Goal: Task Accomplishment & Management: Manage account settings

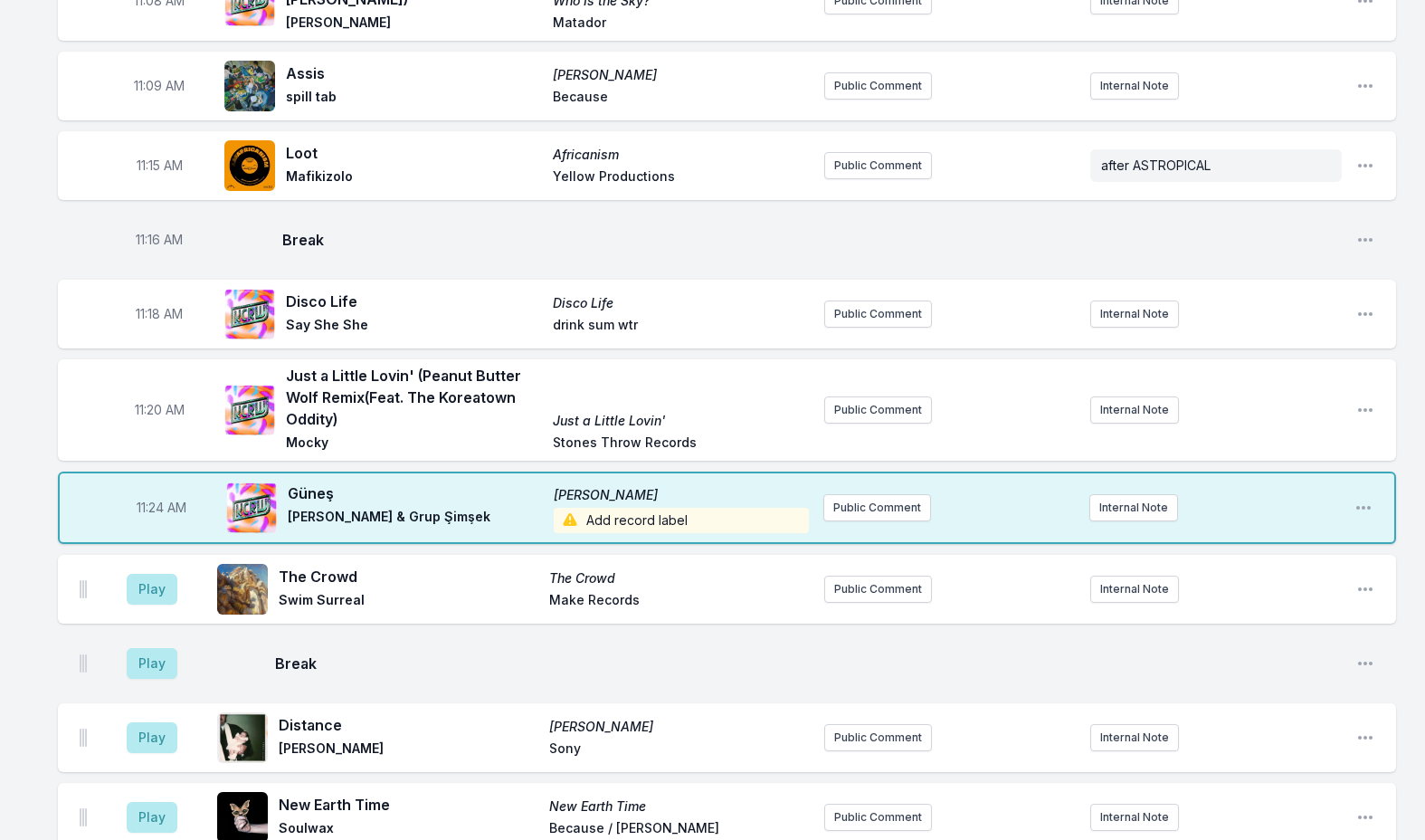
scroll to position [2864, 0]
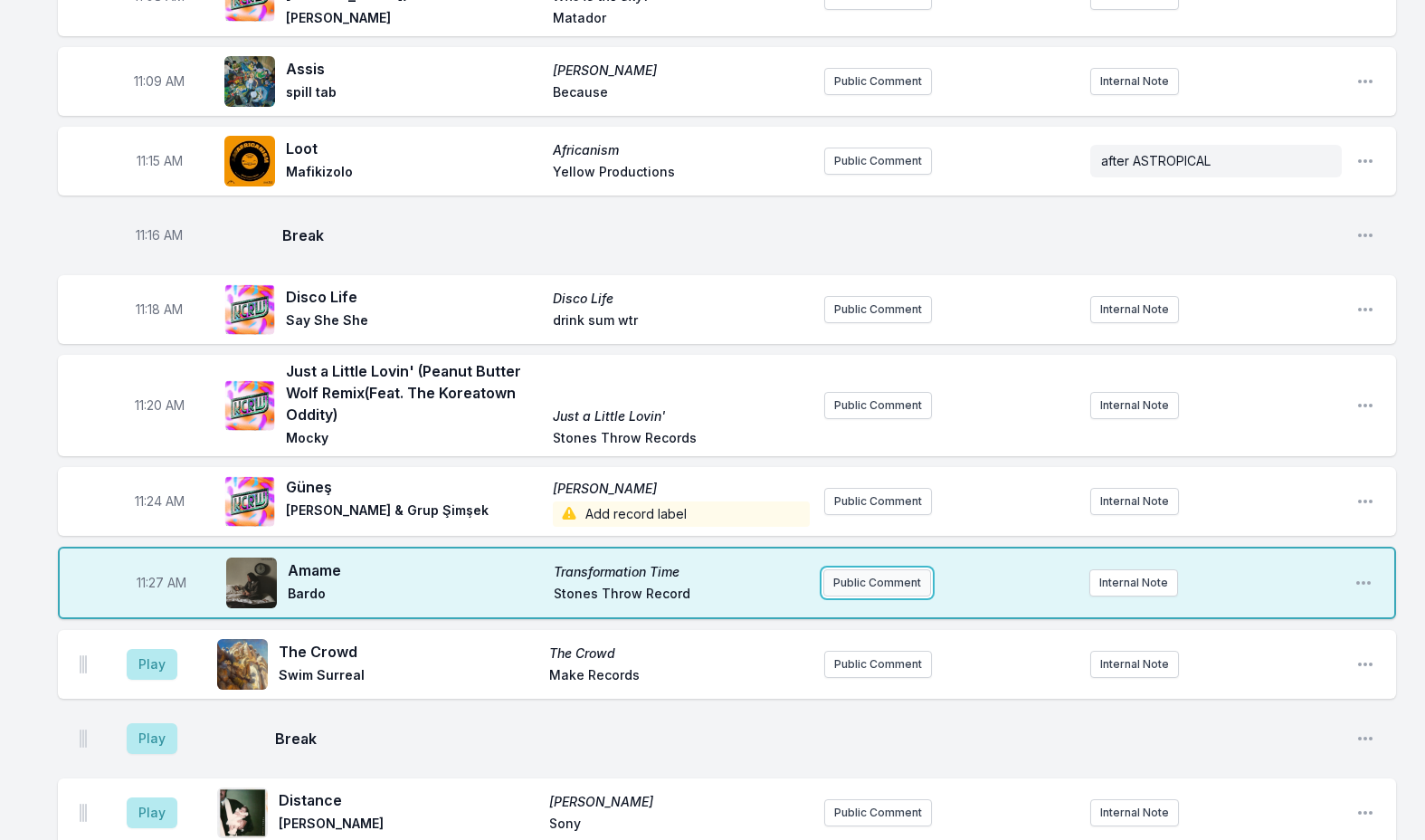
click at [831, 569] on button "Public Comment" at bounding box center [877, 582] width 108 height 27
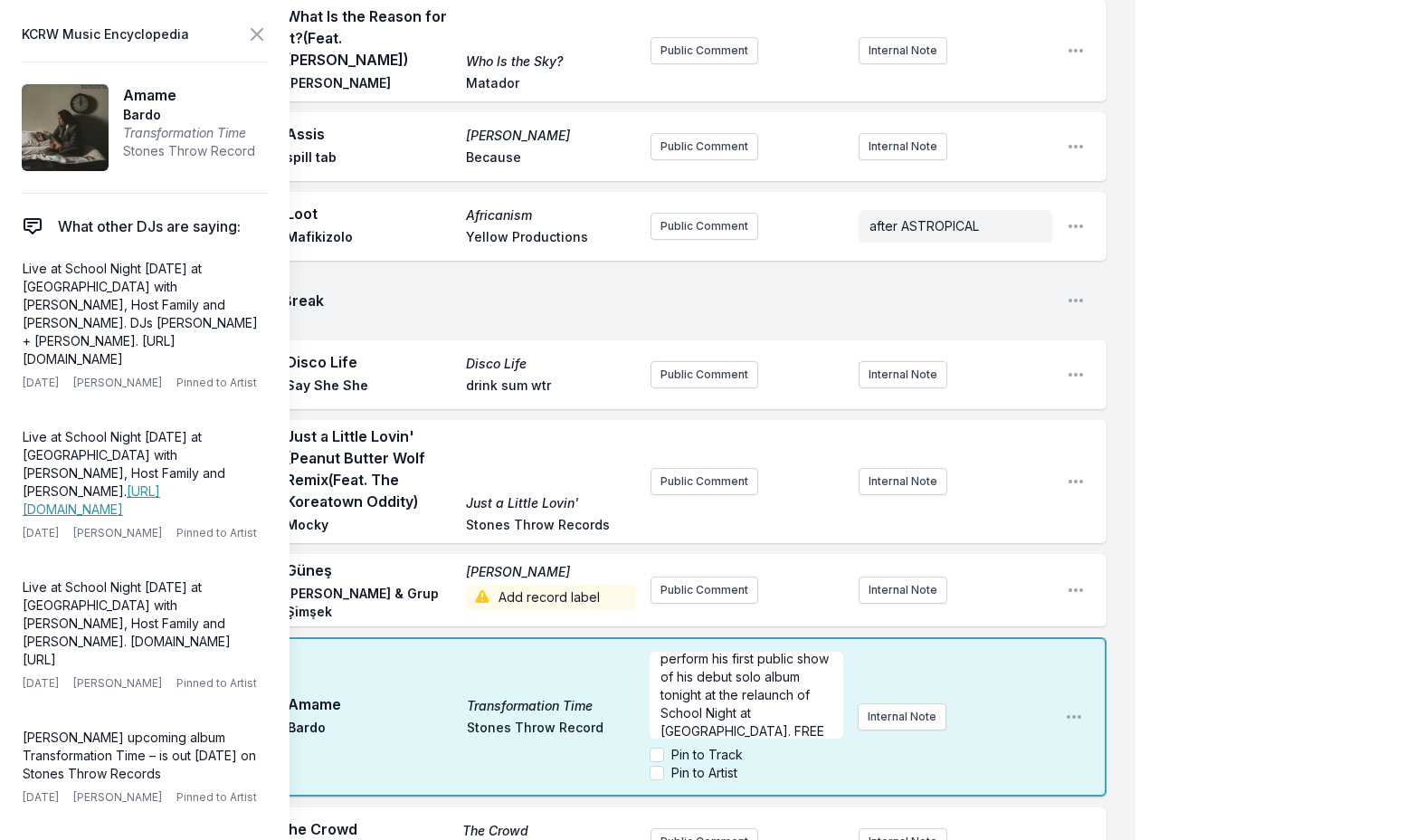
scroll to position [45, 0]
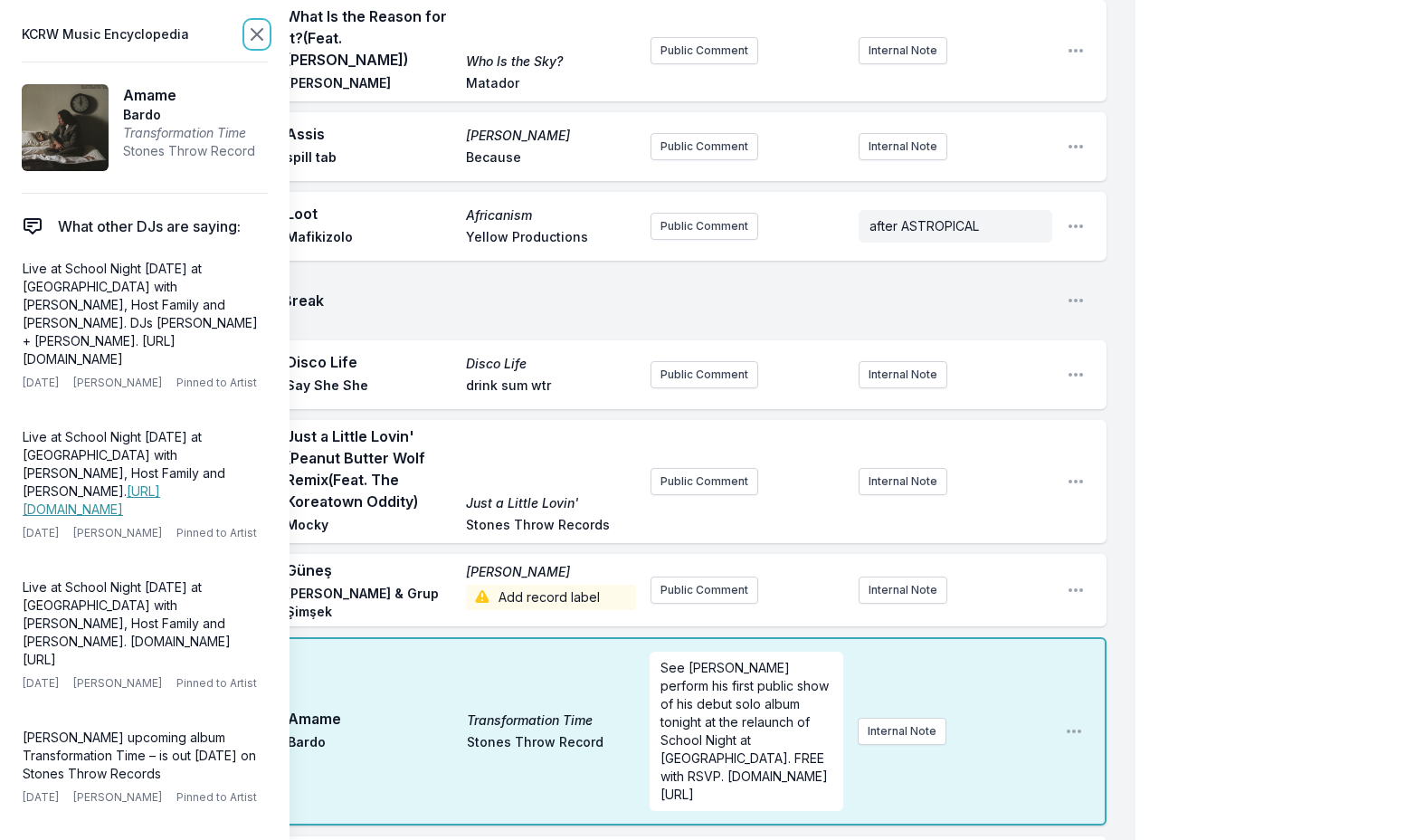
click at [258, 31] on icon at bounding box center [257, 34] width 22 height 22
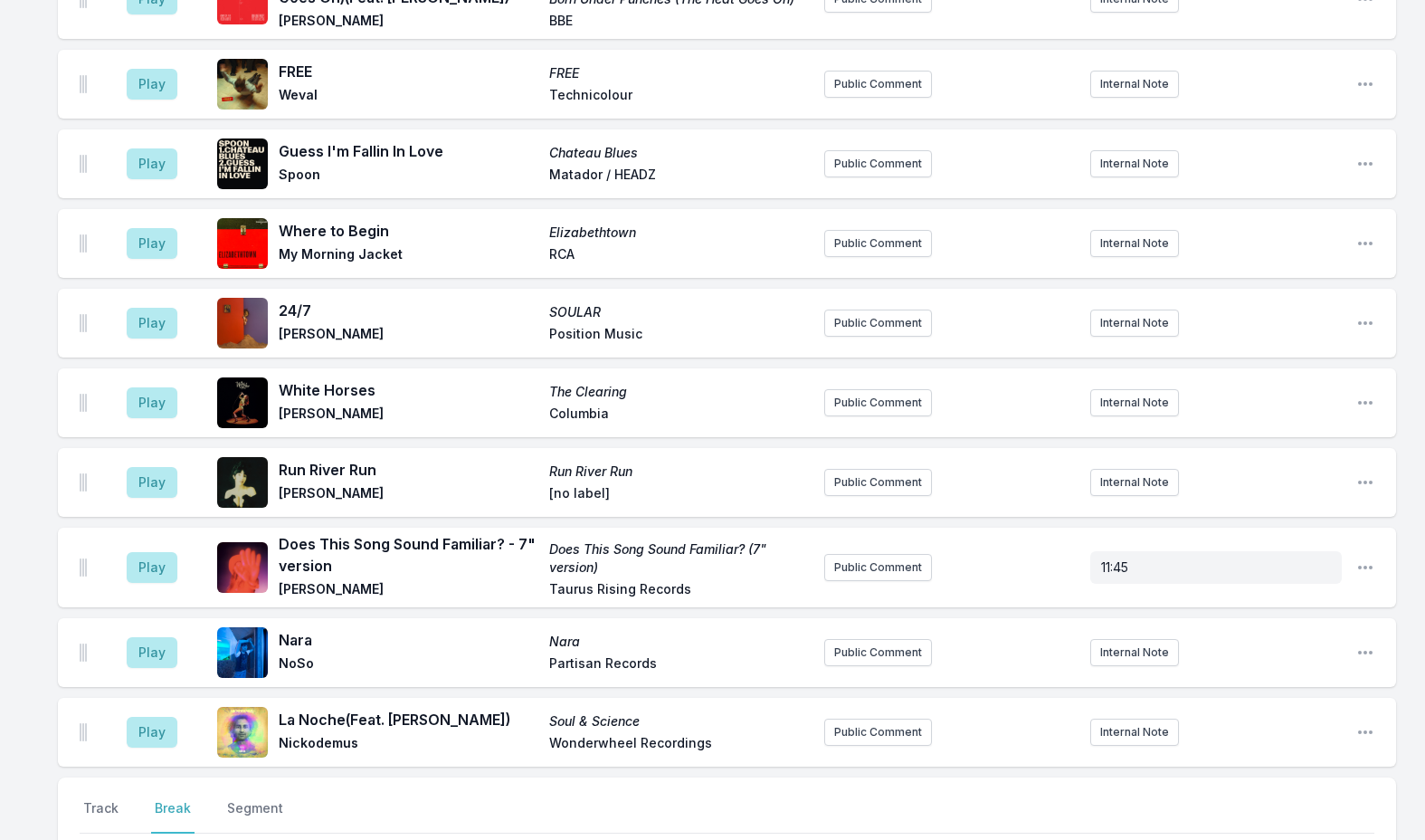
scroll to position [5143, 0]
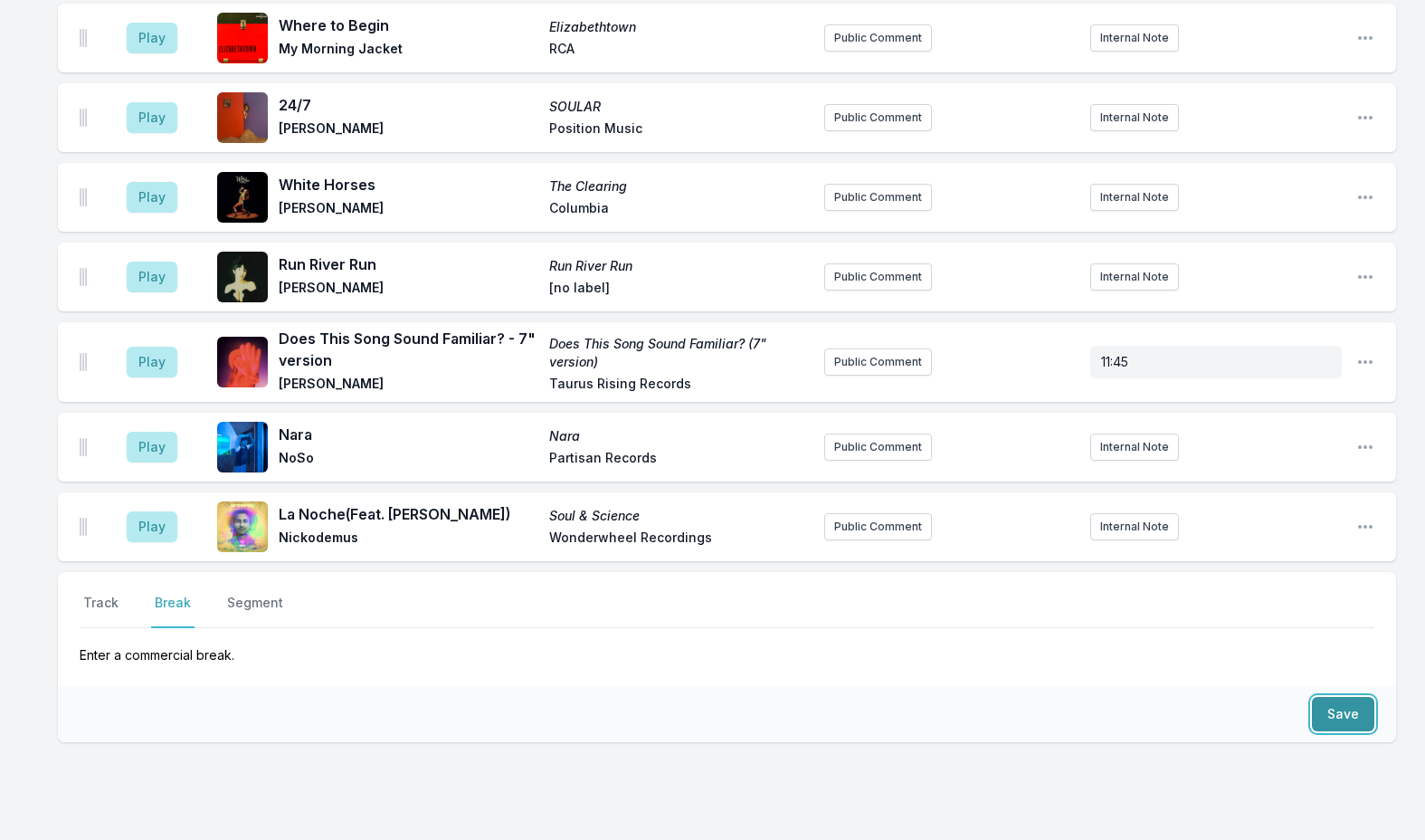
click at [1328, 697] on button "Save" at bounding box center [1344, 713] width 63 height 34
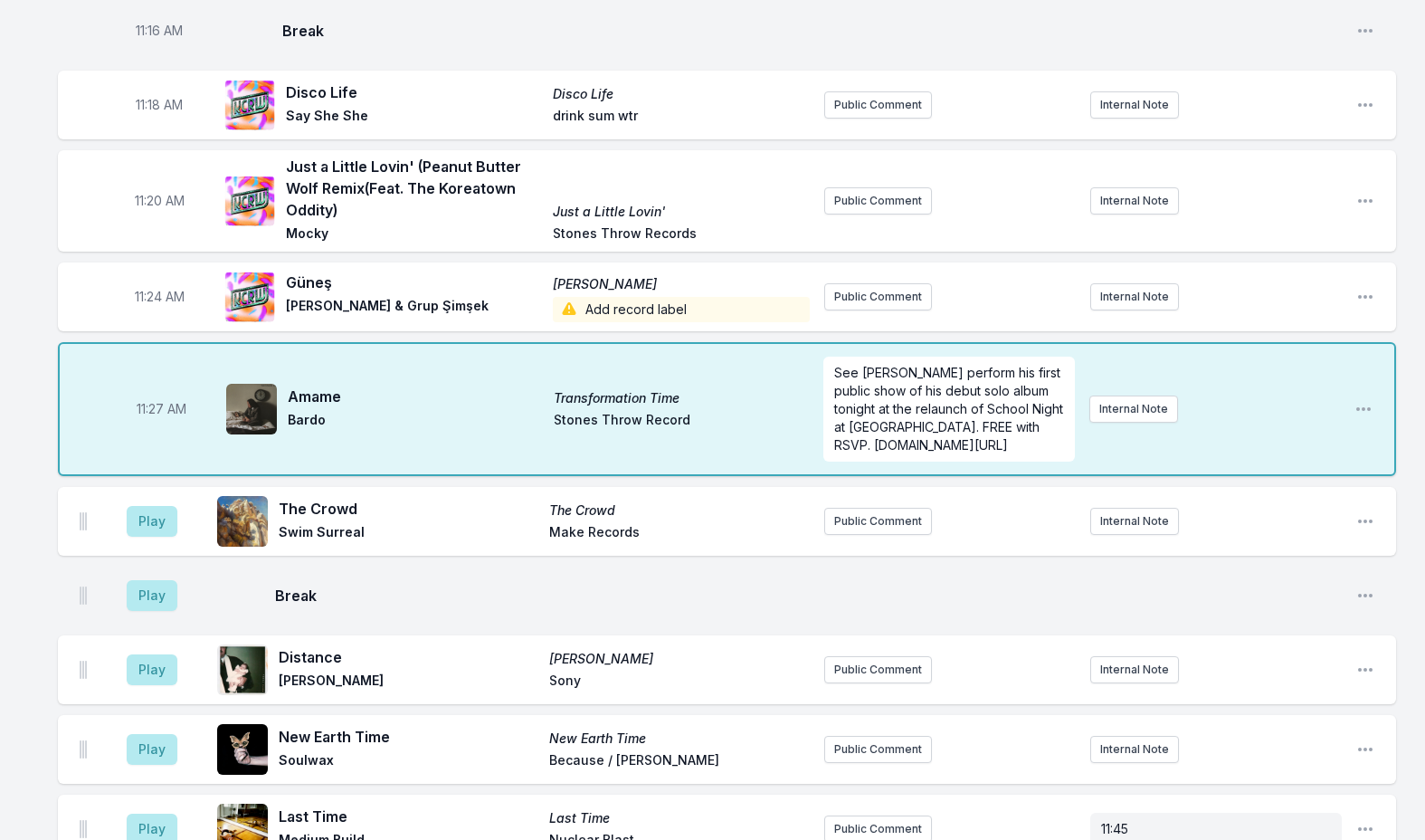
scroll to position [2770, 0]
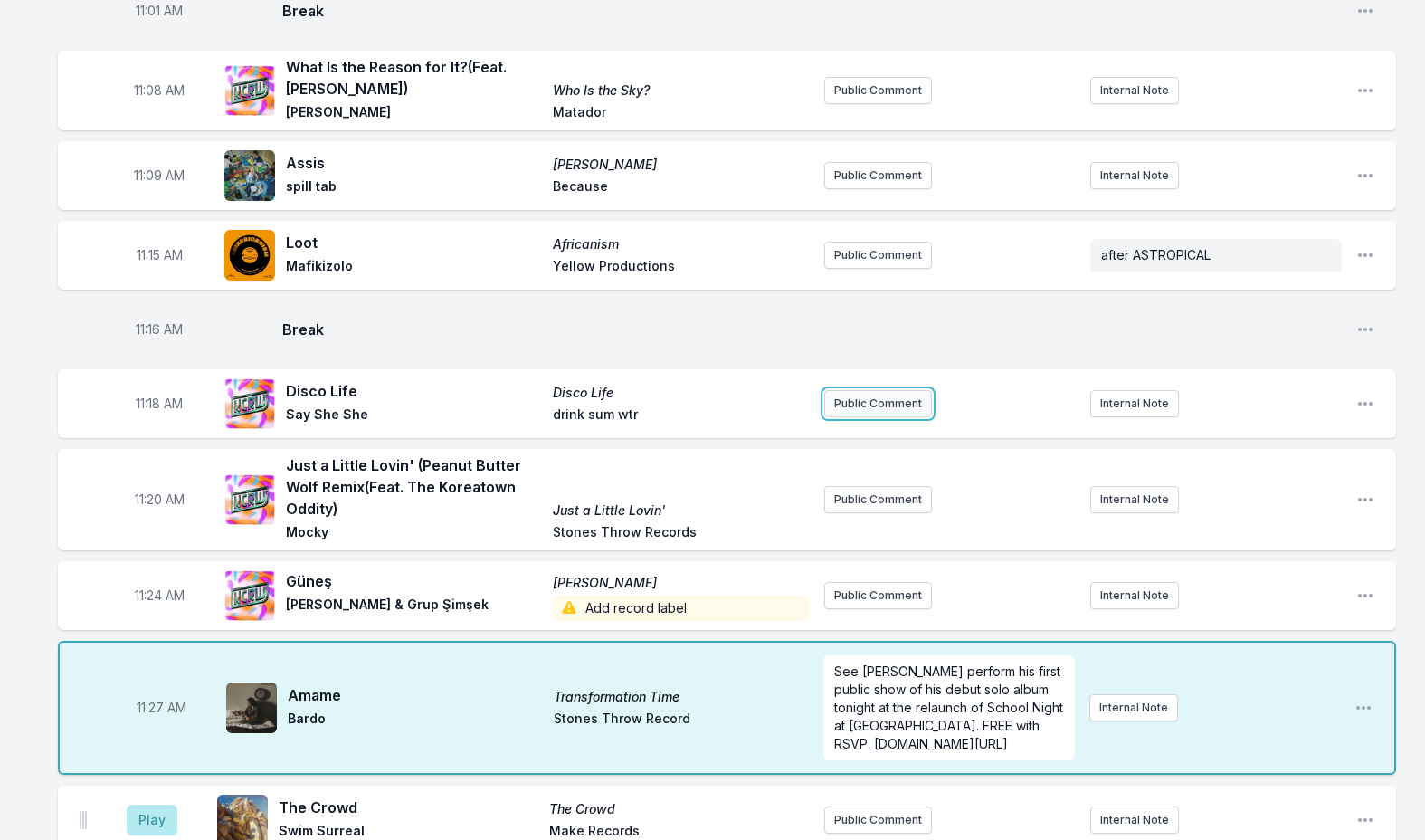
click at [861, 390] on button "Public Comment" at bounding box center [878, 403] width 108 height 27
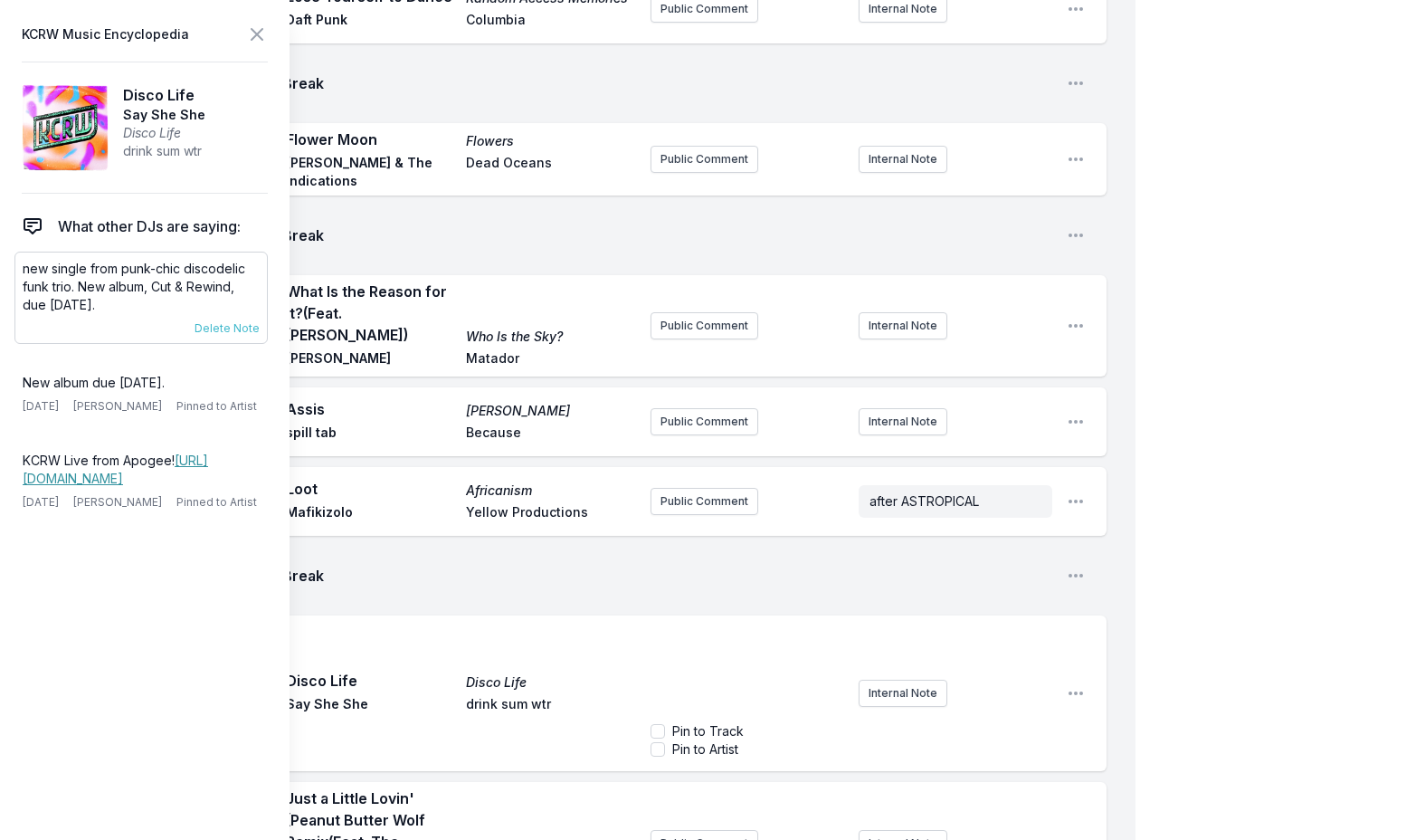
click at [27, 268] on p "new single from punk-chic discodelic funk trio. New album, Cut & Rewind, due [D…" at bounding box center [140, 286] width 238 height 55
click at [27, 267] on p "new single from punk-chic discodelic funk trio. New album, Cut & Rewind, due [D…" at bounding box center [140, 286] width 238 height 55
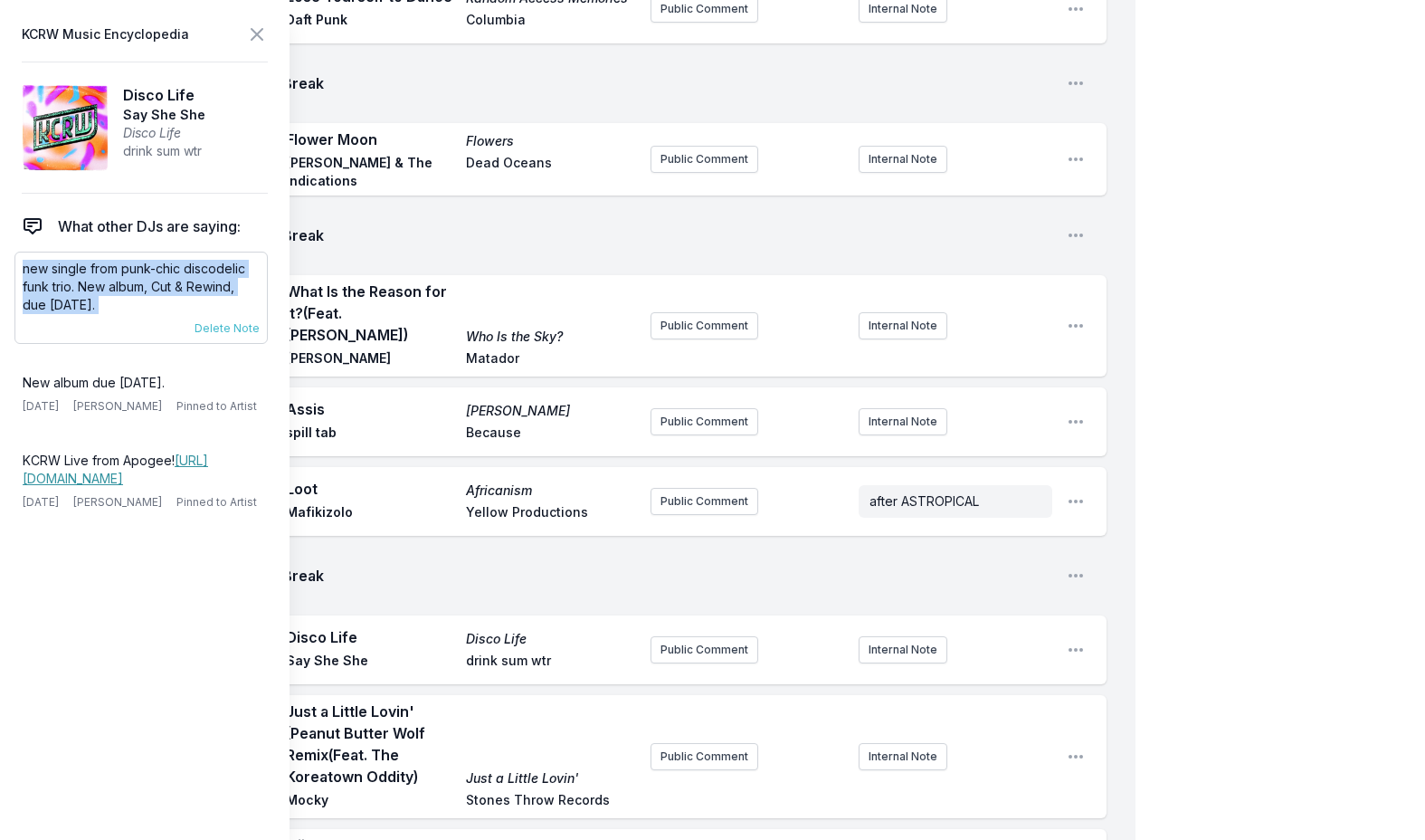
click at [27, 267] on p "new single from punk-chic discodelic funk trio. New album, Cut & Rewind, due [D…" at bounding box center [140, 286] width 238 height 55
click at [712, 636] on button "Public Comment" at bounding box center [704, 649] width 108 height 27
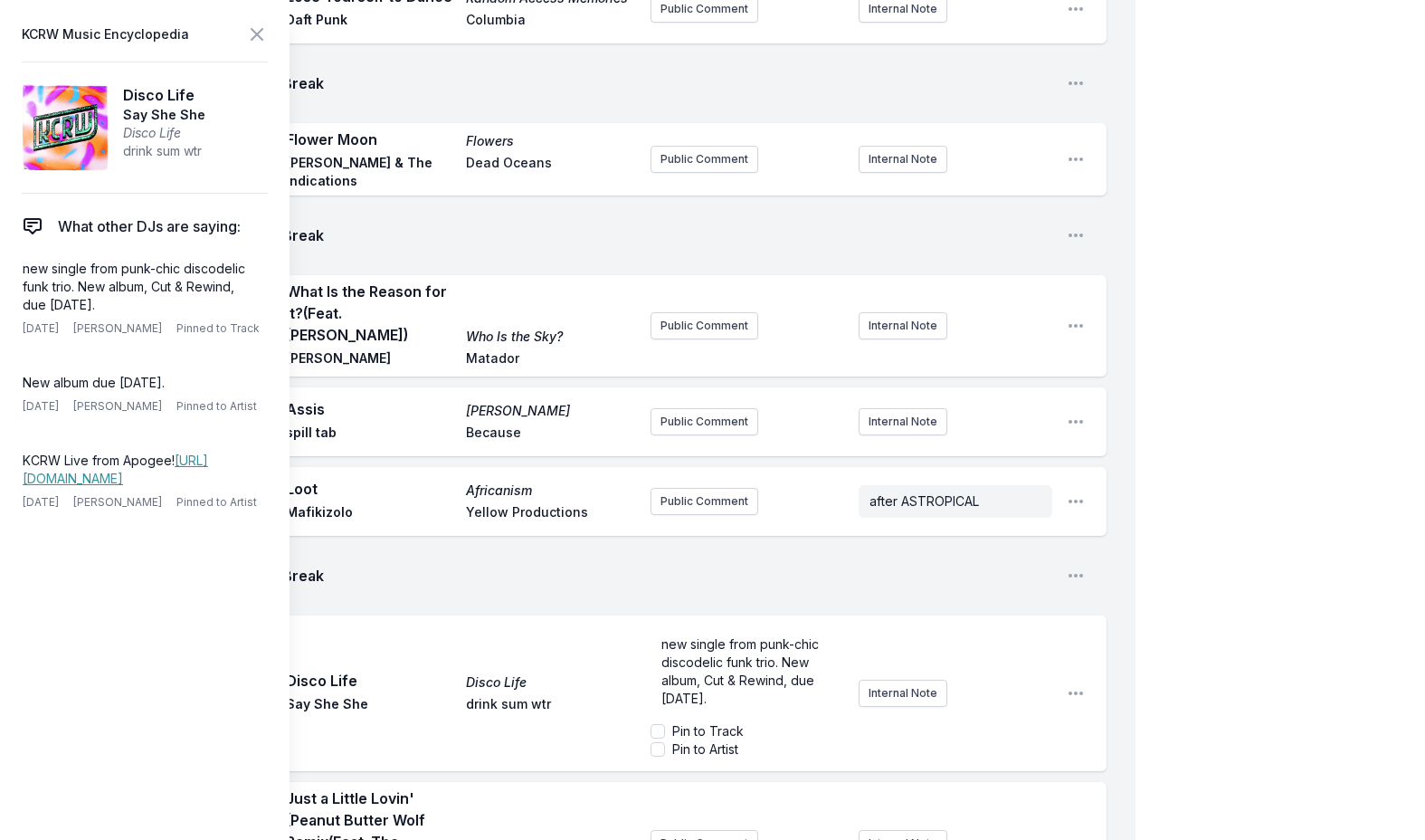
scroll to position [36, 0]
click at [252, 33] on icon at bounding box center [257, 34] width 22 height 22
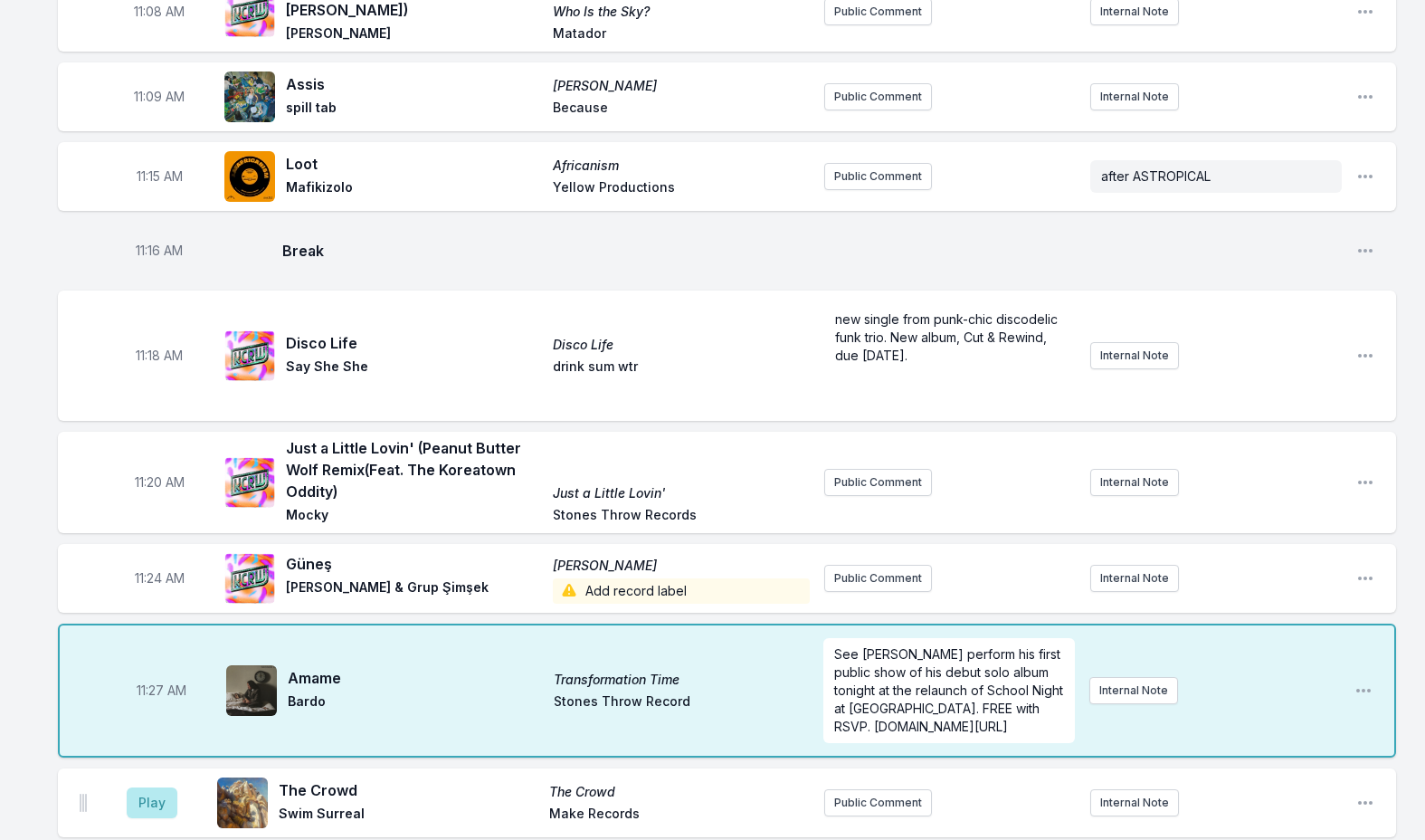
scroll to position [2860, 0]
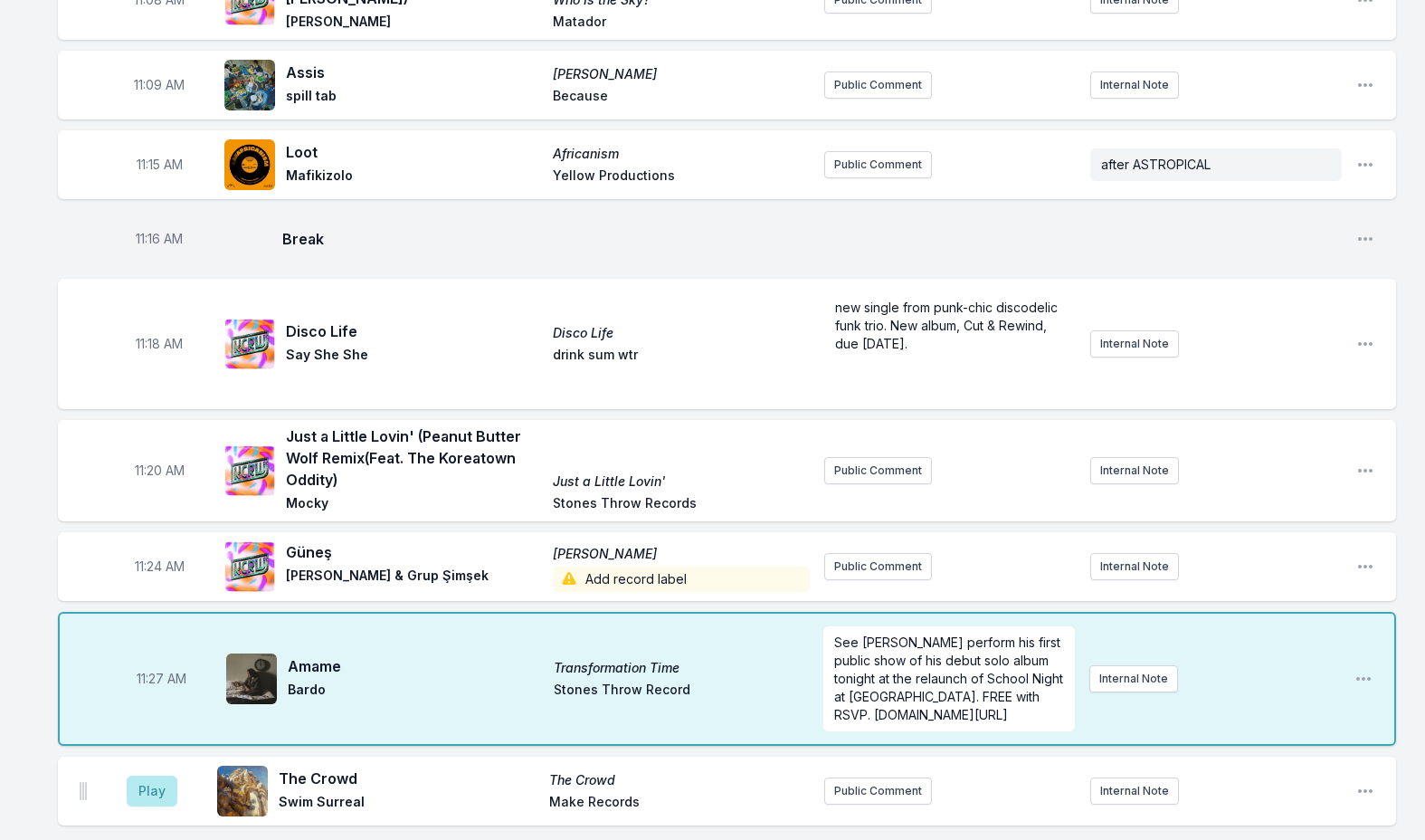
click at [1354, 420] on div "11:20 AM Just a Little Lovin' (Peanut Butter Wolf Remix (Feat. The Koreatown Od…" at bounding box center [727, 470] width 1338 height 102
click at [1358, 461] on icon "Open playlist item options" at bounding box center [1366, 470] width 18 height 18
click at [1273, 523] on button "Edit Track Details" at bounding box center [1273, 539] width 202 height 32
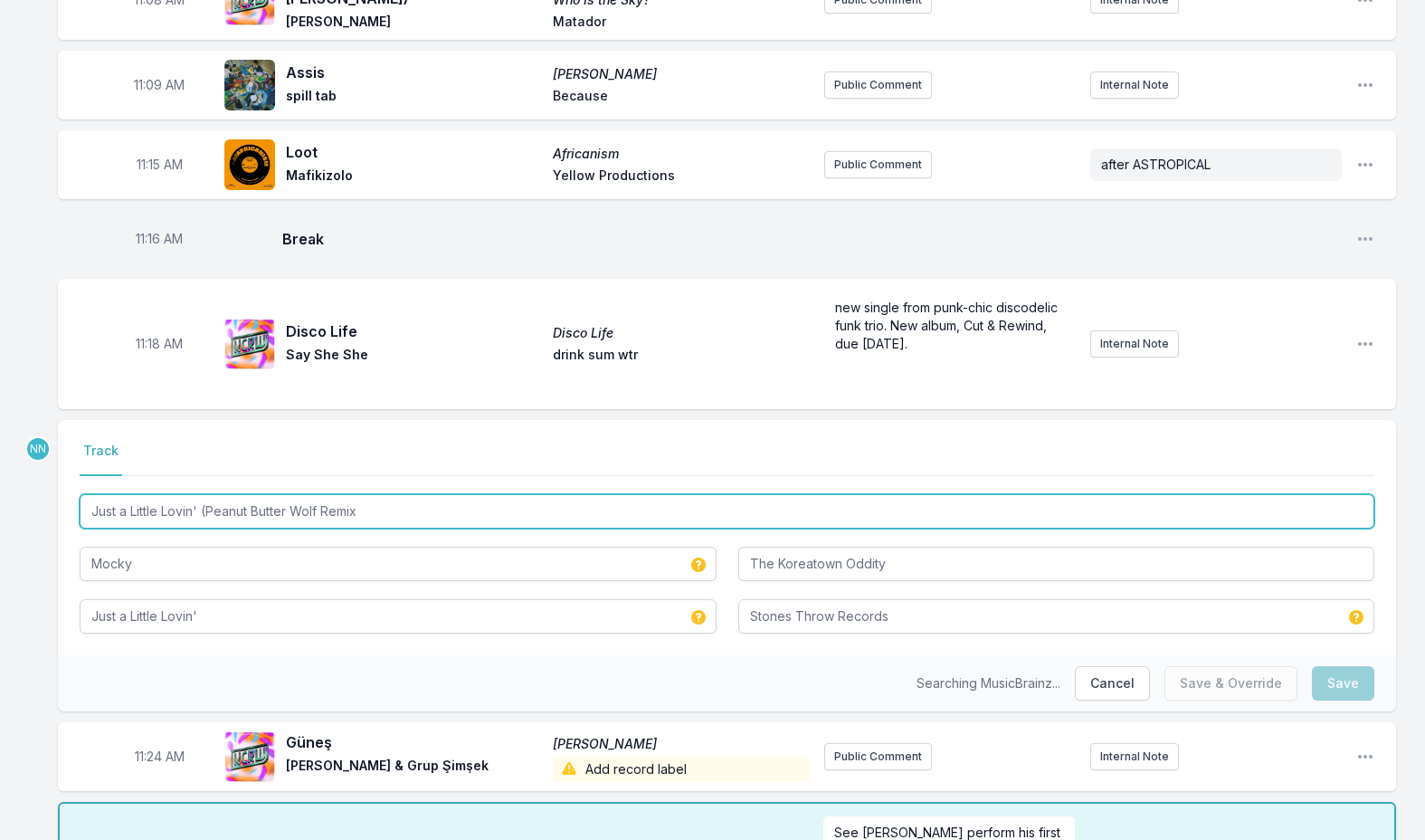
click at [200, 494] on input "Just a Little Lovin' (Peanut Butter Wolf Remix" at bounding box center [726, 511] width 1295 height 34
click at [400, 494] on input "Just a Little Lovin' (Peanut Butter Wolf Remix" at bounding box center [726, 511] width 1295 height 34
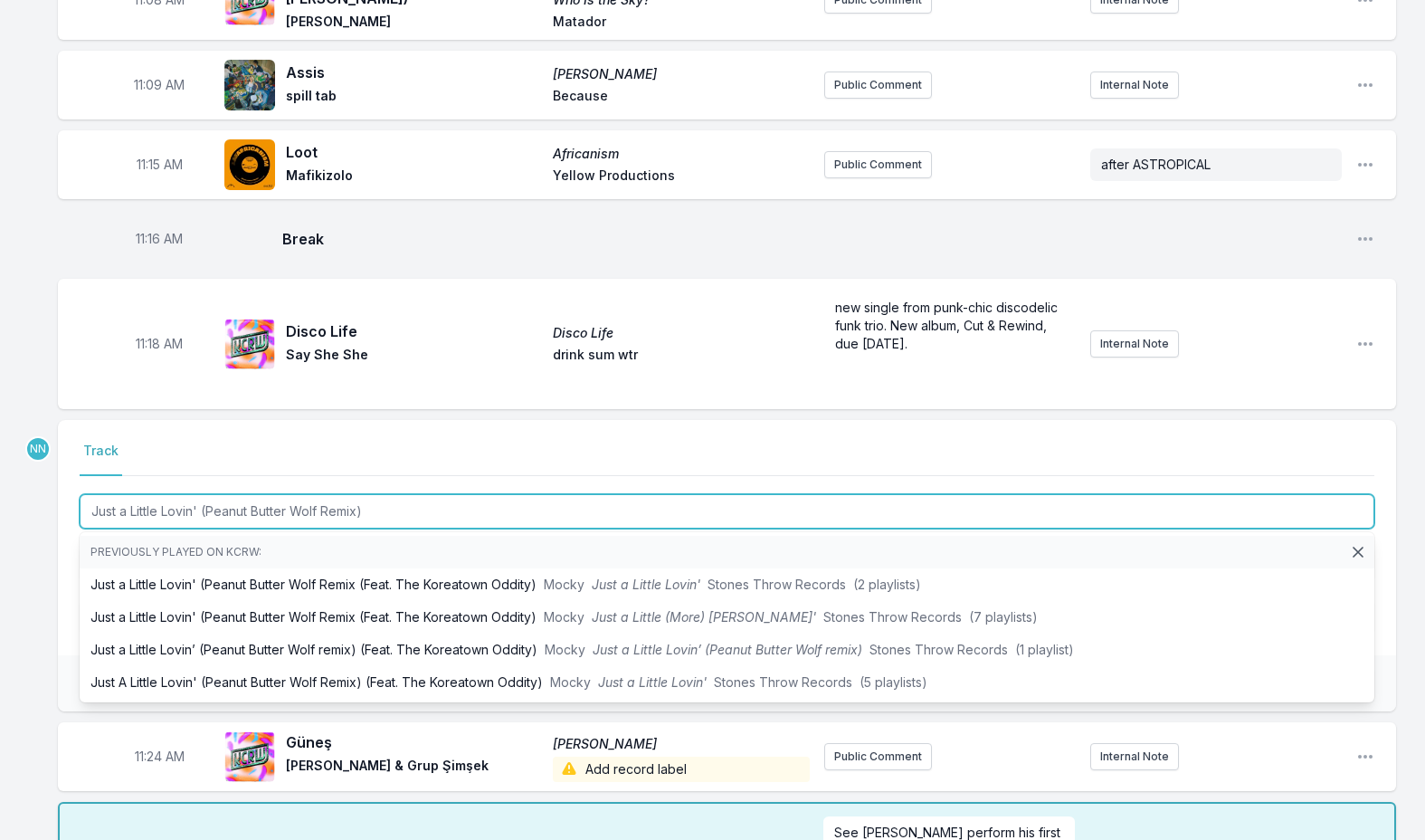
drag, startPoint x: 413, startPoint y: 457, endPoint x: -82, endPoint y: 457, distance: 495.0
click at [0, 457] on html "My Playlist KCRW Playlist Directory Reports NN User Guide Report Bug Sign out M…" at bounding box center [712, 181] width 1425 height 6083
type input "Just a Little Lovin' (Peanut Butter Wolf Remix)"
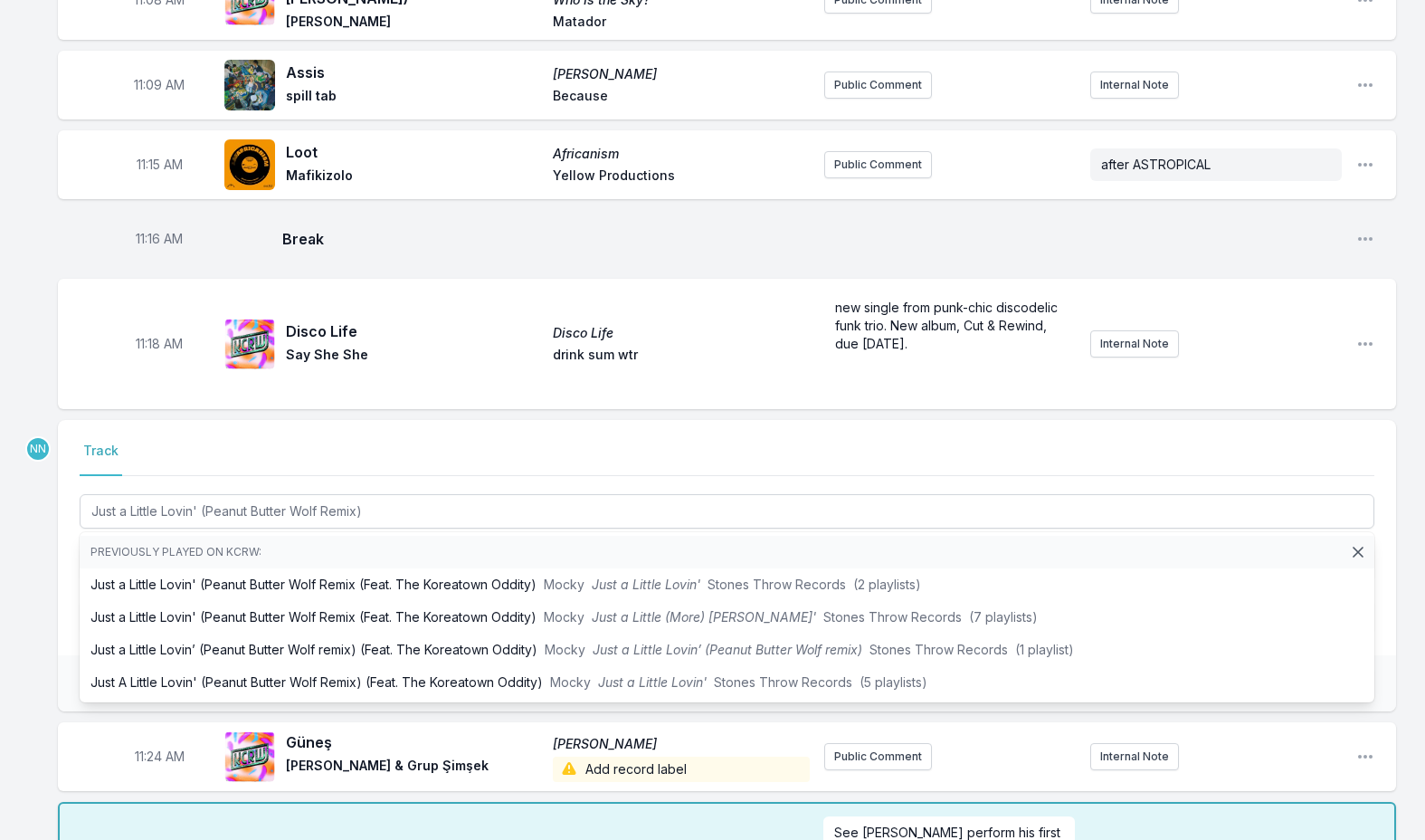
click at [31, 524] on div "Missing Data Some of your tracks are missing record label information. This inf…" at bounding box center [712, 270] width 1425 height 5906
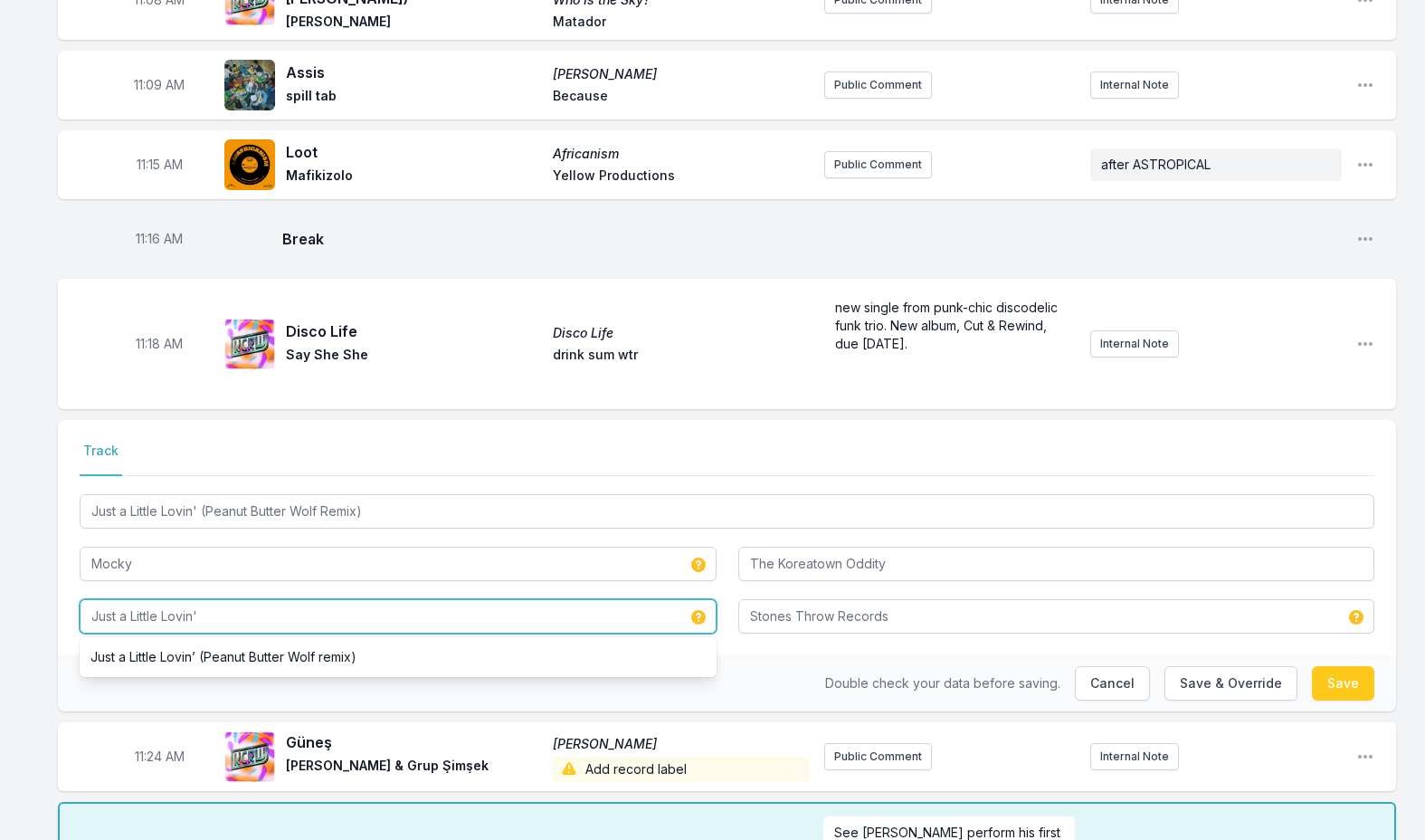
click at [153, 599] on input "Just a Little Lovin'" at bounding box center [397, 615] width 637 height 34
paste input "(Peanut Butter Wolf Remix)"
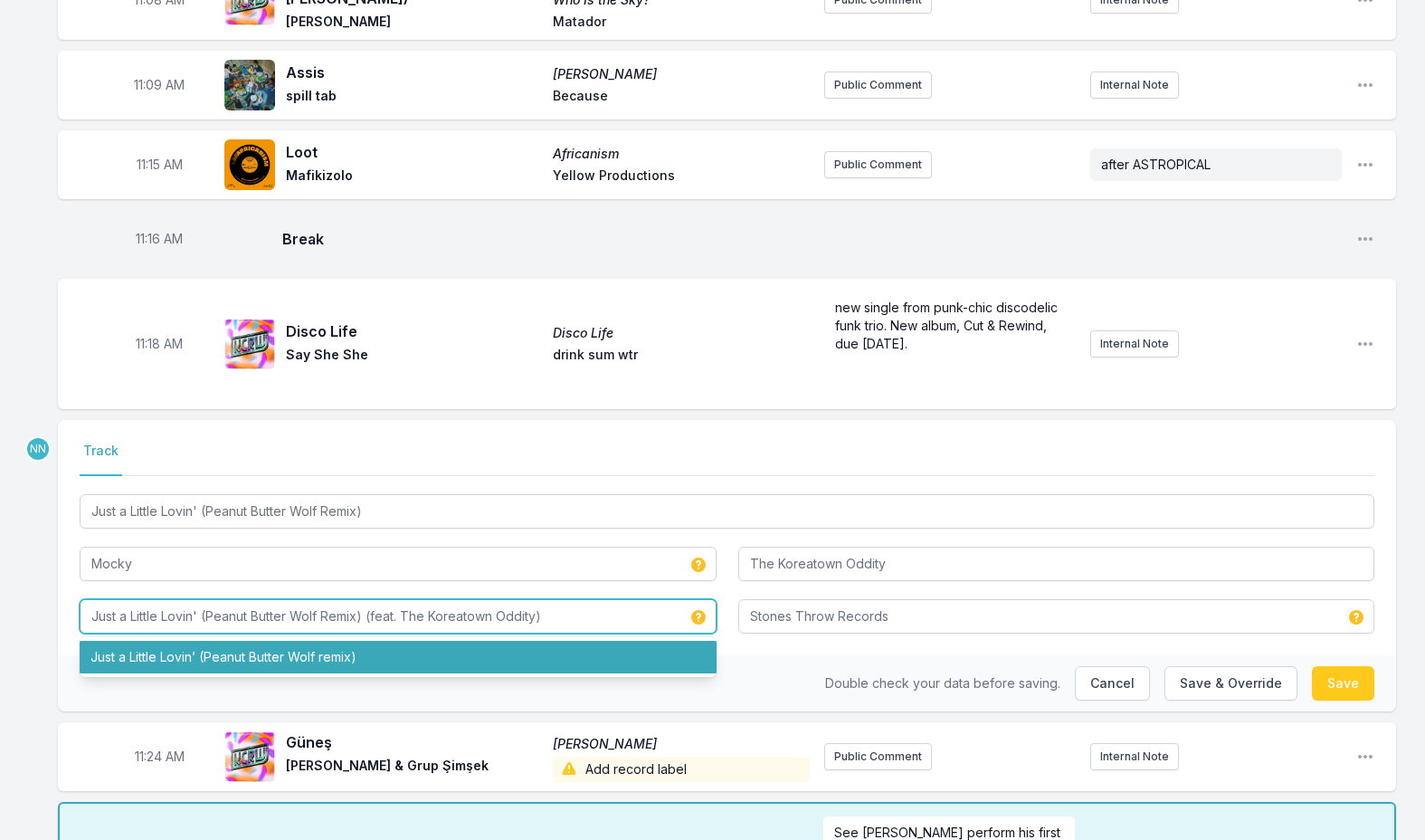
type input "Just a Little Lovin' (Peanut Butter Wolf Remix) (feat. The Koreatown Oddity)"
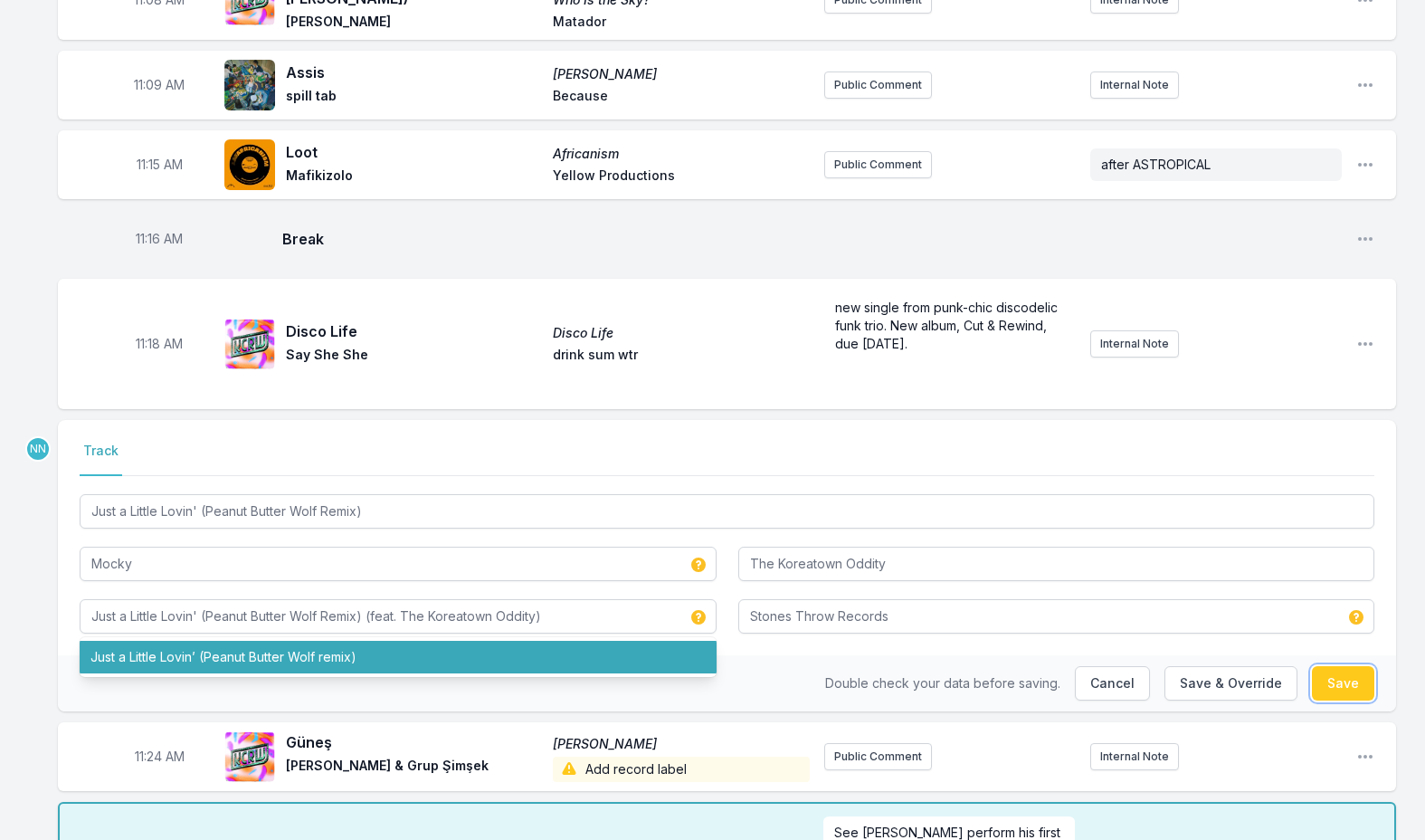
click at [1336, 666] on button "Save" at bounding box center [1344, 683] width 63 height 34
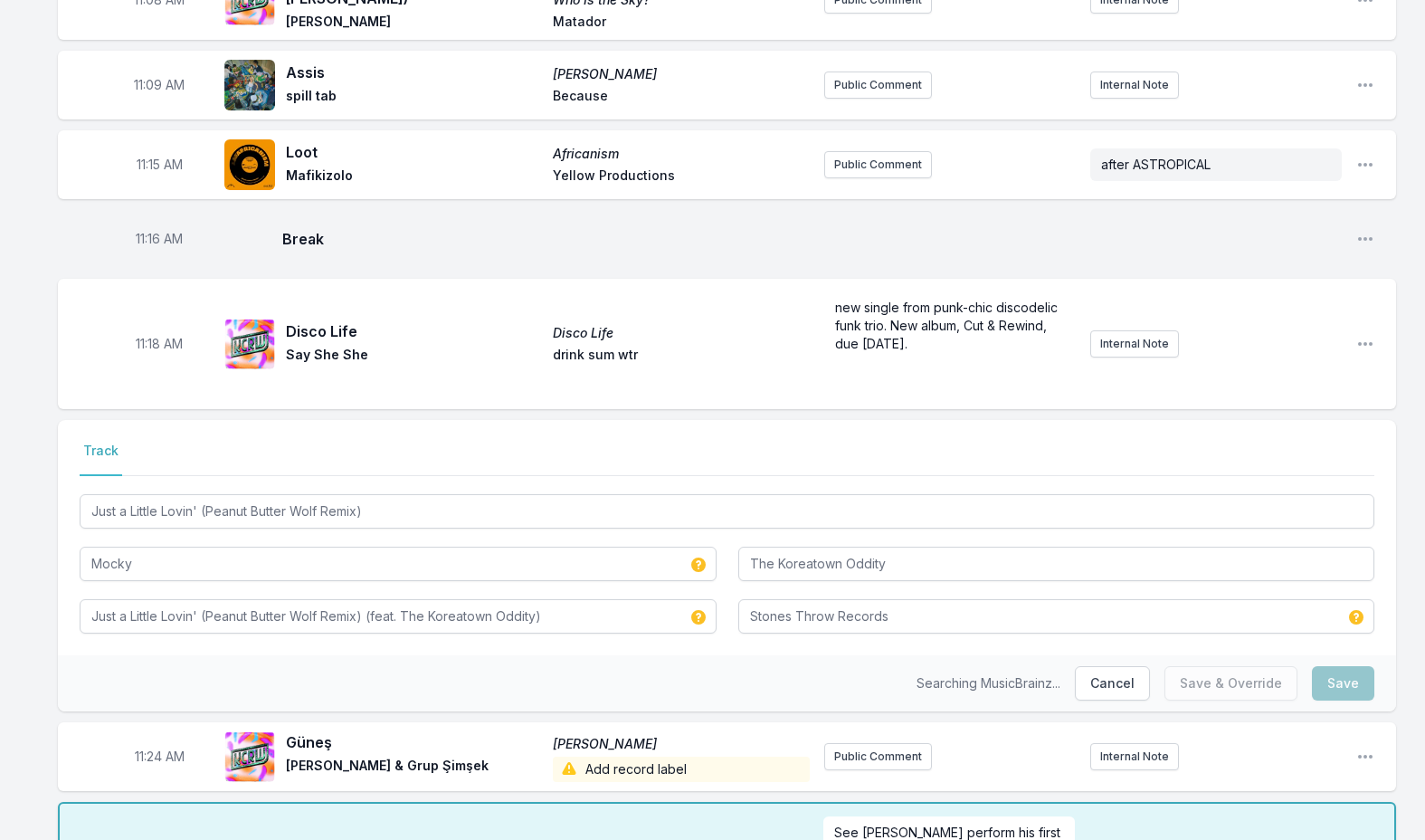
type input "Just a Little Lovin' (Peanut Butter Wolf Remix"
type input "Just a Little Lovin'"
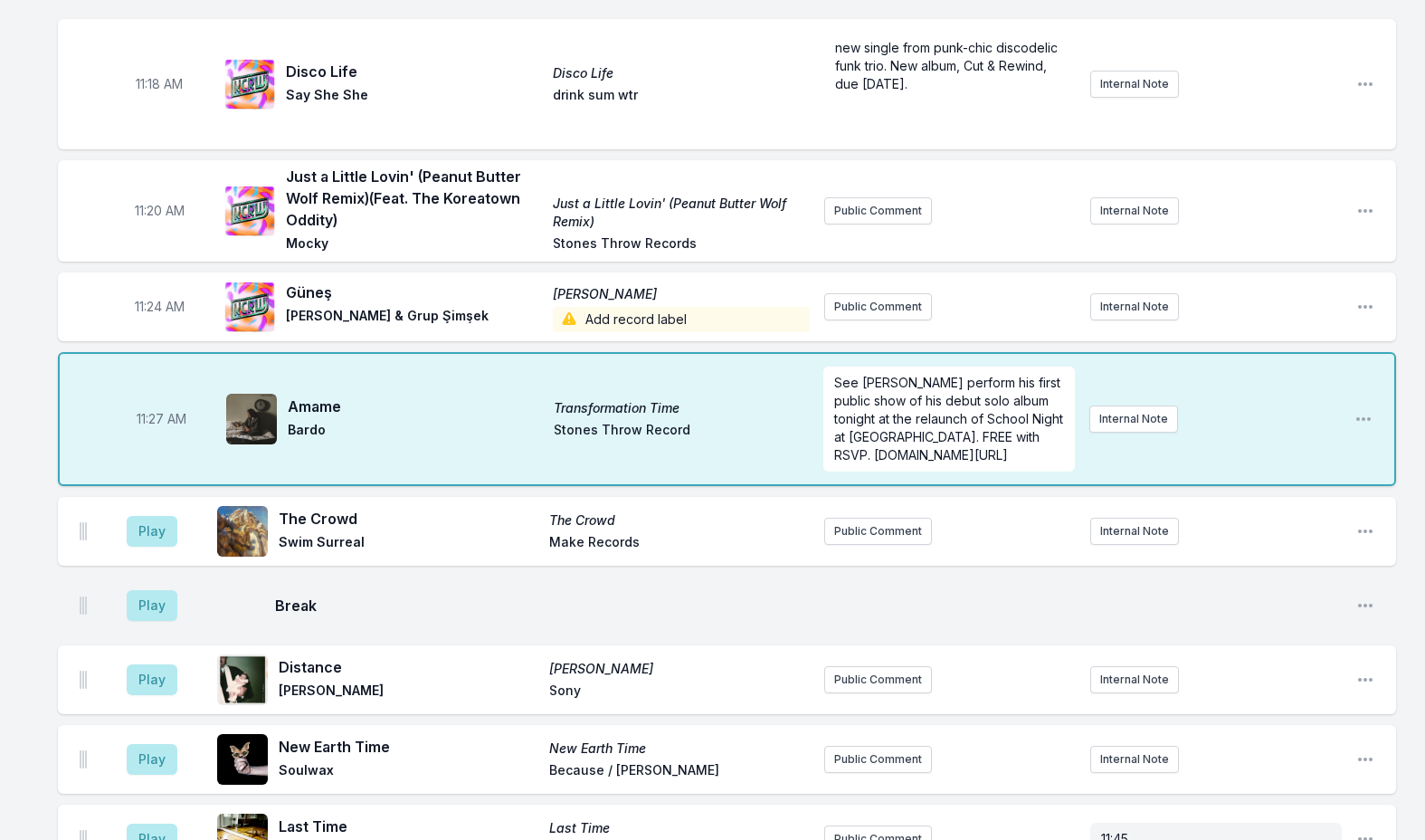
scroll to position [3131, 0]
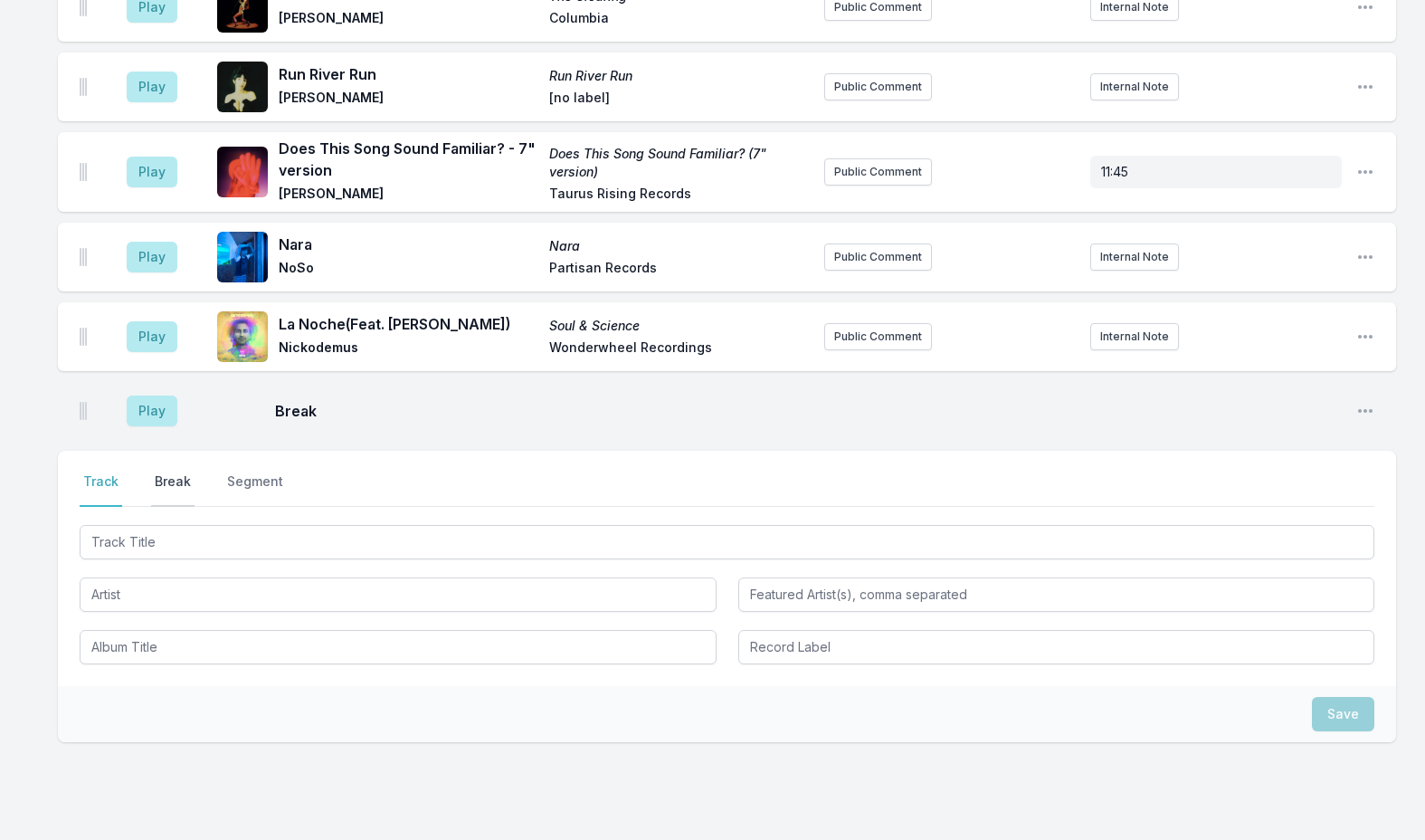
click at [172, 472] on button "Break" at bounding box center [173, 489] width 43 height 34
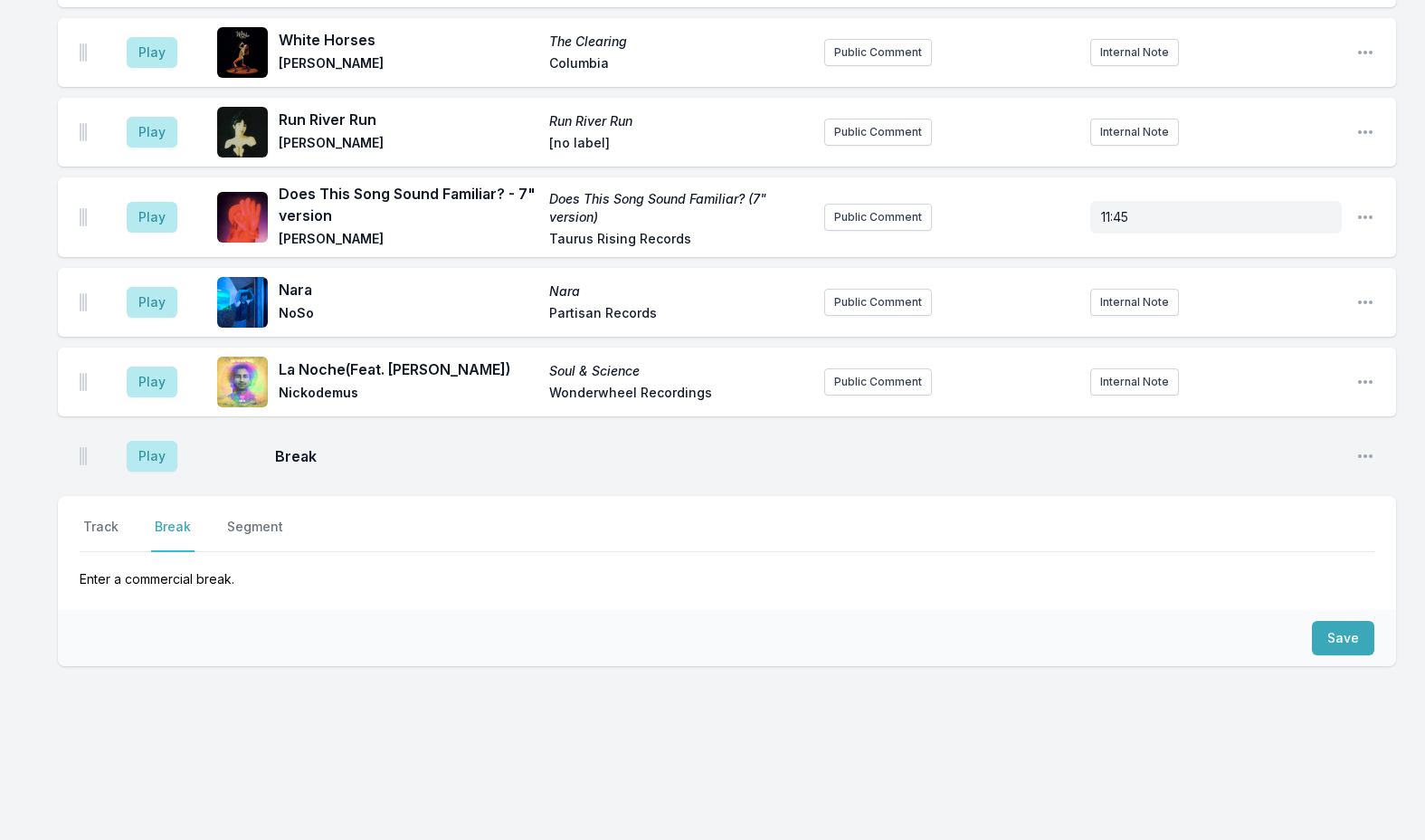
scroll to position [5274, 0]
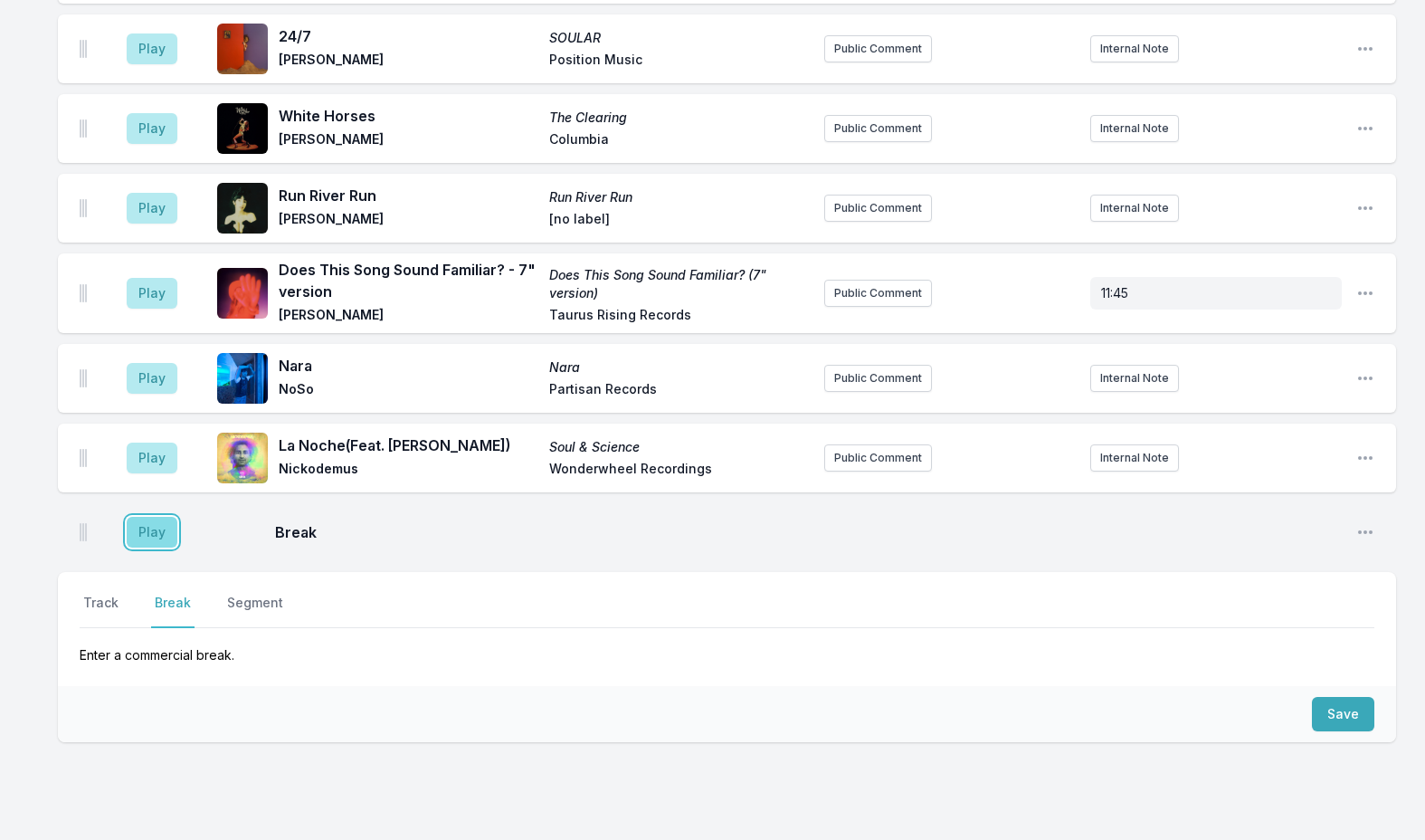
click at [141, 517] on button "Play" at bounding box center [152, 531] width 51 height 30
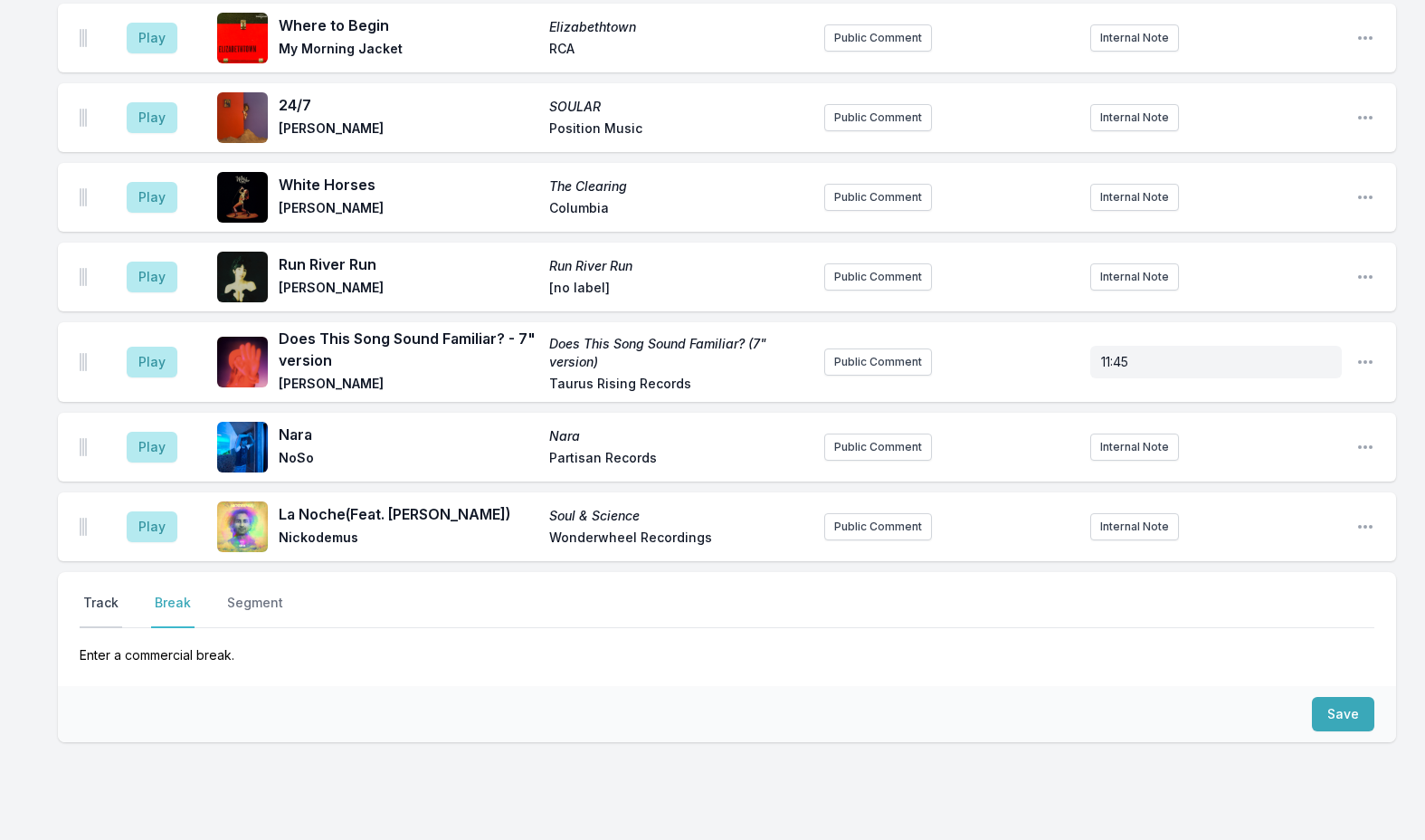
click at [104, 593] on button "Track" at bounding box center [101, 610] width 43 height 34
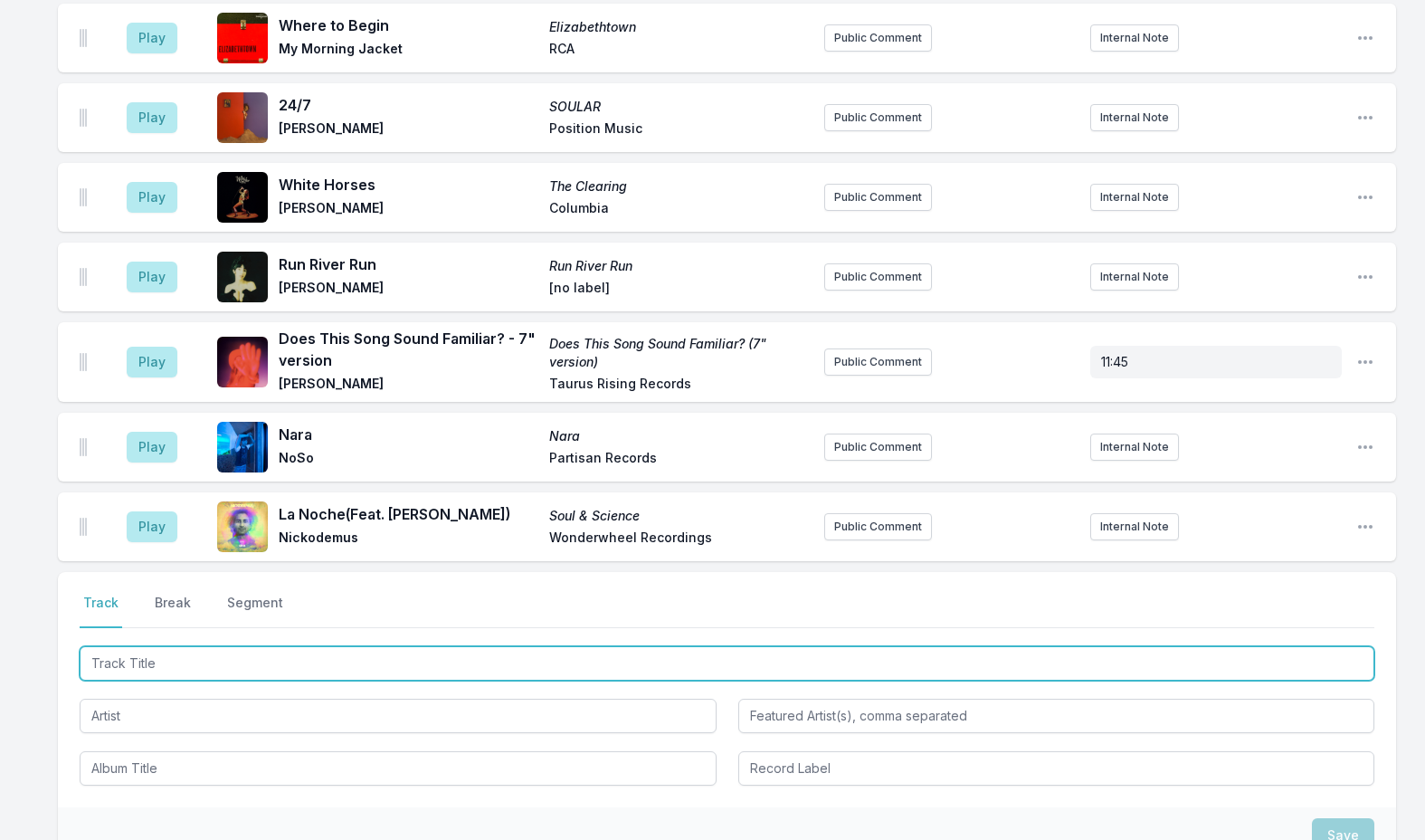
click at [190, 646] on input "Track Title" at bounding box center [726, 663] width 1295 height 34
paste input "Pale Blue Dot"
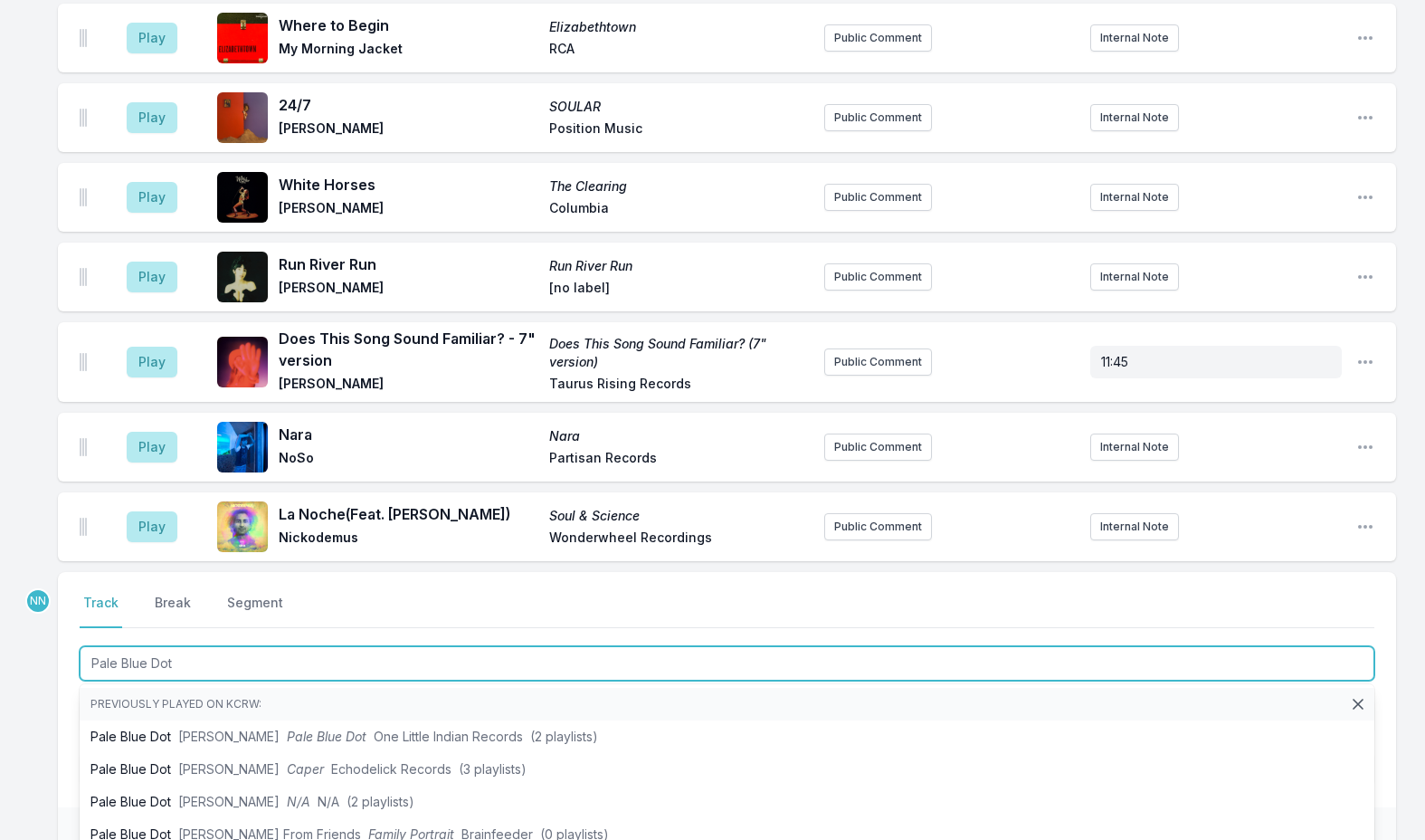
type input "Pale Blue Dot"
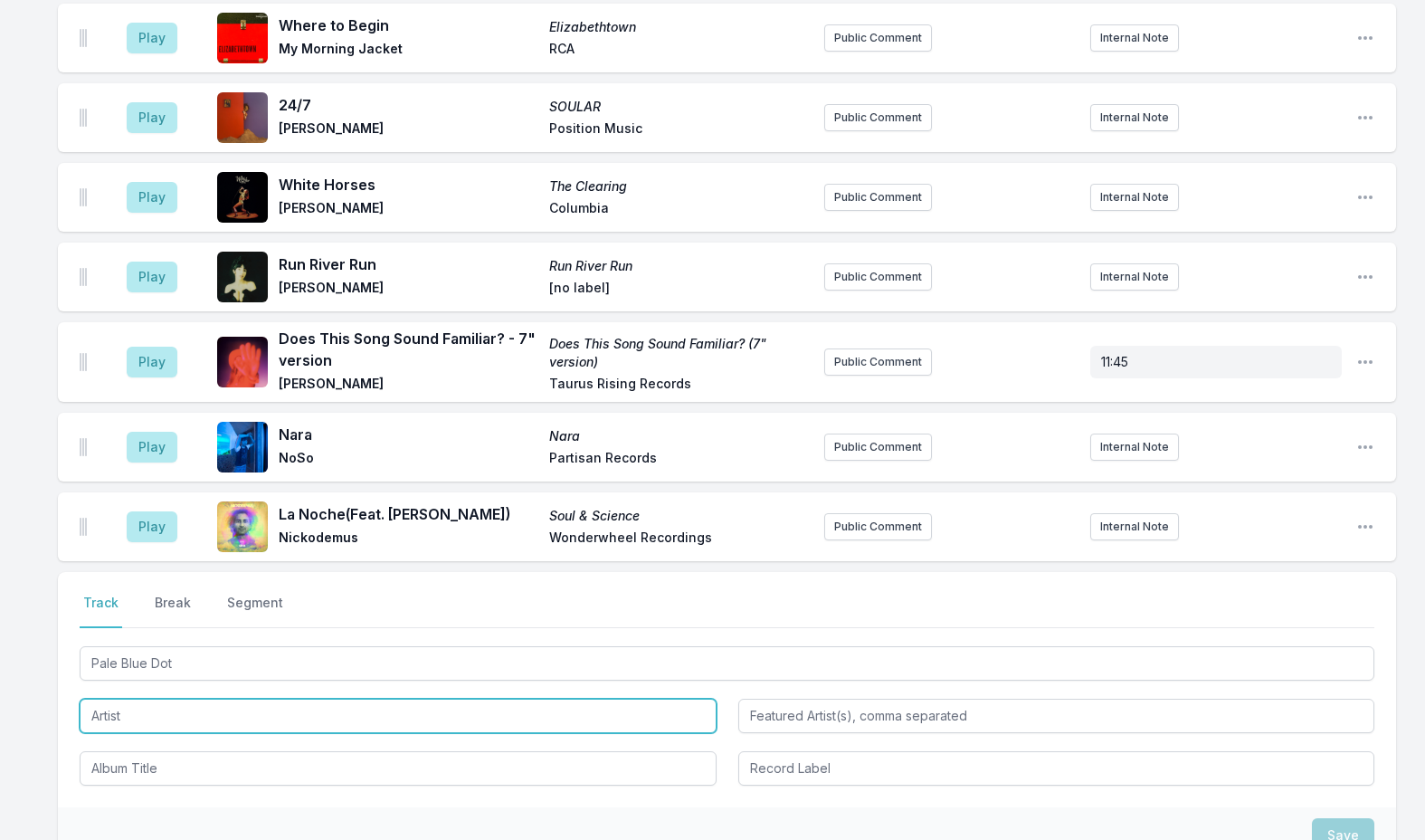
click at [151, 699] on input "Artist" at bounding box center [397, 715] width 637 height 34
type input "[PERSON_NAME] Why?"
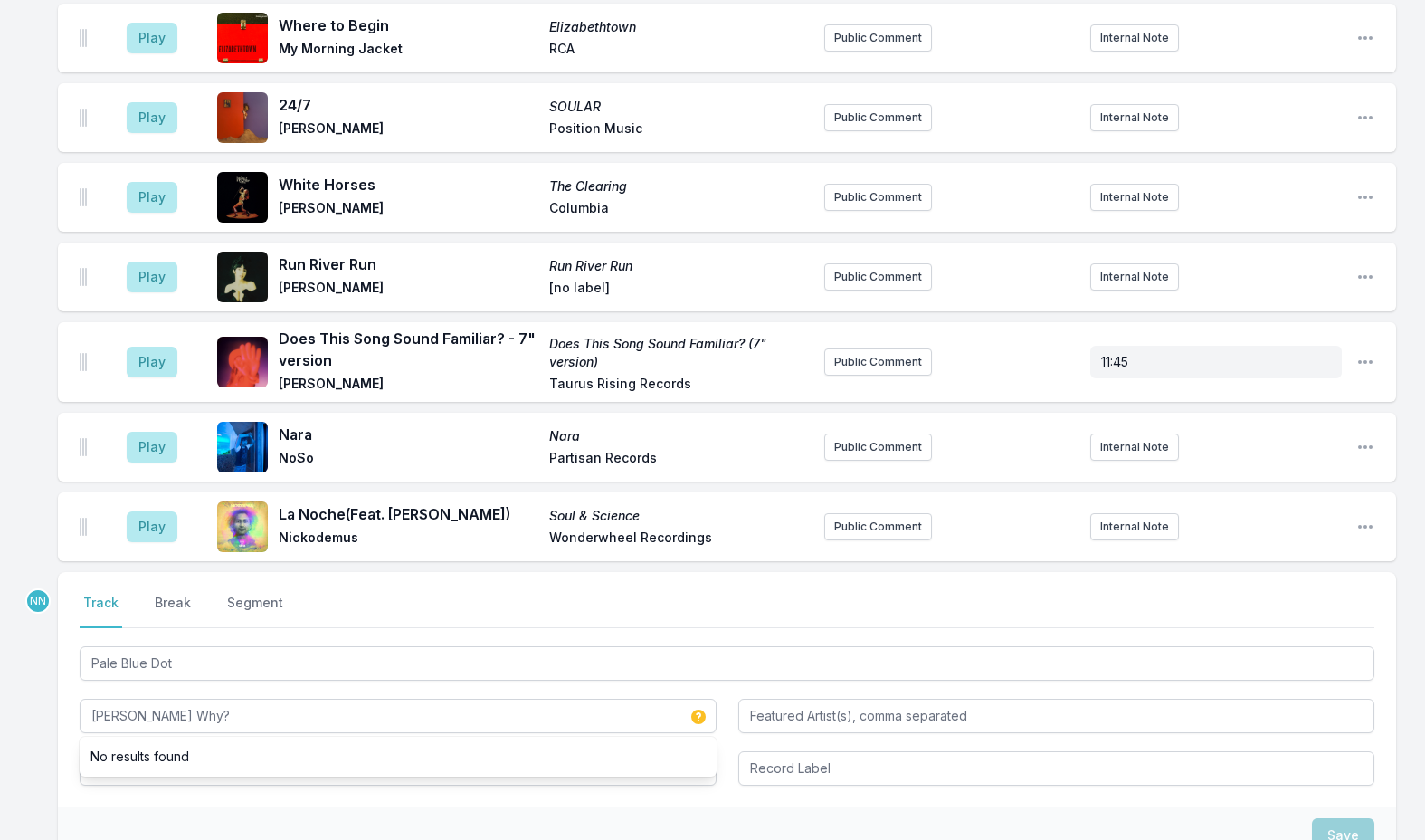
click at [156, 808] on div "Save" at bounding box center [727, 835] width 1338 height 56
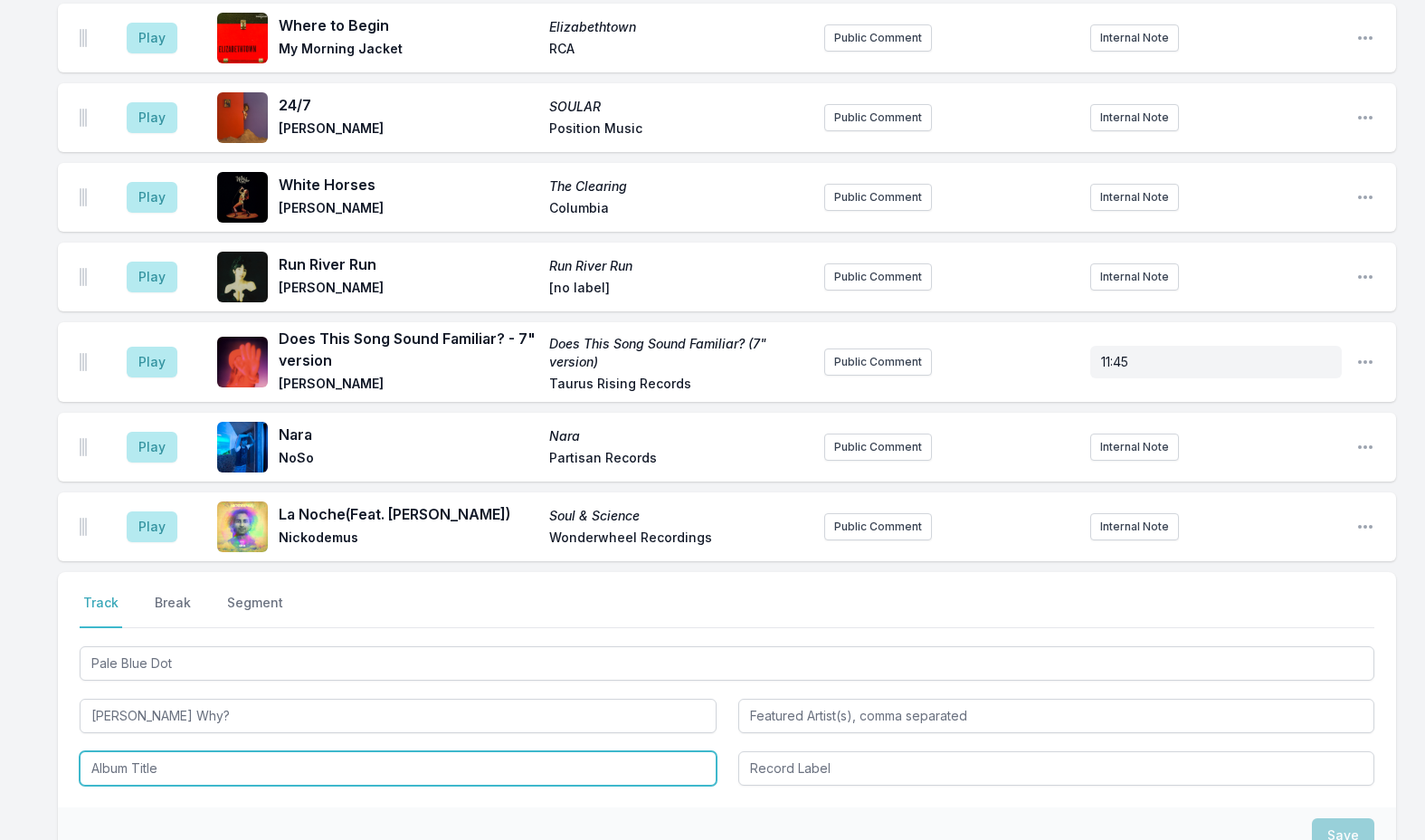
click at [160, 751] on input "Album Title" at bounding box center [397, 768] width 637 height 34
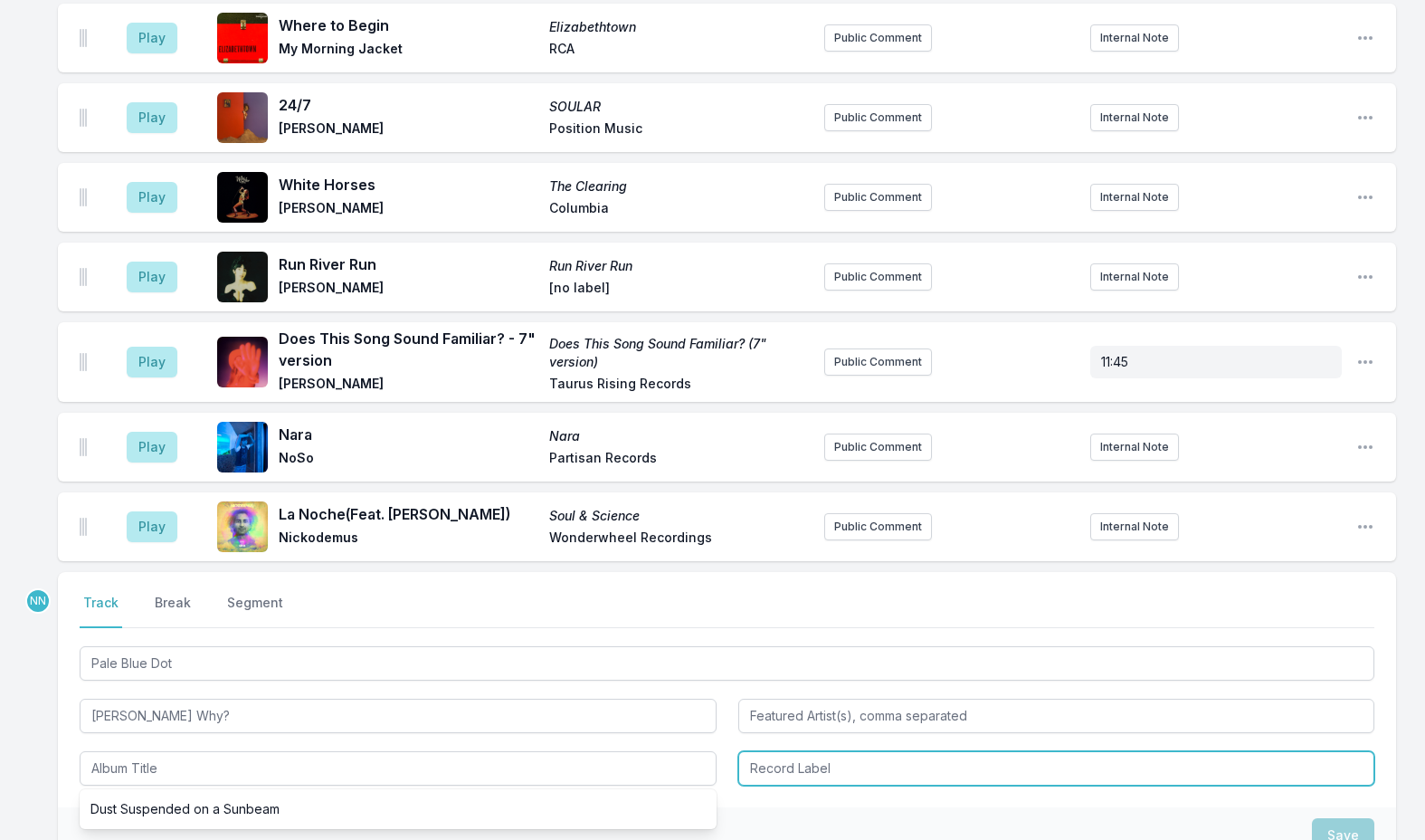
click at [850, 751] on input "Record Label" at bounding box center [1056, 768] width 637 height 34
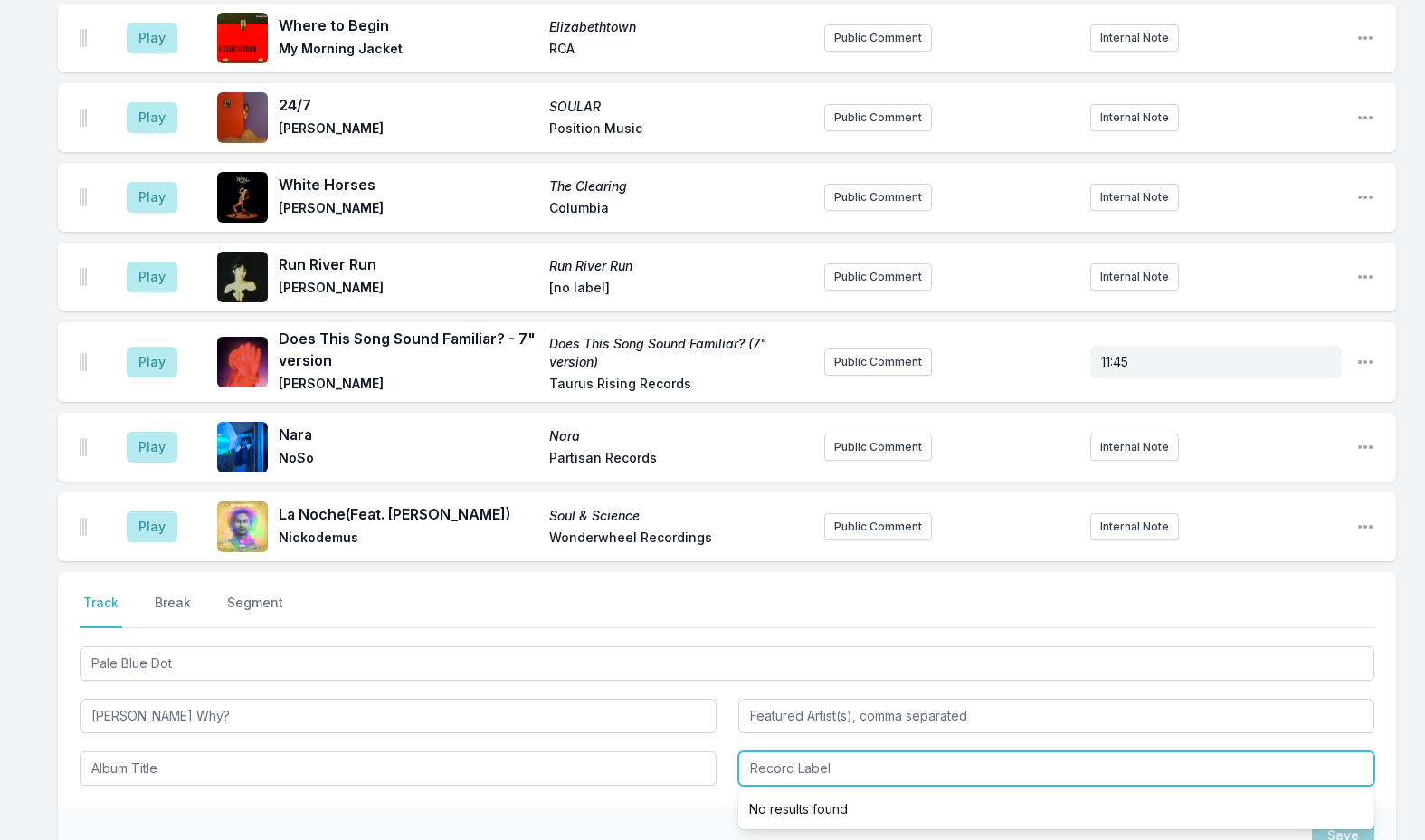
paste input "If you are looking to stargaze, look no further than the all-[DEMOGRAPHIC_DATA]…"
type input "If you are looking to stargaze, look no further than the all-[DEMOGRAPHIC_DATA]…"
click at [834, 751] on input "If you are looking to stargaze, look no further than the all-[DEMOGRAPHIC_DATA]…" at bounding box center [1056, 768] width 637 height 34
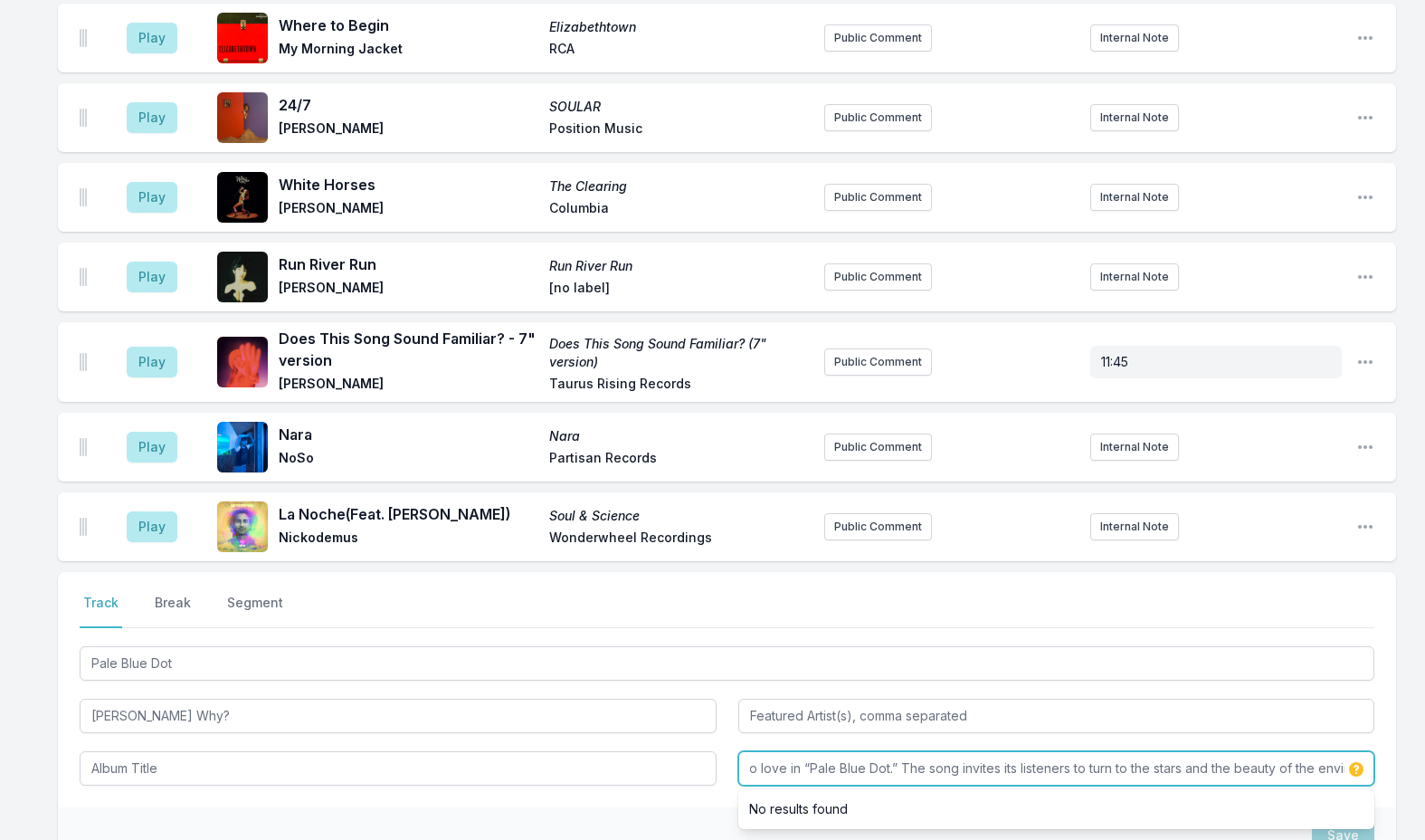
click at [834, 751] on input "If you are looking to stargaze, look no further than the all-[DEMOGRAPHIC_DATA]…" at bounding box center [1056, 768] width 637 height 34
type input "Blossom Rot"
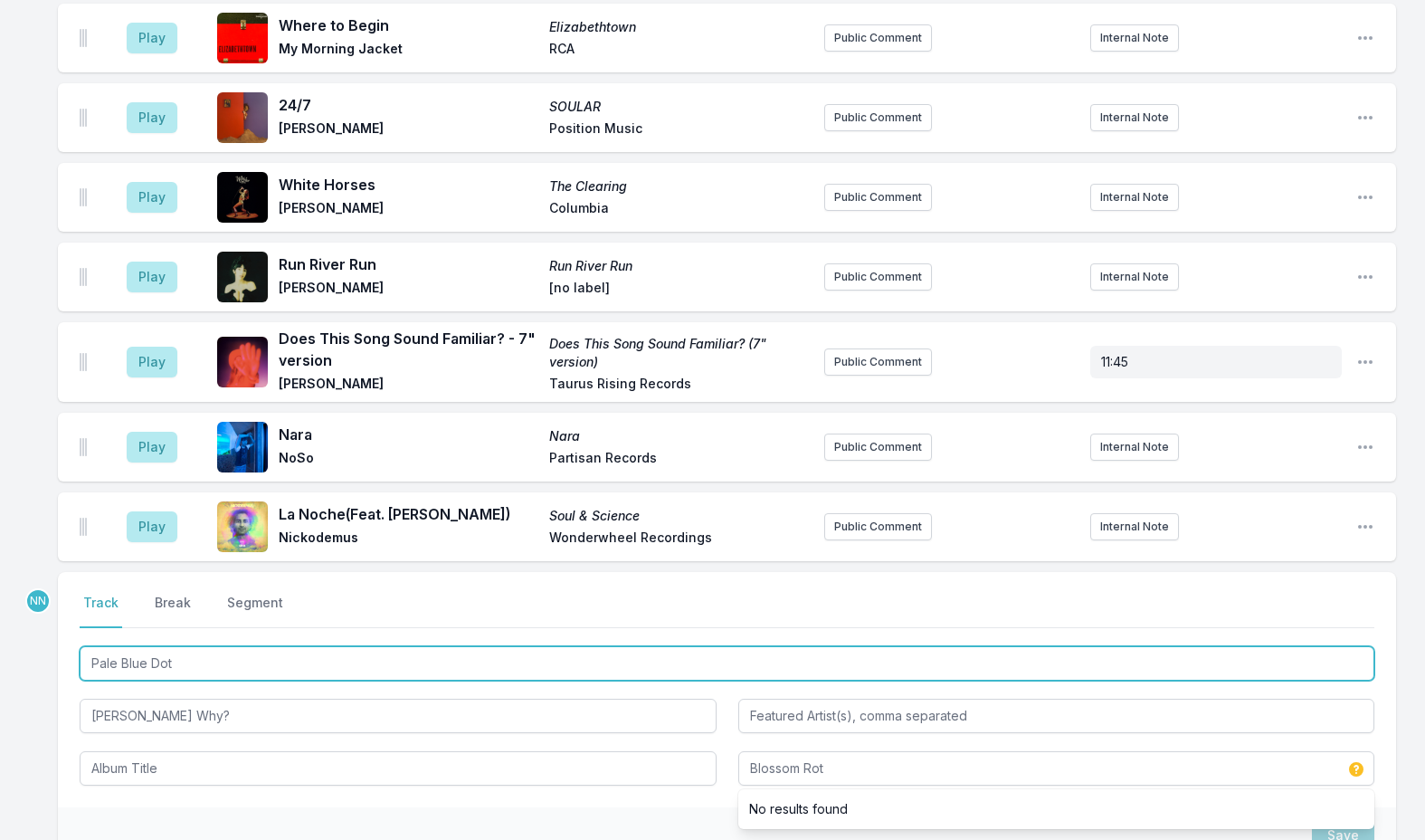
click at [136, 646] on input "Pale Blue Dot" at bounding box center [726, 663] width 1295 height 34
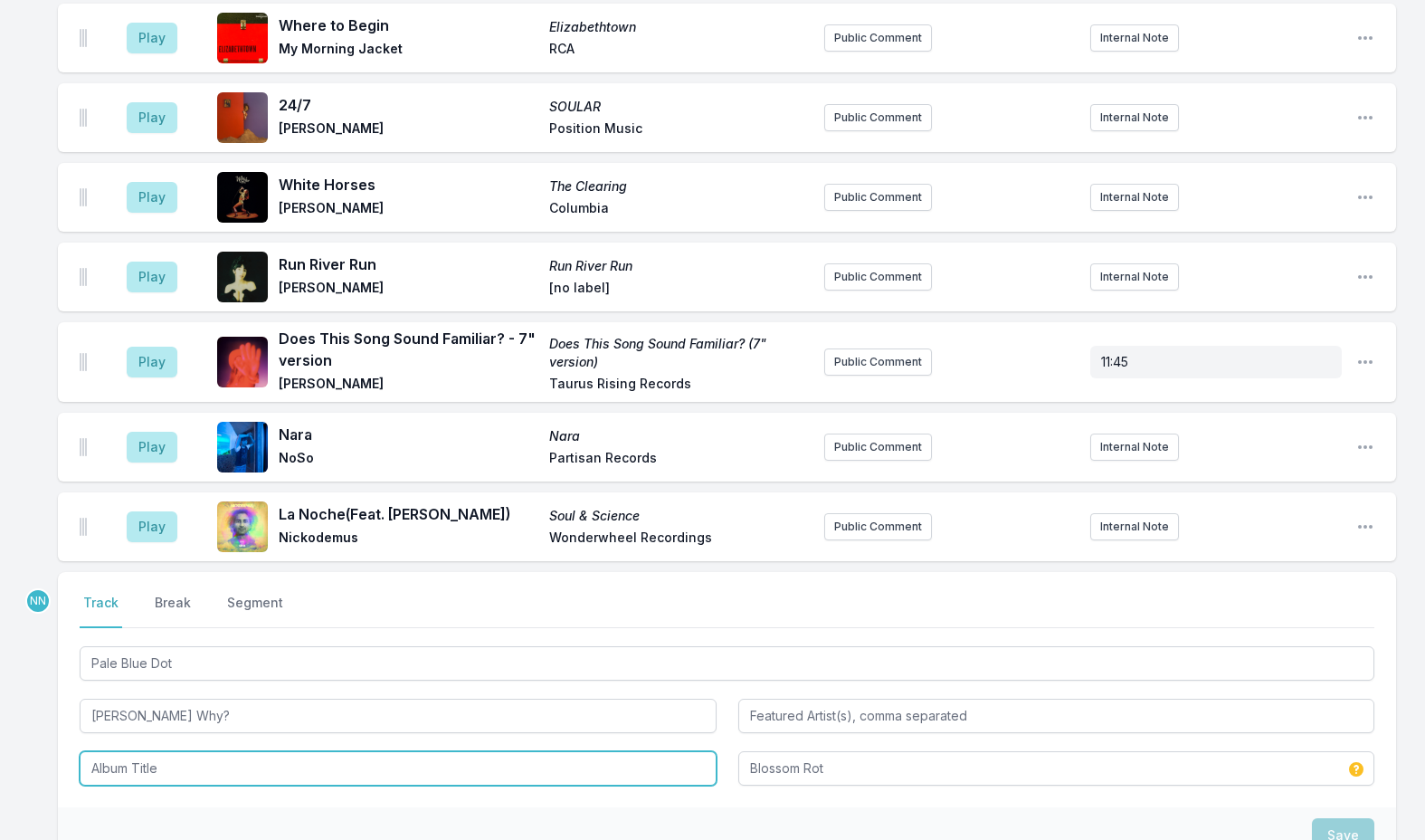
click at [160, 751] on input "Album Title" at bounding box center [397, 768] width 637 height 34
paste input "Pale Blue Dot"
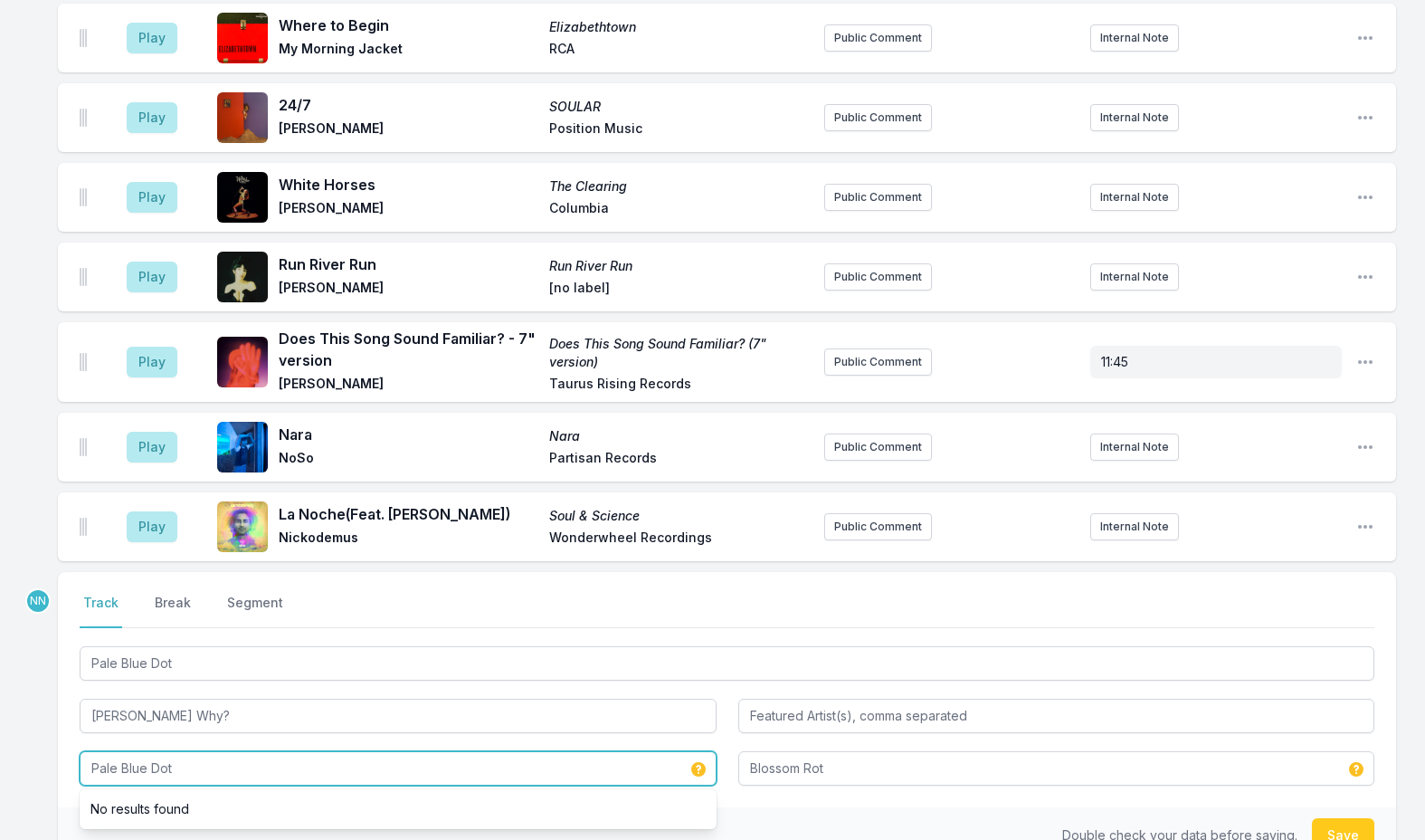
type input "Pale Blue Dot"
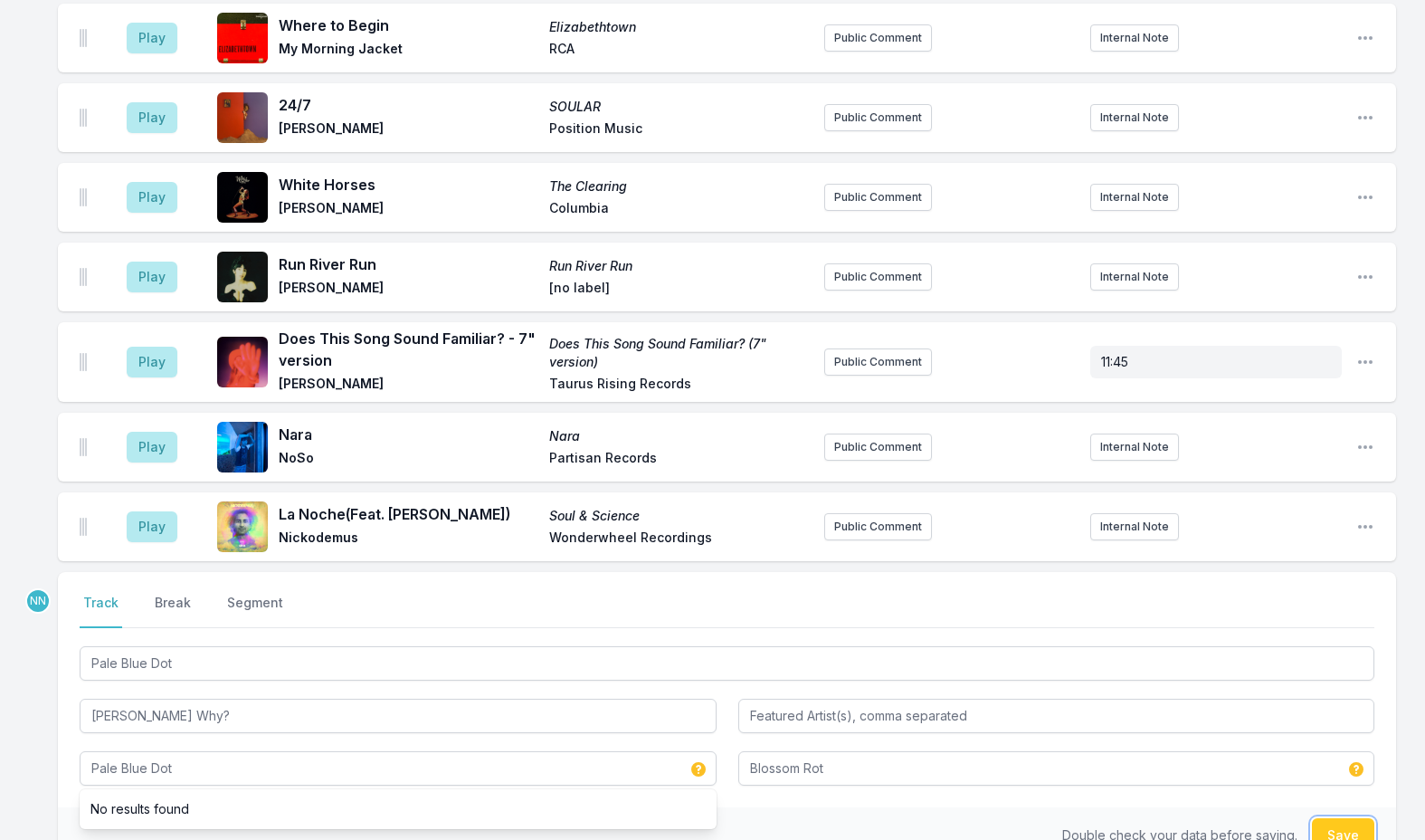
click at [1358, 818] on button "Save" at bounding box center [1344, 834] width 63 height 34
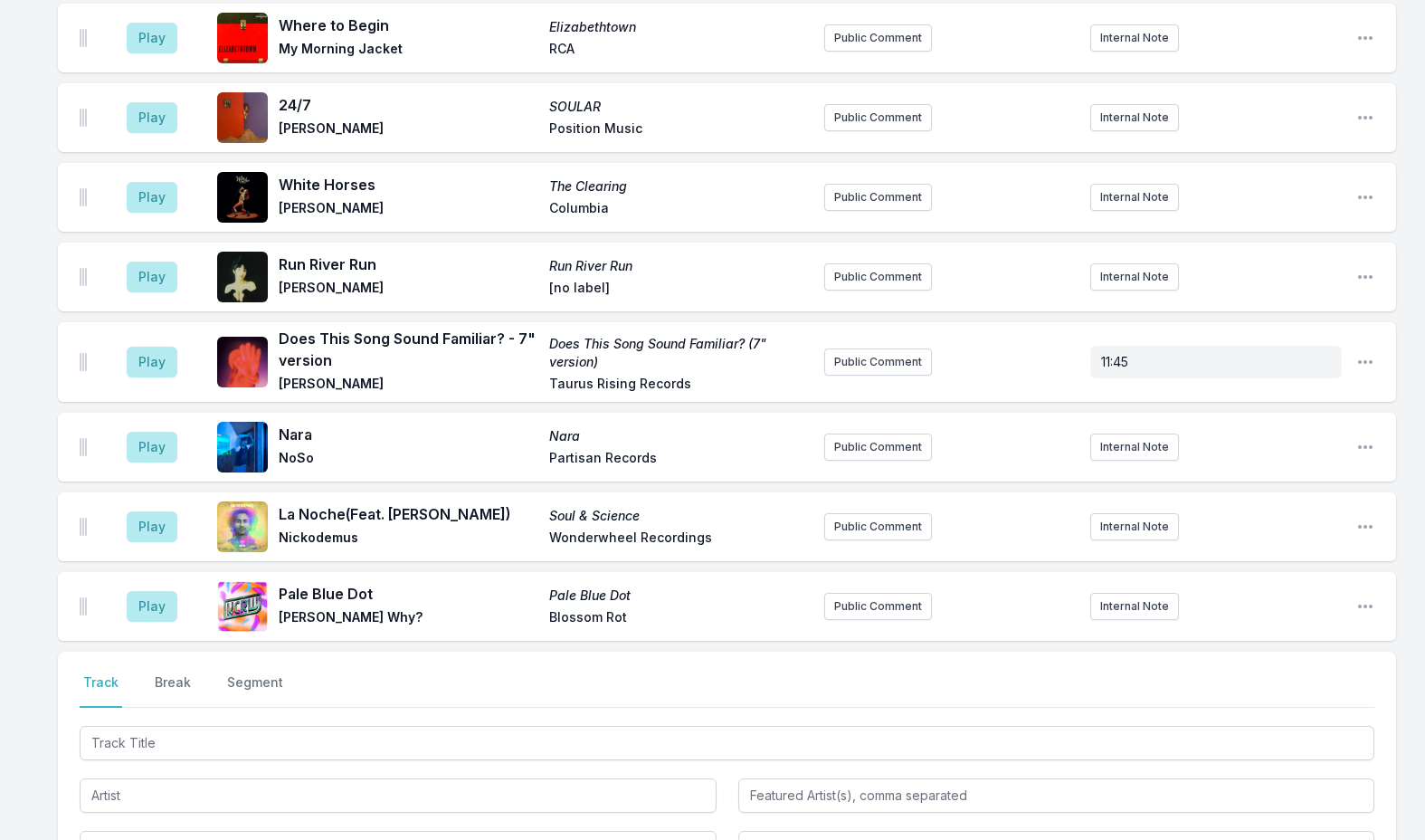
scroll to position [5354, 0]
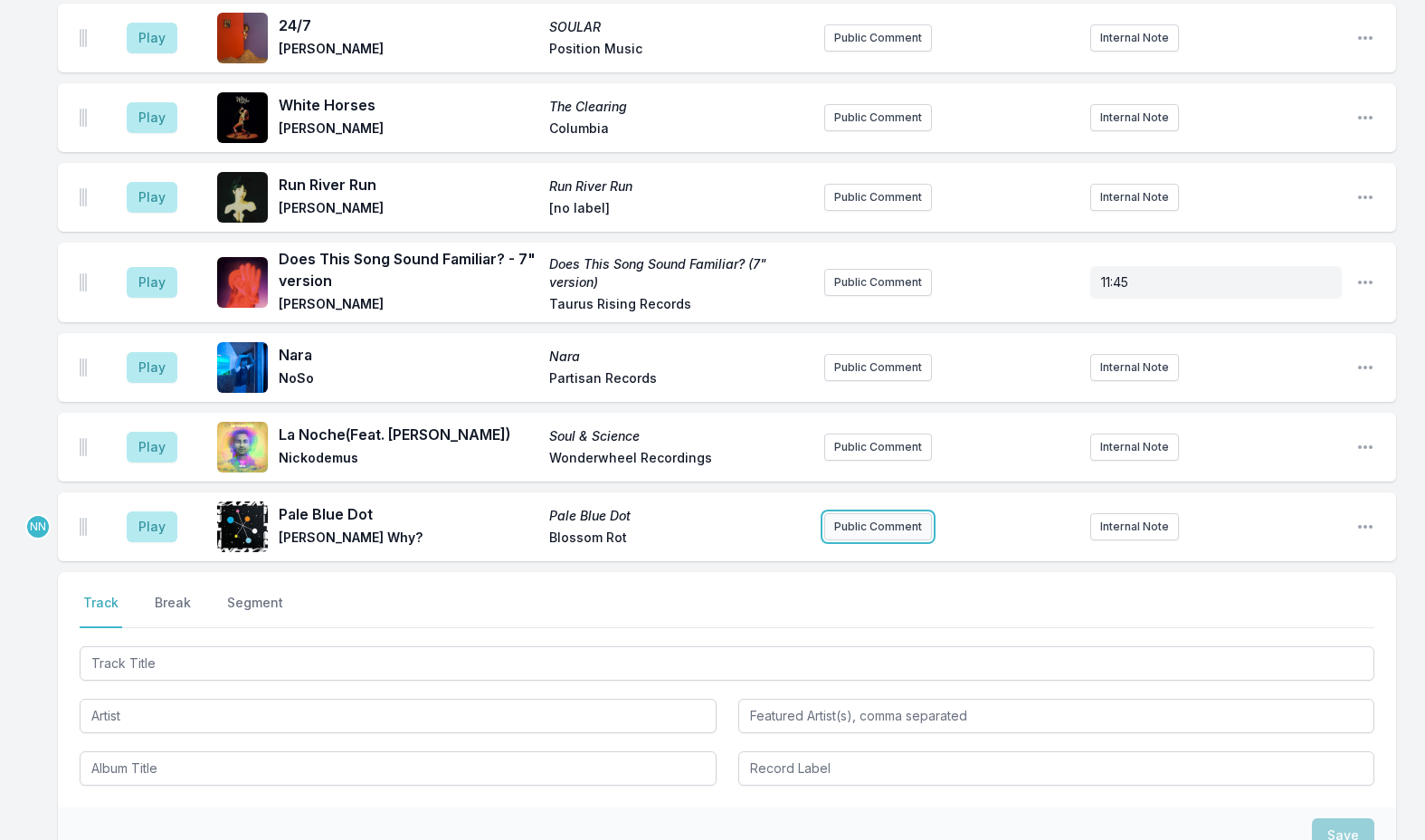
click at [885, 513] on button "Public Comment" at bounding box center [878, 526] width 108 height 27
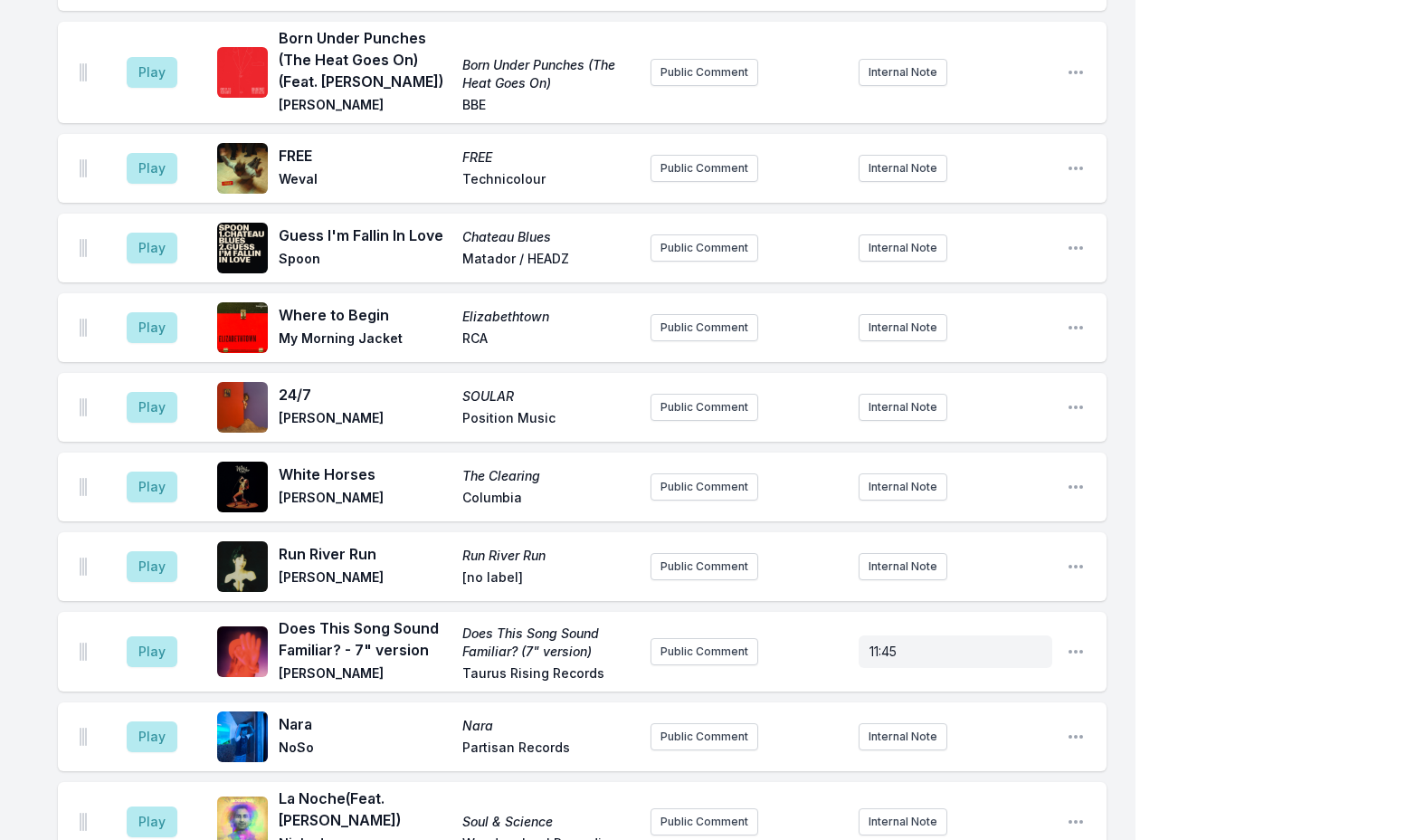
scroll to position [5423, 0]
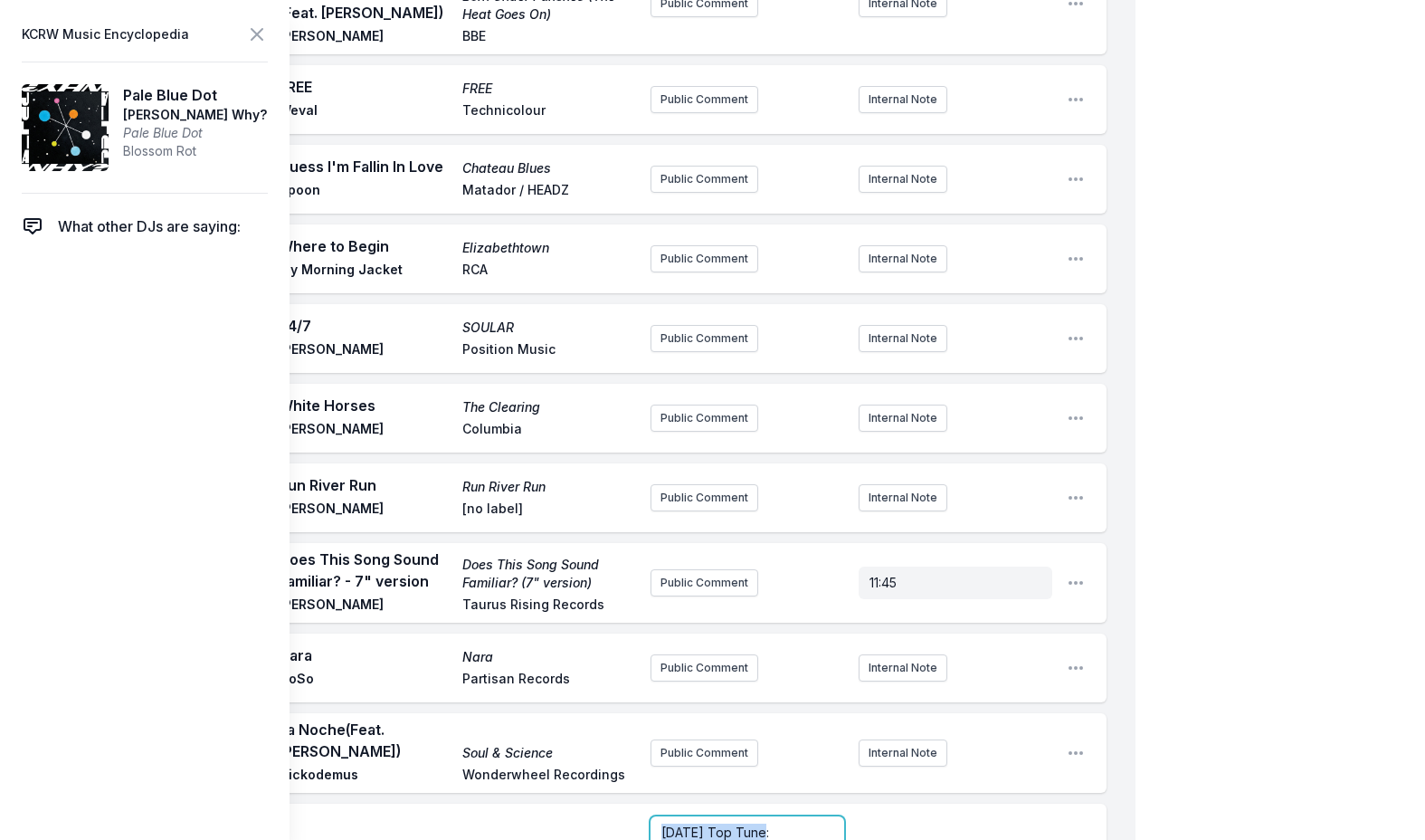
drag, startPoint x: 768, startPoint y: 661, endPoint x: 622, endPoint y: 655, distance: 146.1
click at [767, 824] on span "[DATE] Top Tune:" at bounding box center [715, 832] width 108 height 16
click at [769, 824] on span "[DATE] Top Tune:" at bounding box center [715, 832] width 108 height 16
drag, startPoint x: 770, startPoint y: 662, endPoint x: 585, endPoint y: 659, distance: 185.0
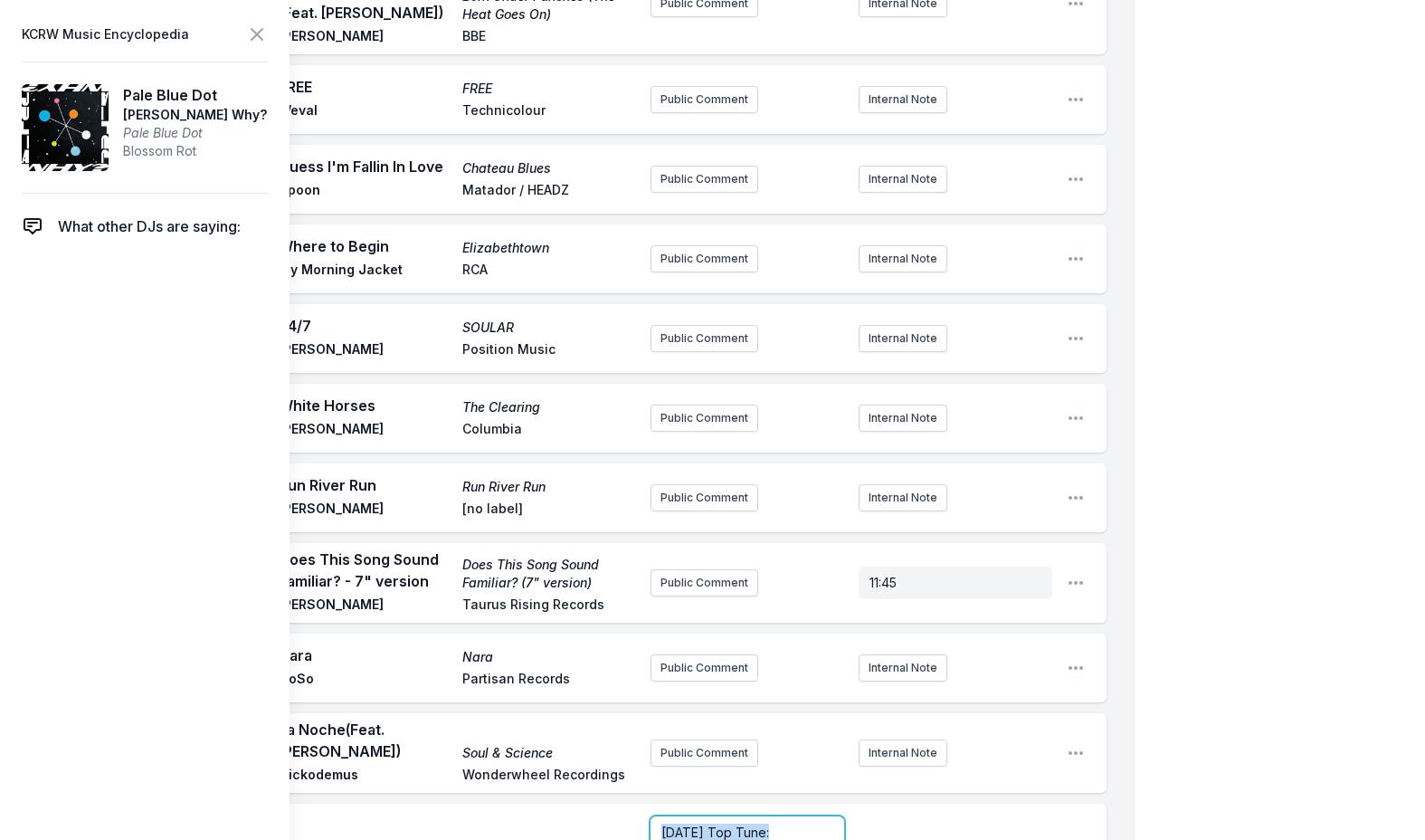
click at [781, 823] on img at bounding box center [773, 831] width 15 height 15
click at [803, 823] on p "﻿ [DATE] Top Tune :" at bounding box center [748, 833] width 172 height 18
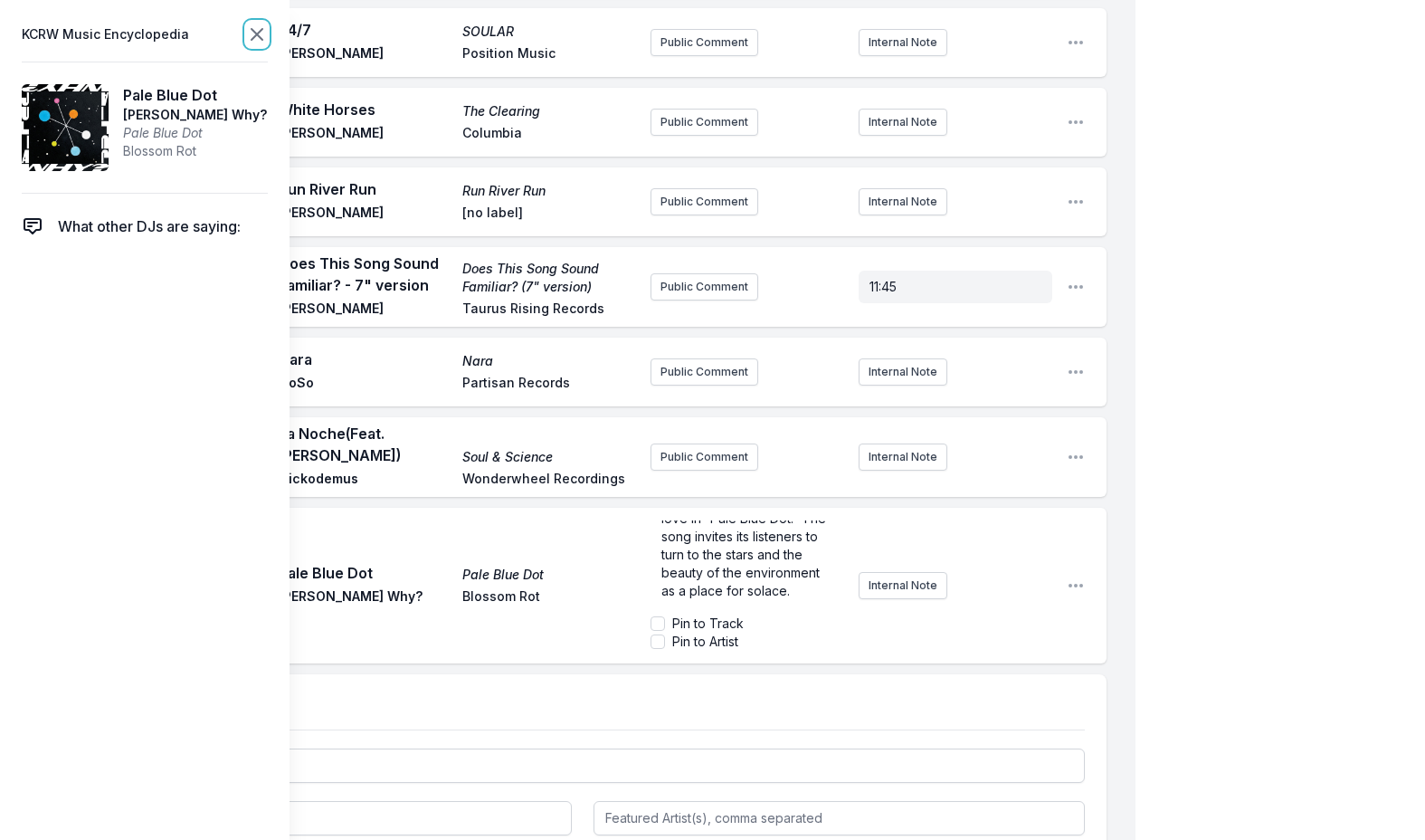
click at [260, 30] on icon at bounding box center [257, 34] width 22 height 22
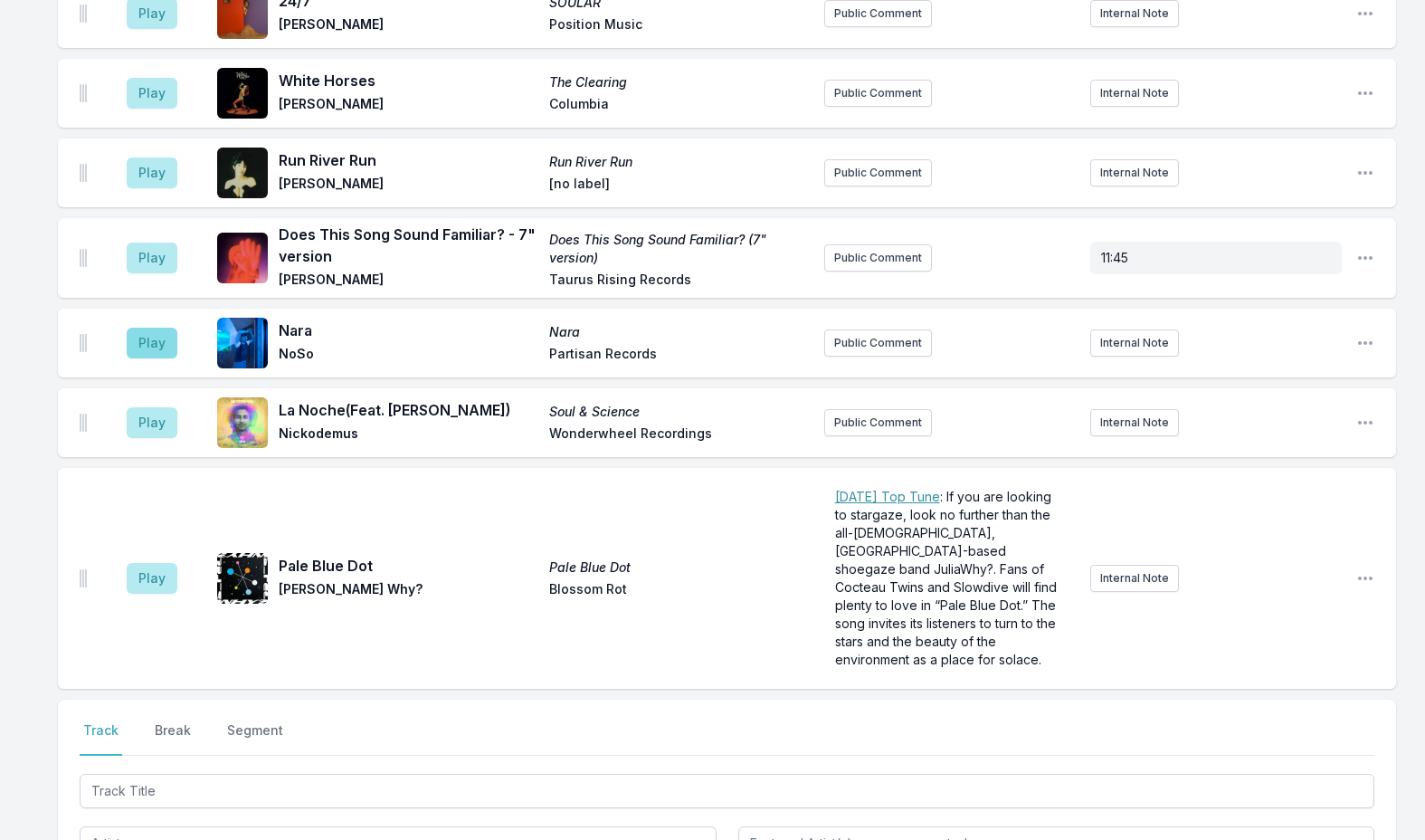
scroll to position [5609, 0]
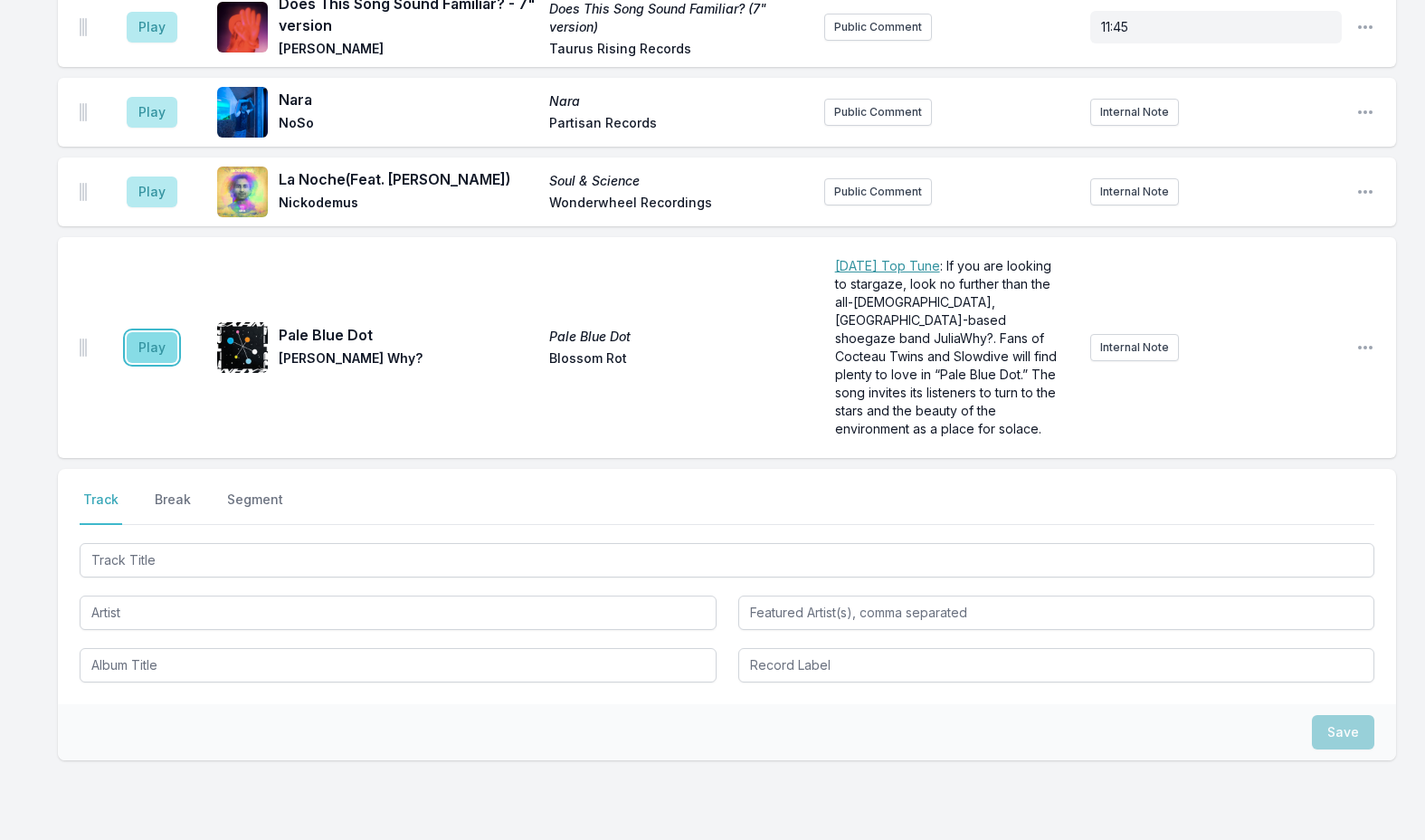
click at [140, 332] on button "Play" at bounding box center [152, 347] width 51 height 30
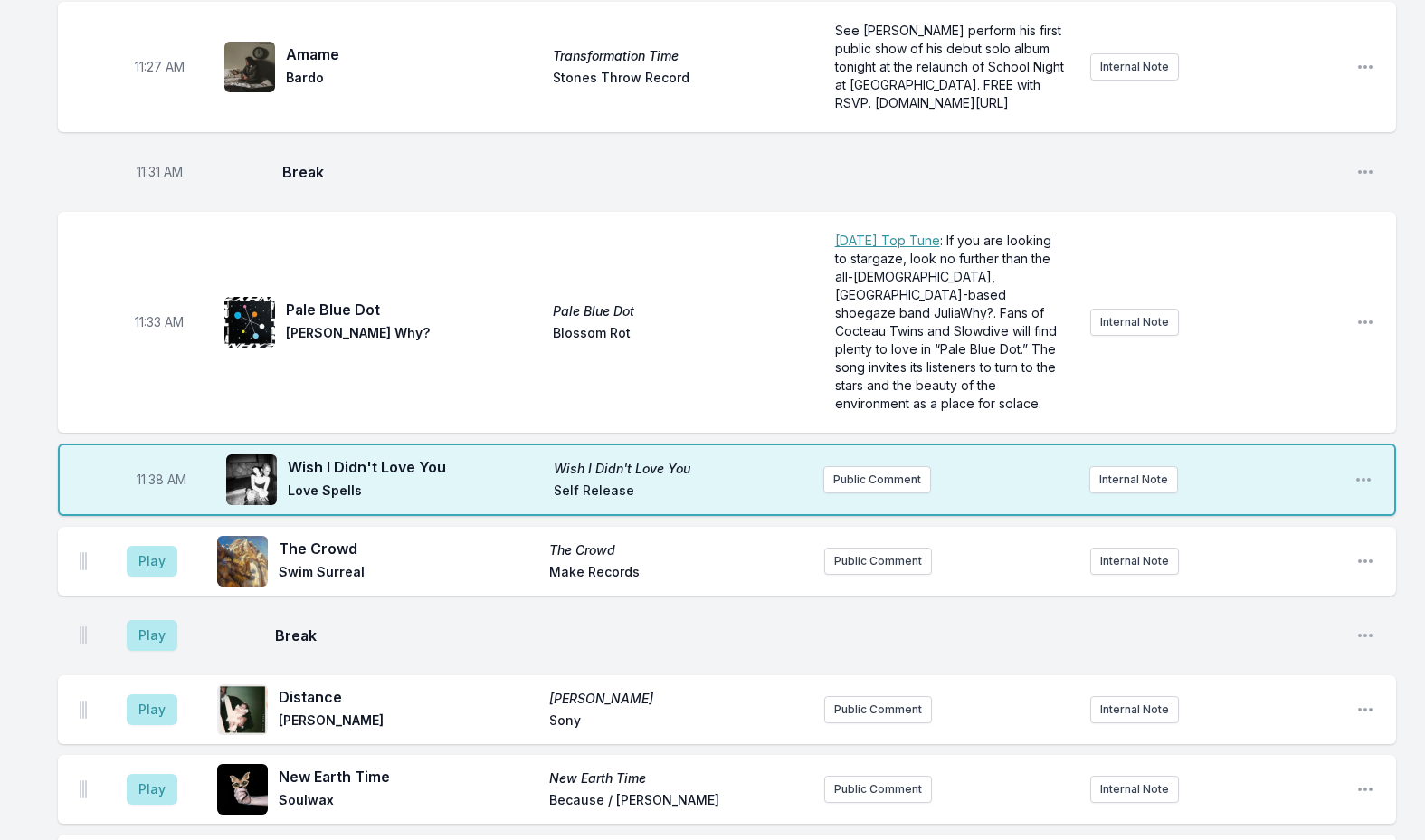
scroll to position [3527, 0]
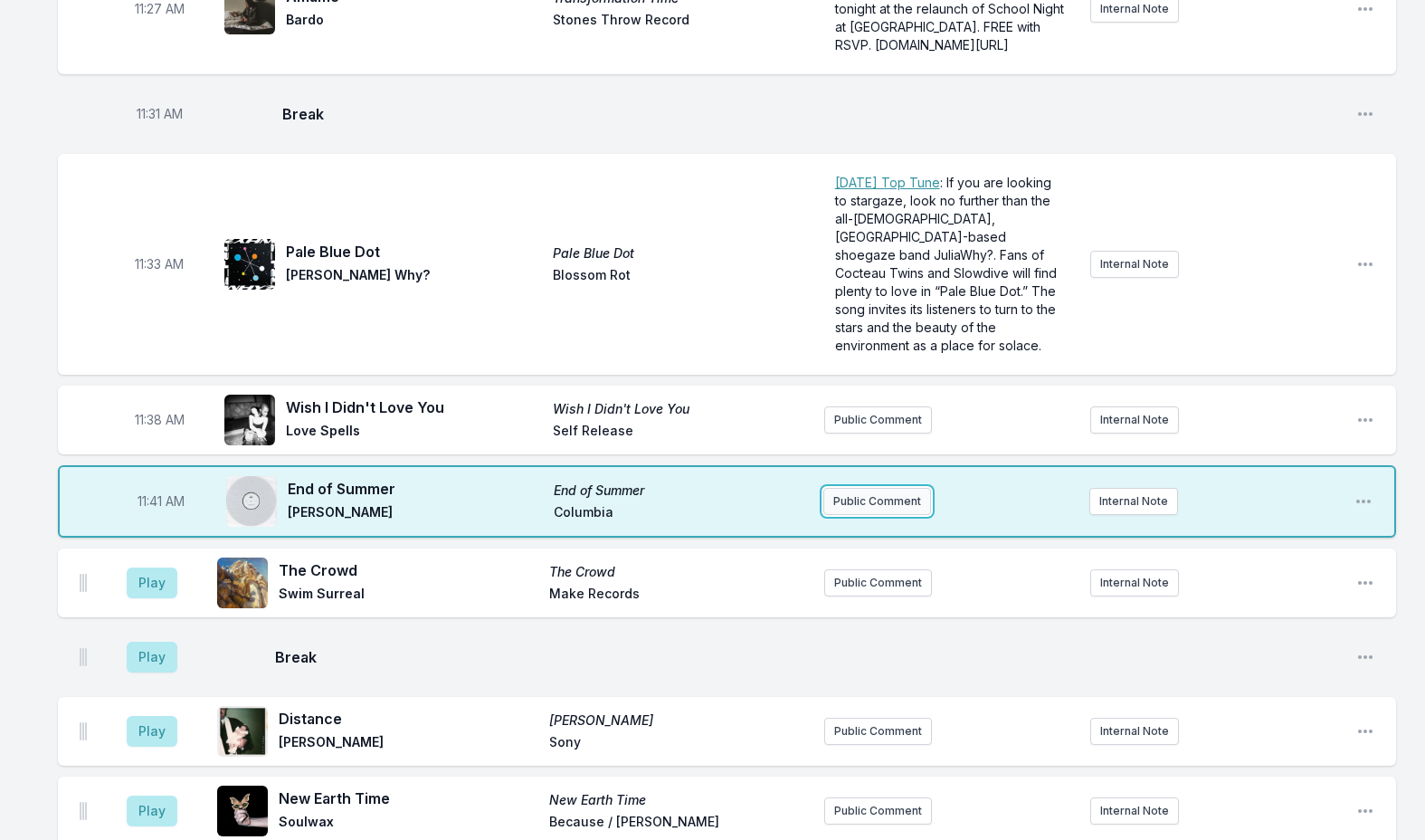
click at [881, 488] on button "Public Comment" at bounding box center [877, 501] width 108 height 27
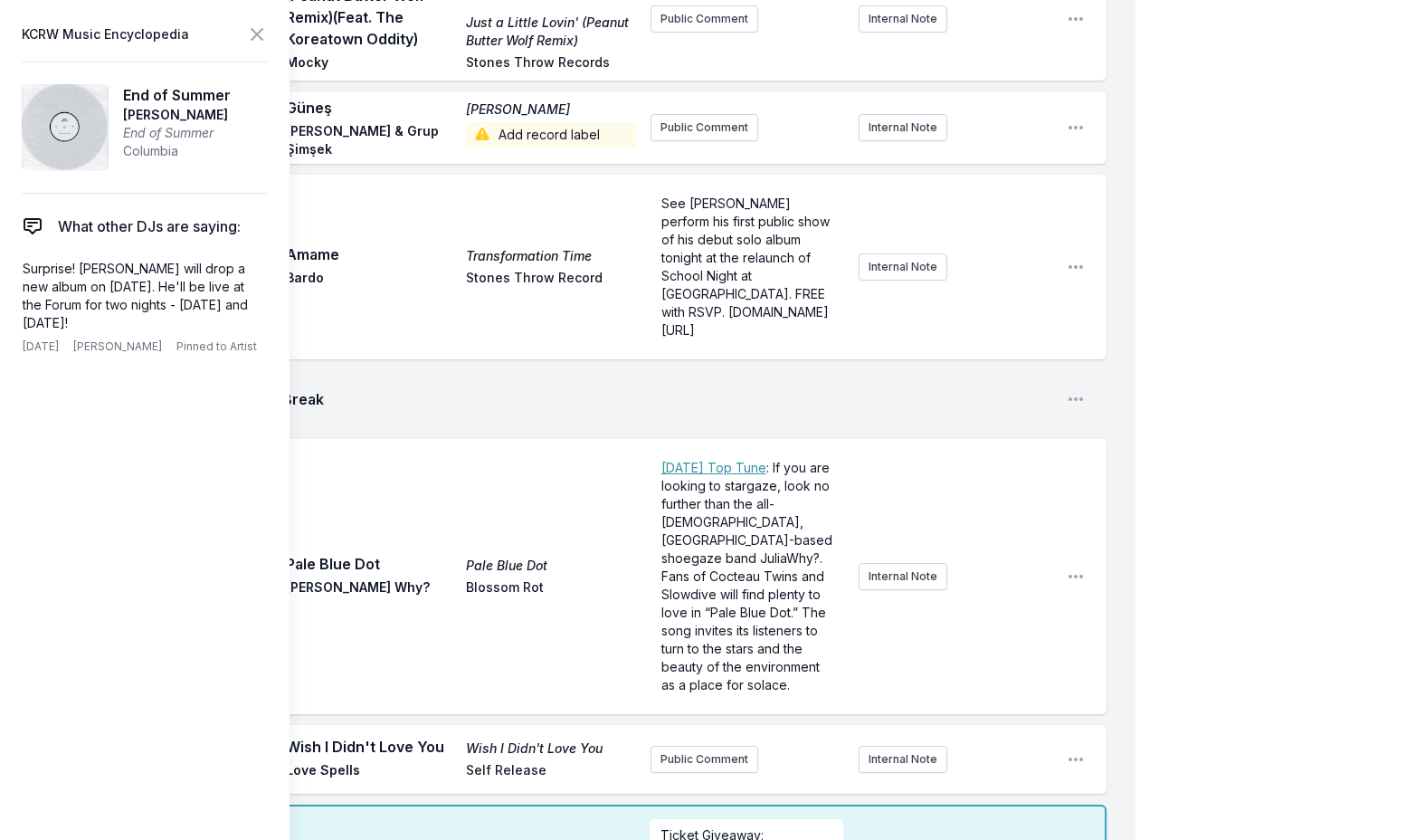
scroll to position [3618, 0]
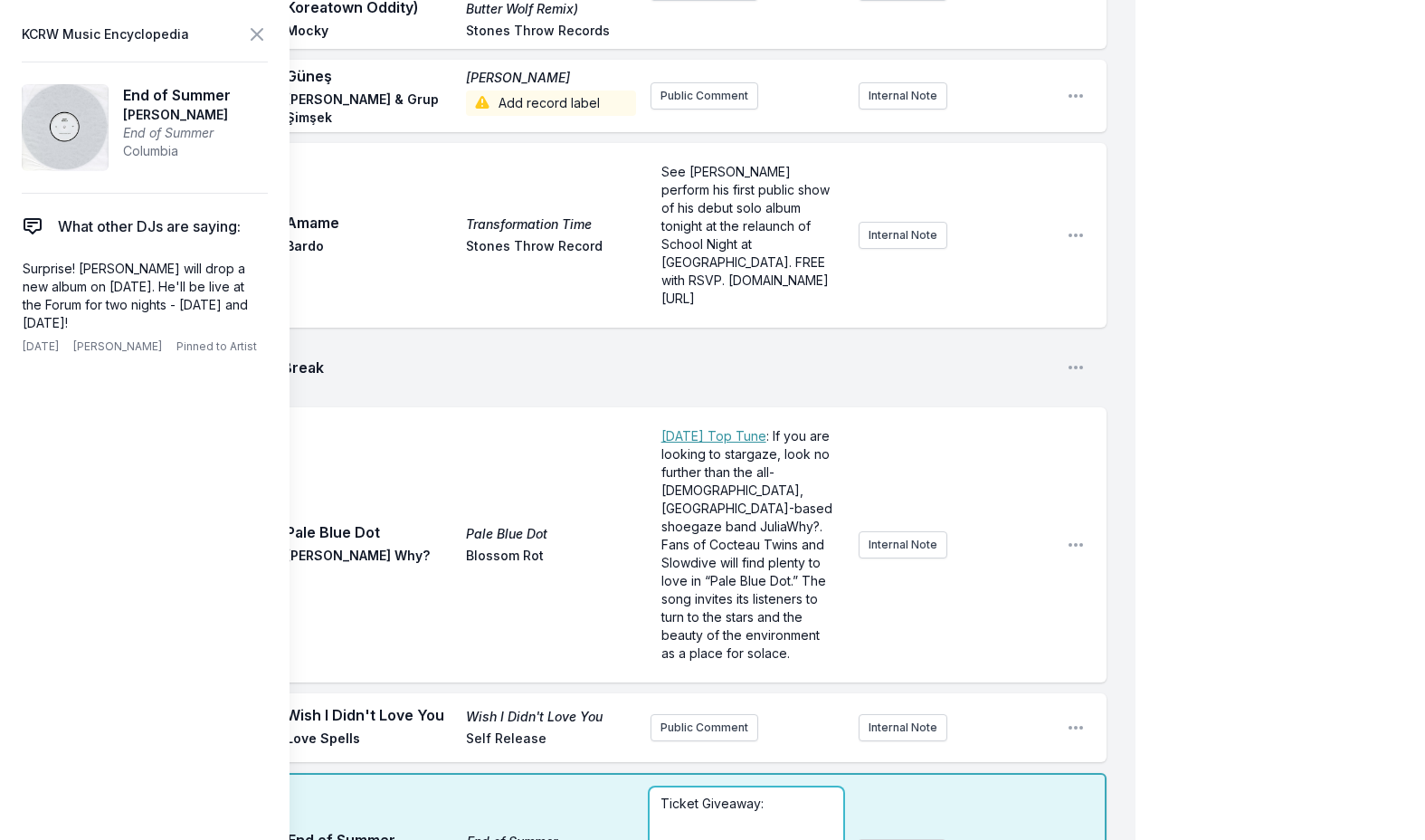
click at [806, 795] on p "Ticket Giveaway:" at bounding box center [746, 804] width 171 height 18
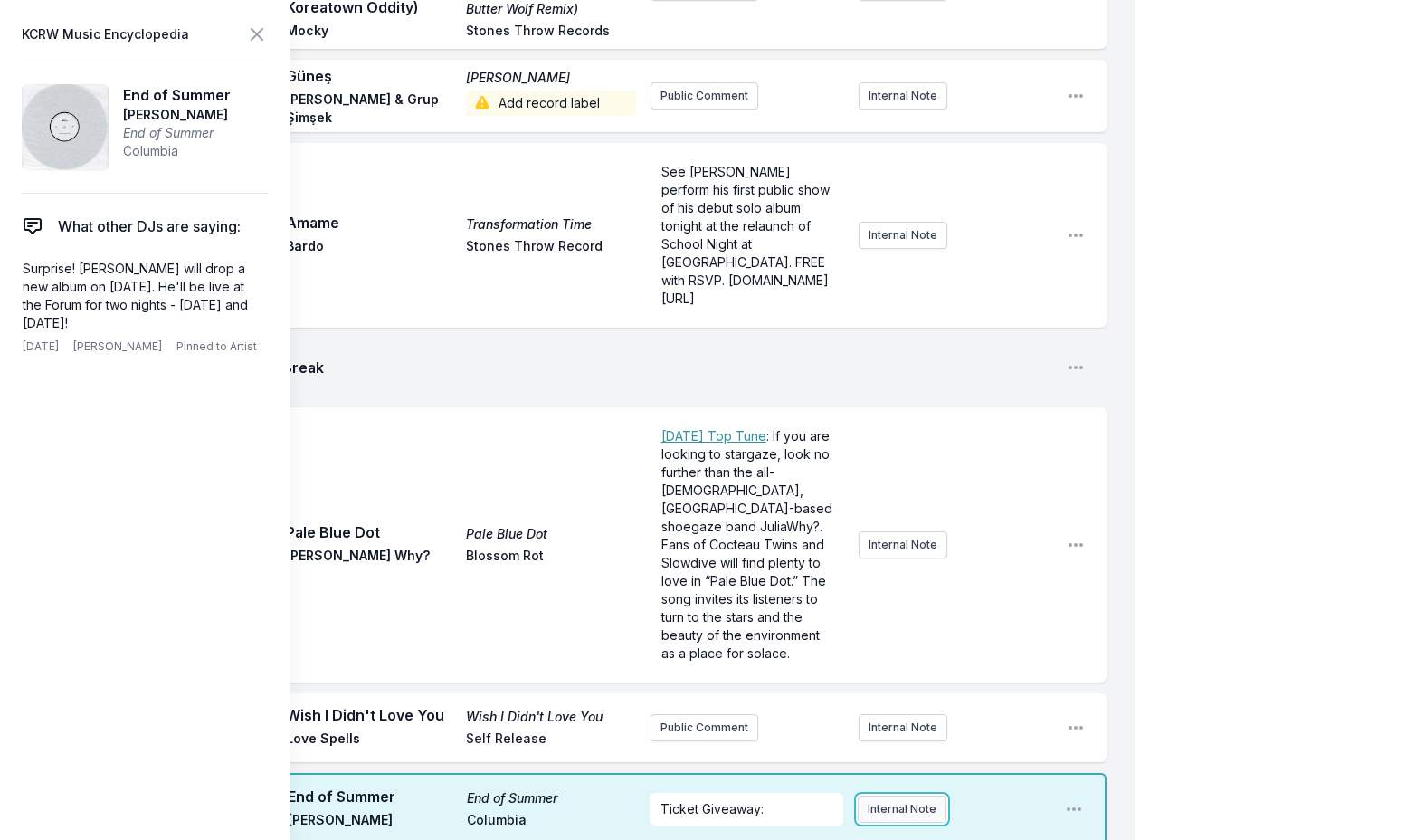
click at [897, 657] on div "Missing Data Some of your tracks are missing record label information. This inf…" at bounding box center [567, 39] width 1136 height 6959
click at [913, 796] on button "Internal Note" at bounding box center [902, 809] width 89 height 27
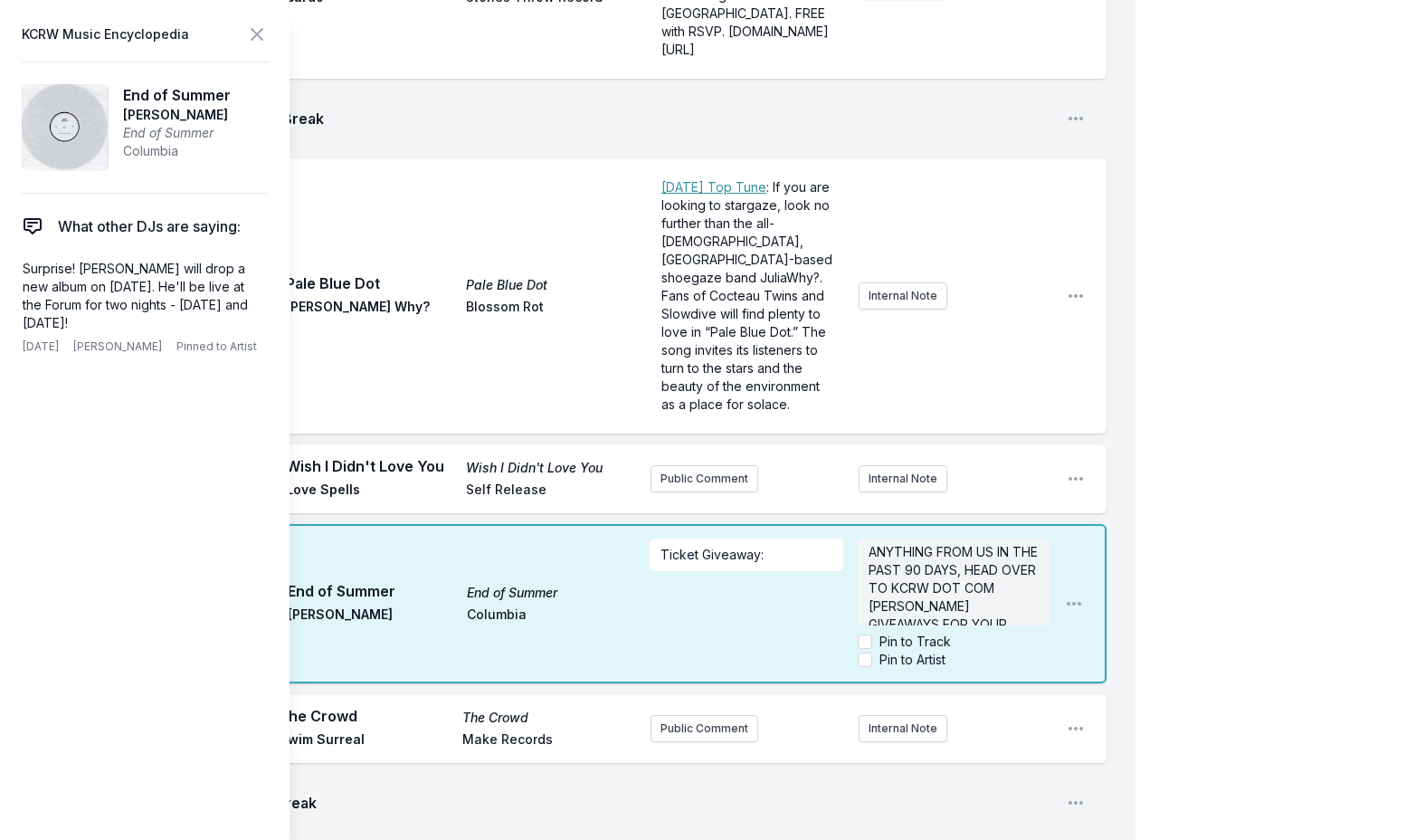
scroll to position [0, 0]
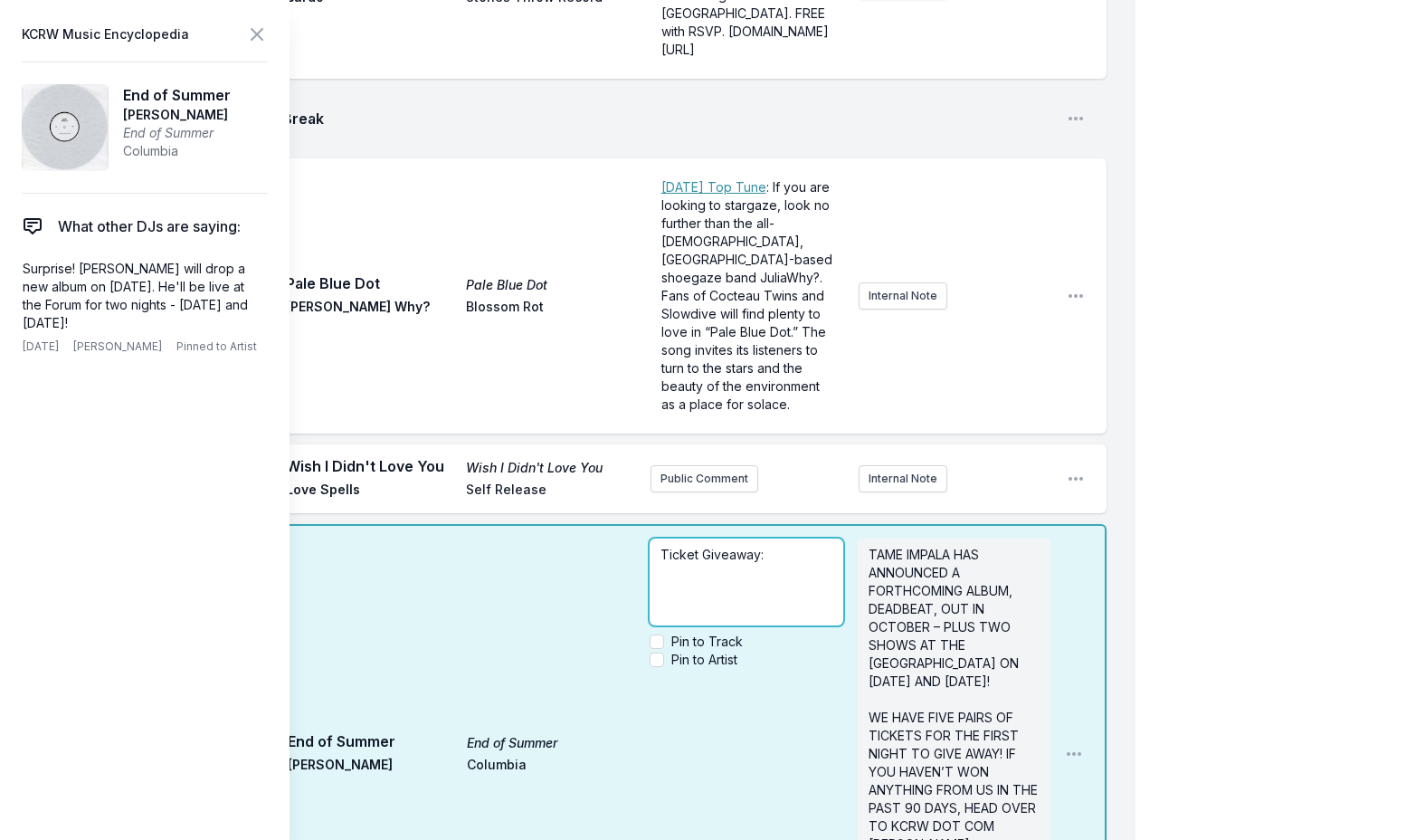
click at [802, 546] on p "Ticket Giveaway:" at bounding box center [746, 555] width 171 height 18
drag, startPoint x: 758, startPoint y: 365, endPoint x: 591, endPoint y: 372, distance: 167.1
click at [592, 524] on div "11:41 AM End of Summer End of Summer [PERSON_NAME] Columbia Ticket Giveaway: We…" at bounding box center [582, 753] width 1049 height 459
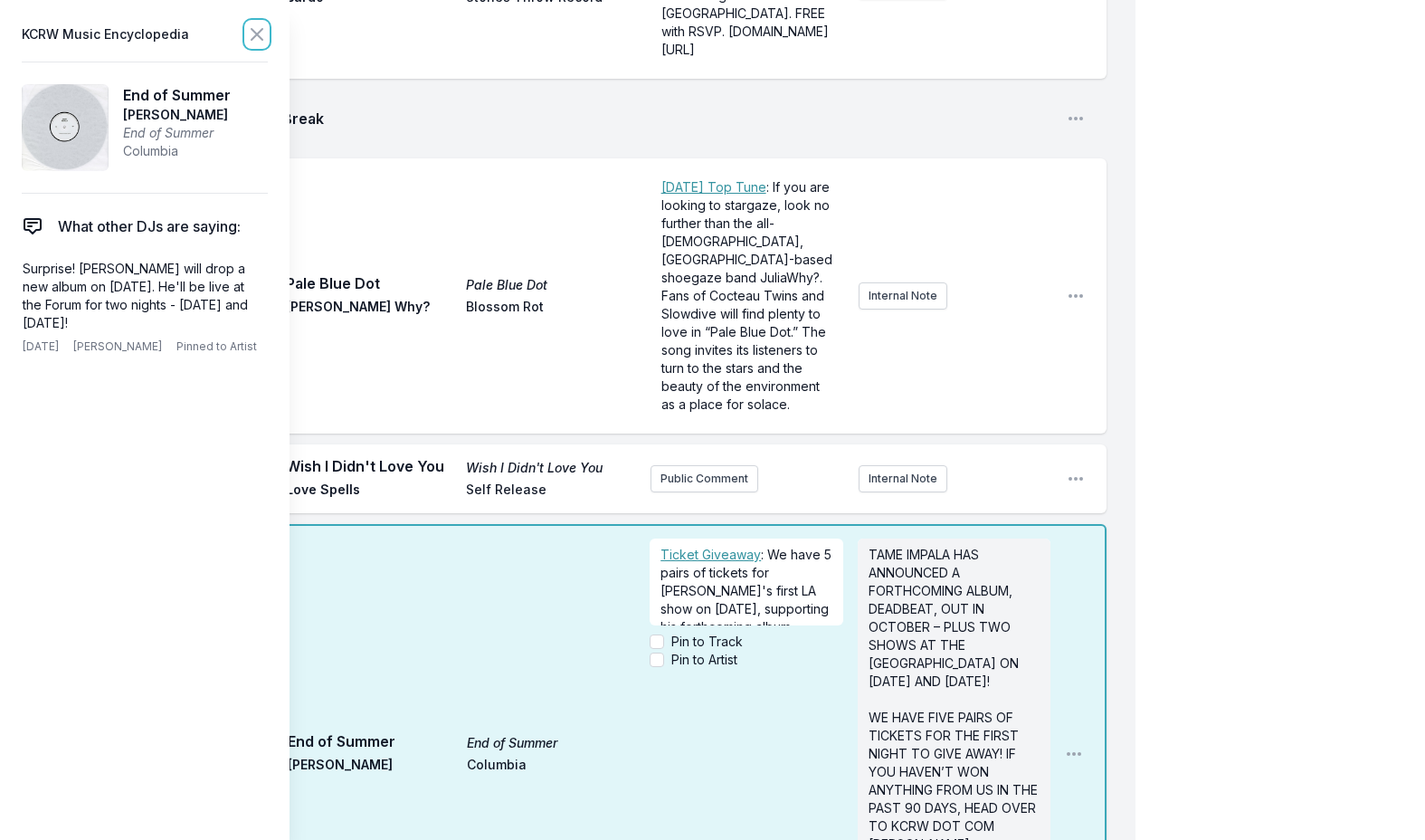
click at [252, 31] on icon at bounding box center [257, 34] width 22 height 22
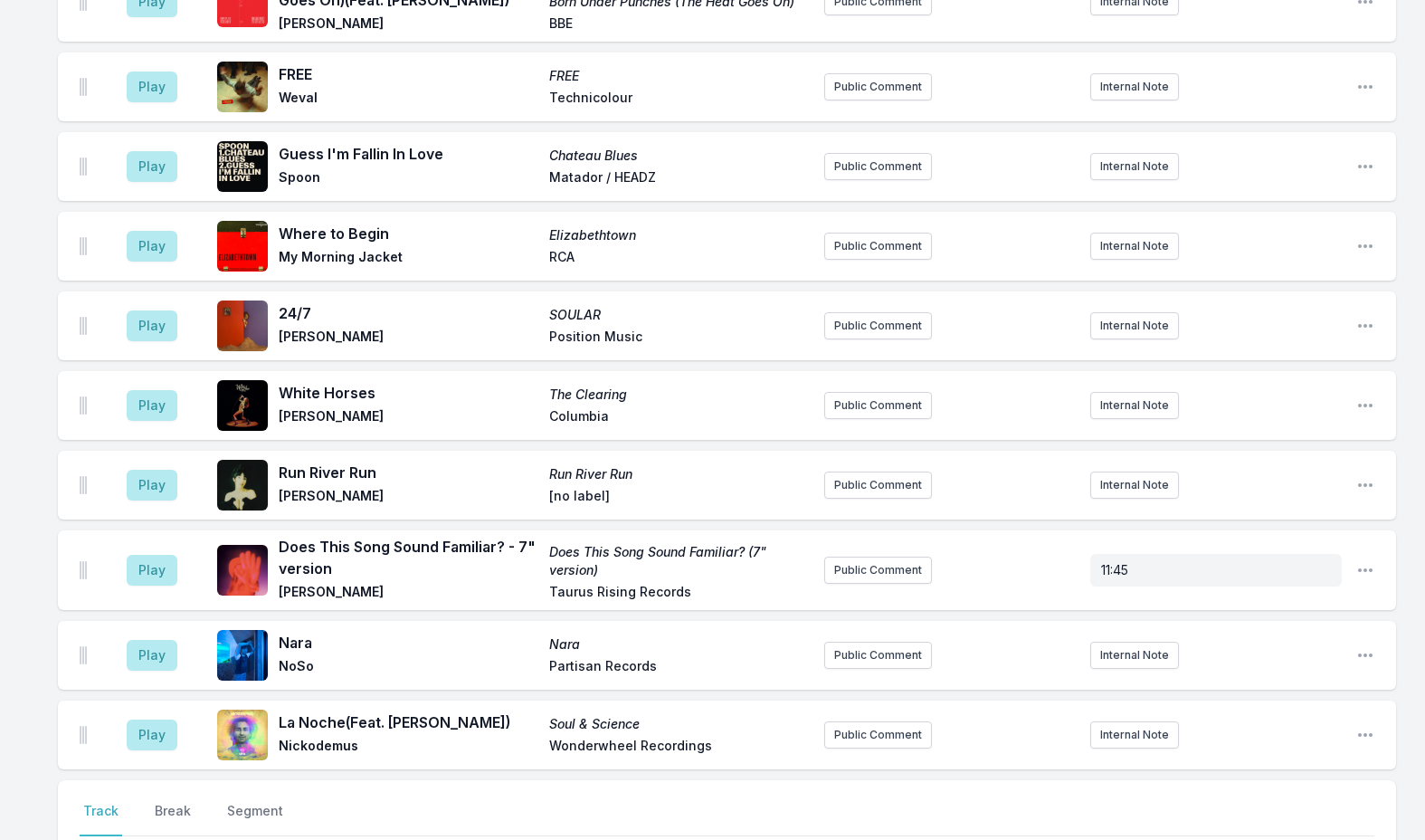
scroll to position [6029, 0]
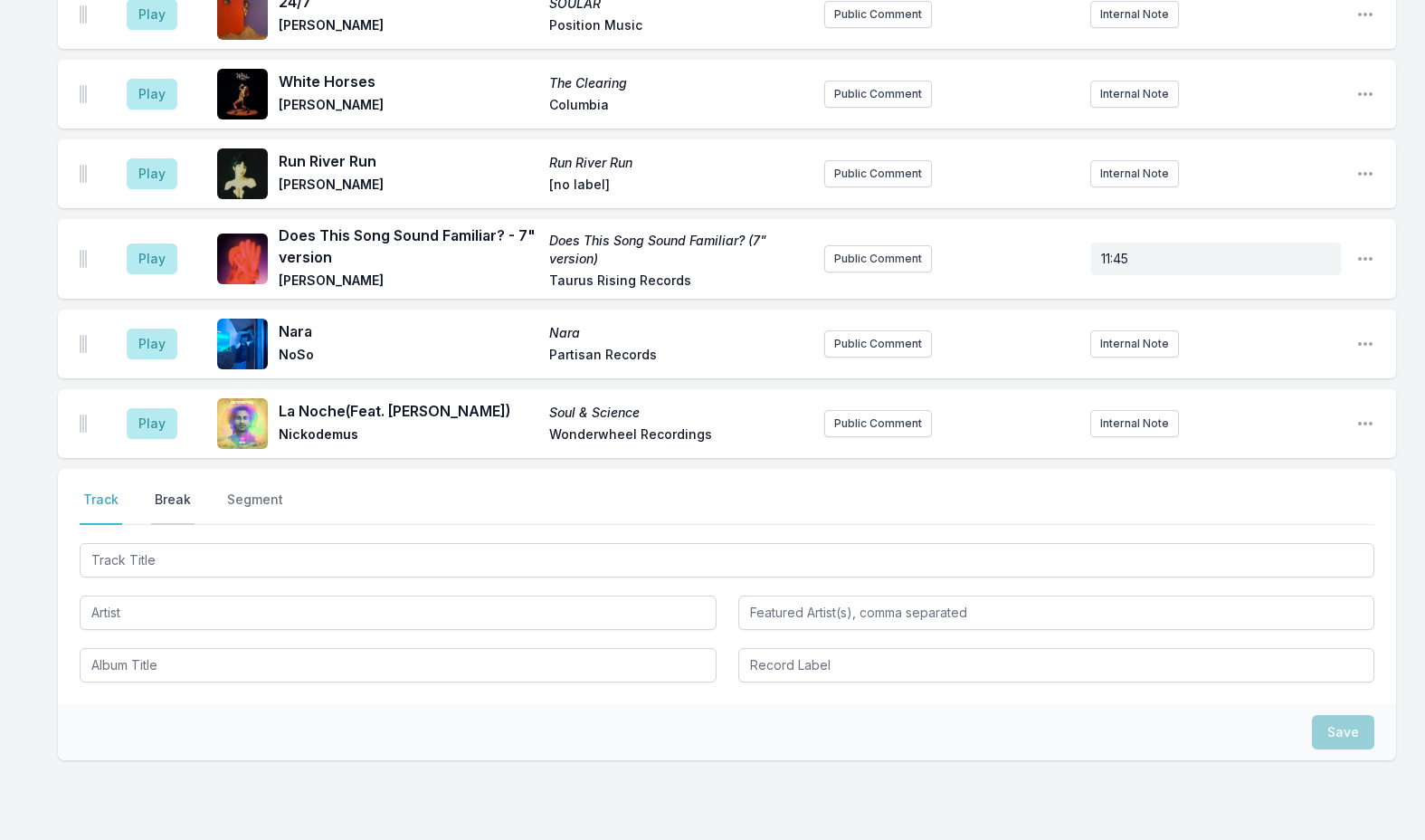
click at [181, 491] on button "Break" at bounding box center [173, 507] width 43 height 34
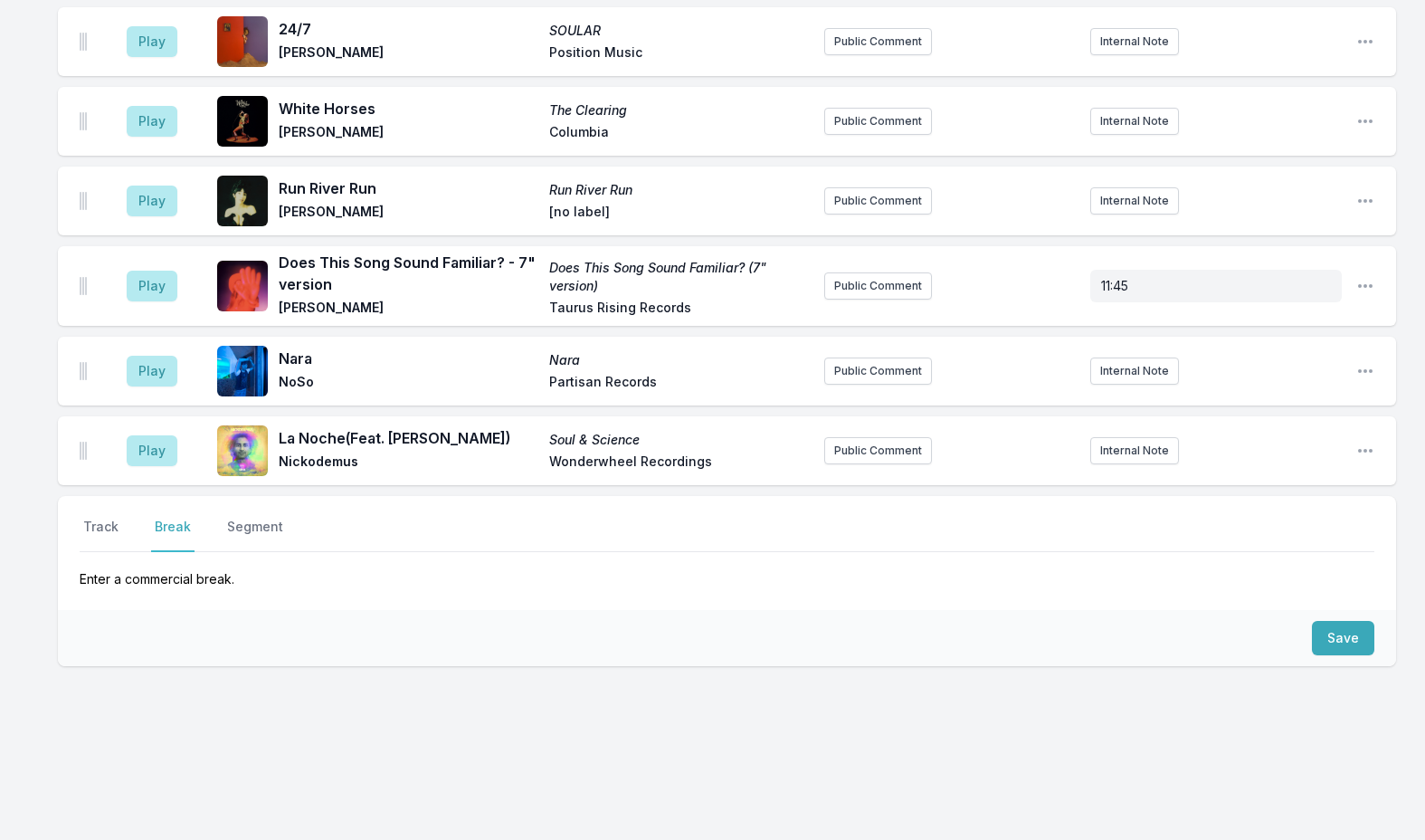
scroll to position [5908, 0]
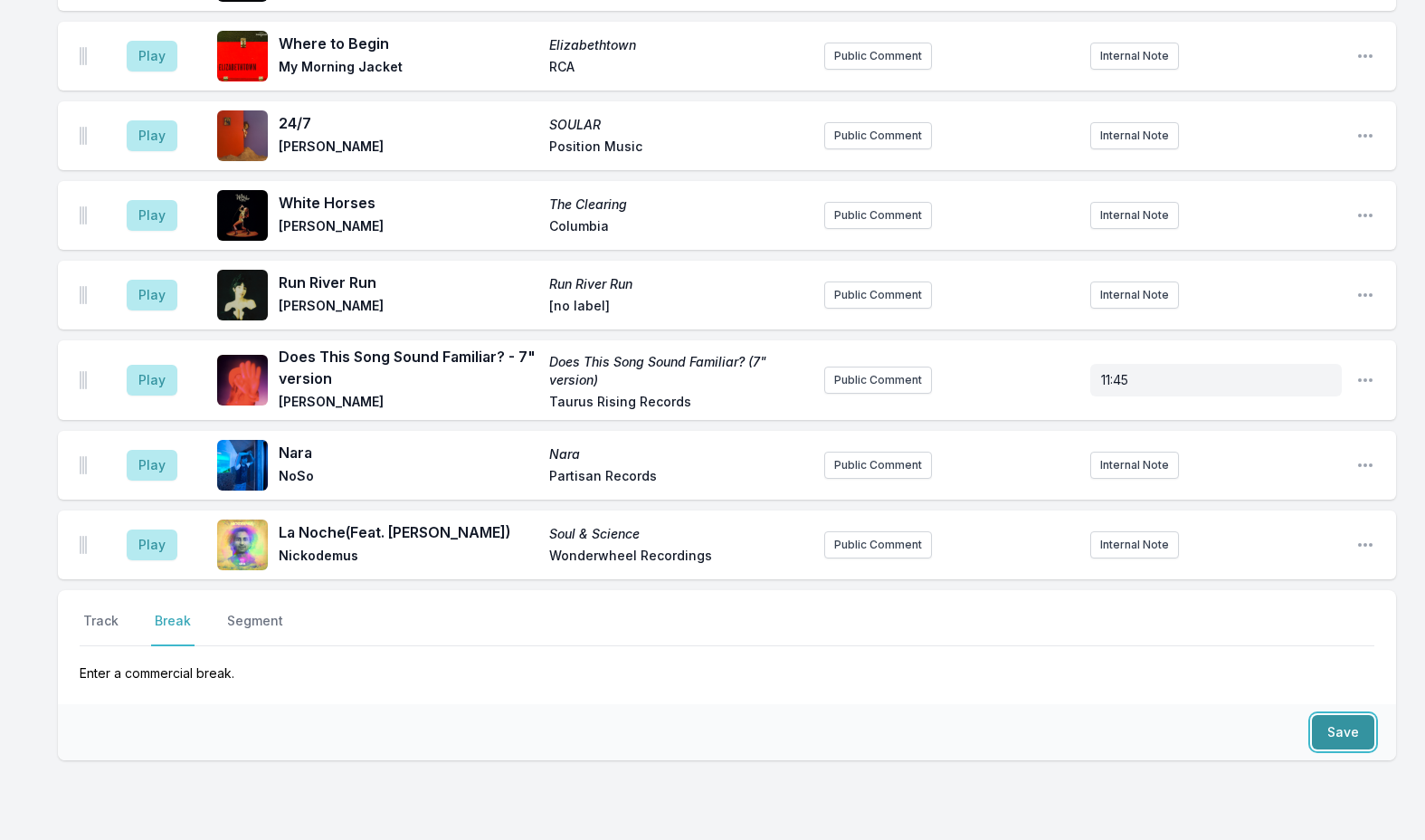
click at [1365, 715] on button "Save" at bounding box center [1344, 732] width 63 height 34
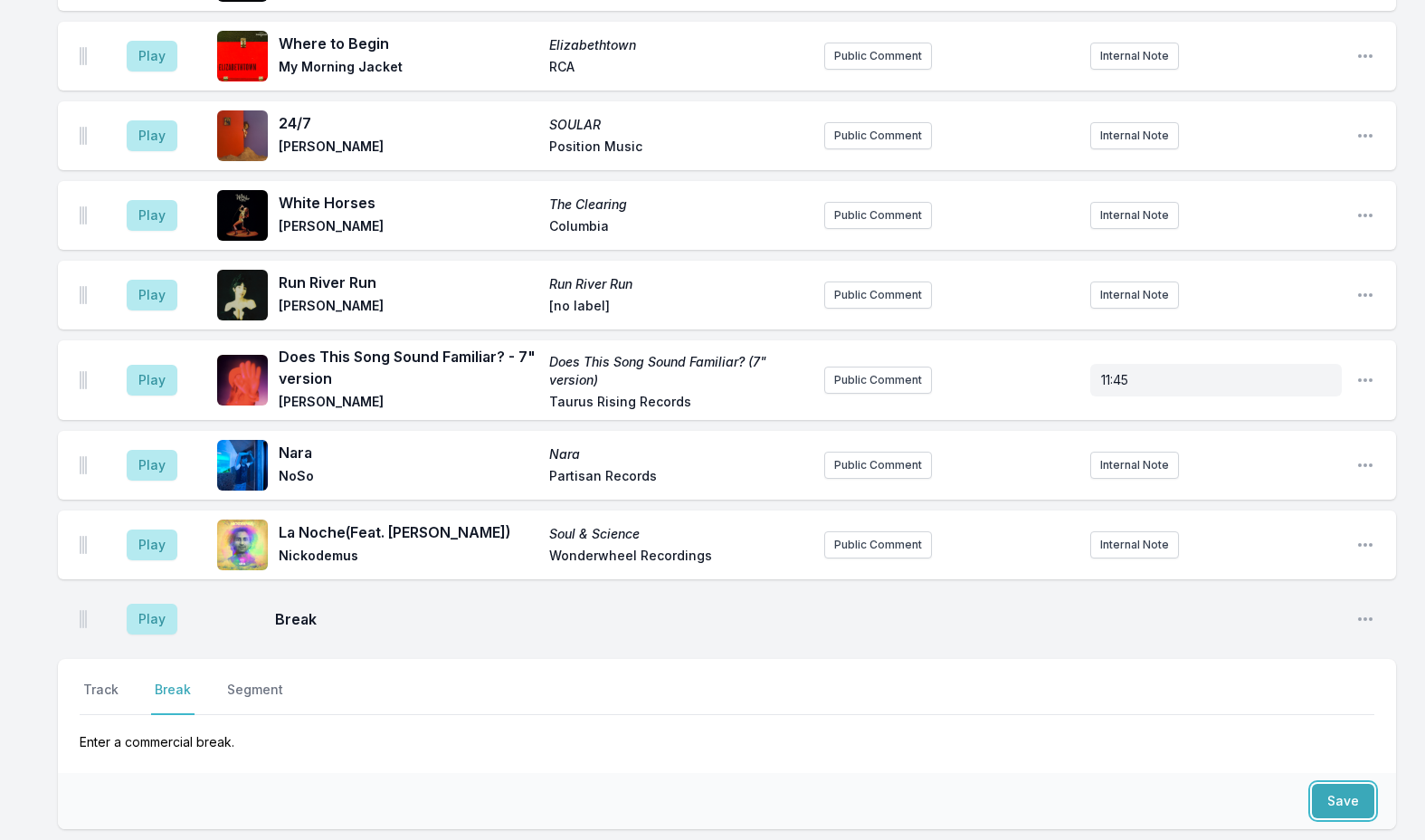
scroll to position [5976, 0]
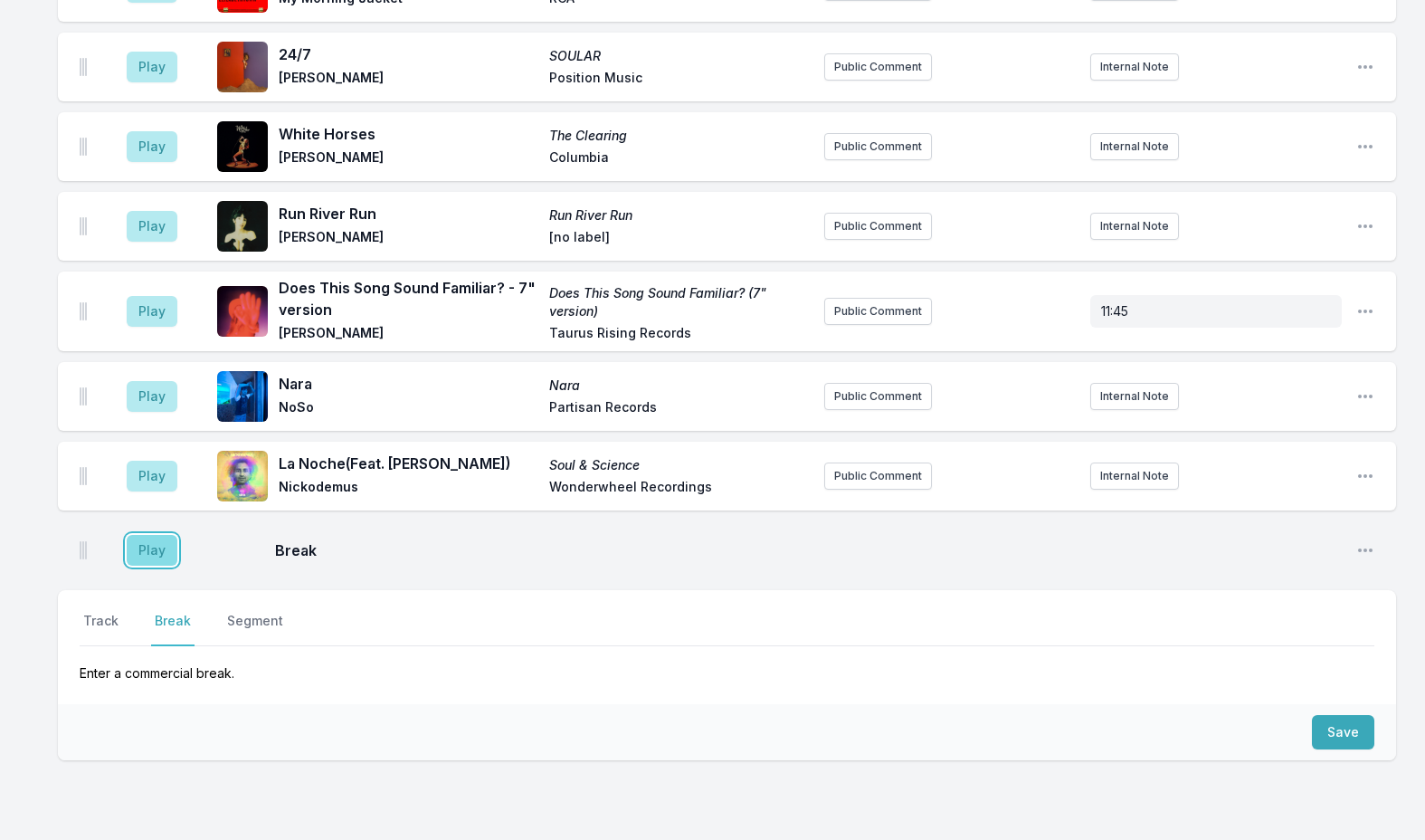
click at [151, 535] on button "Play" at bounding box center [152, 550] width 51 height 30
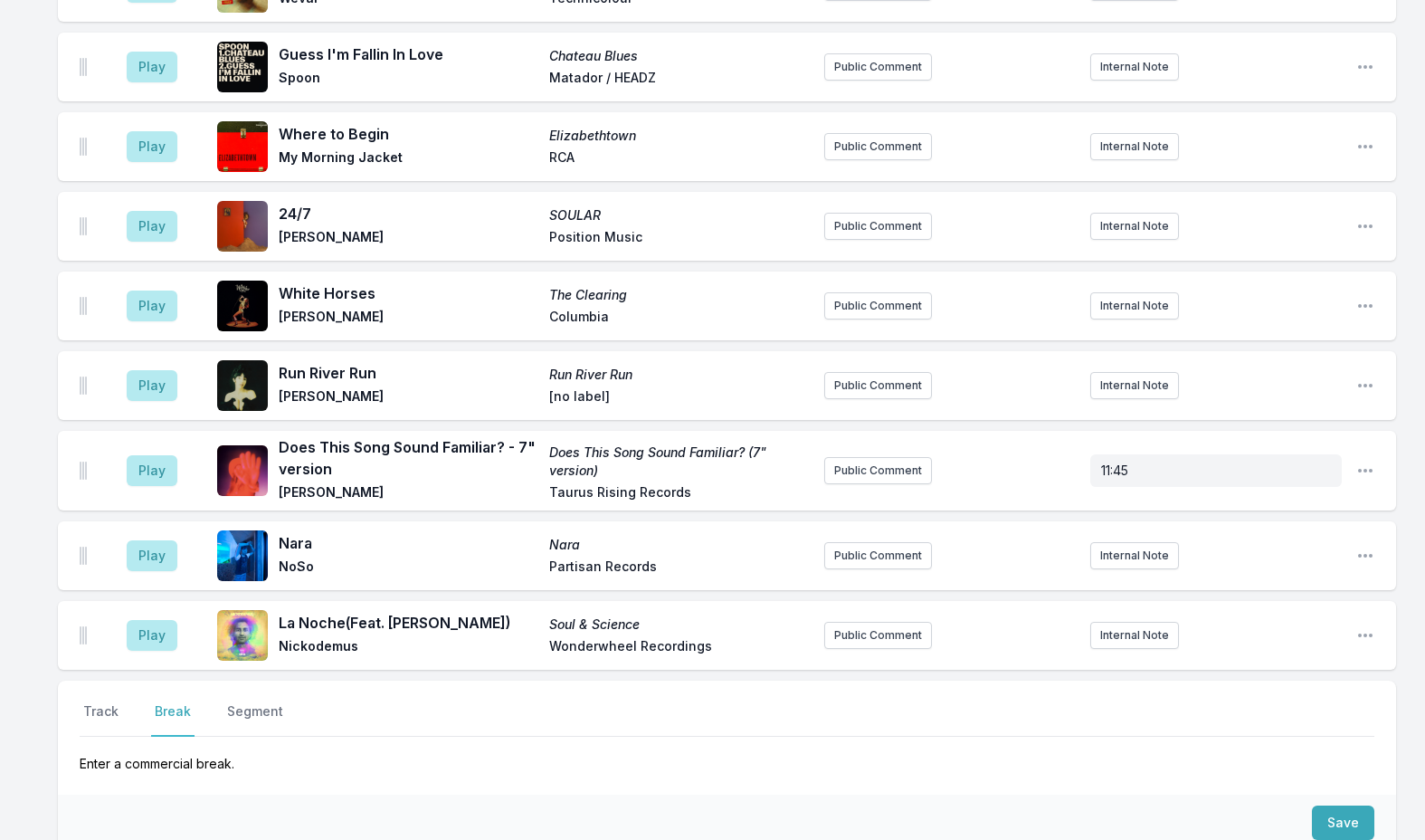
scroll to position [5369, 0]
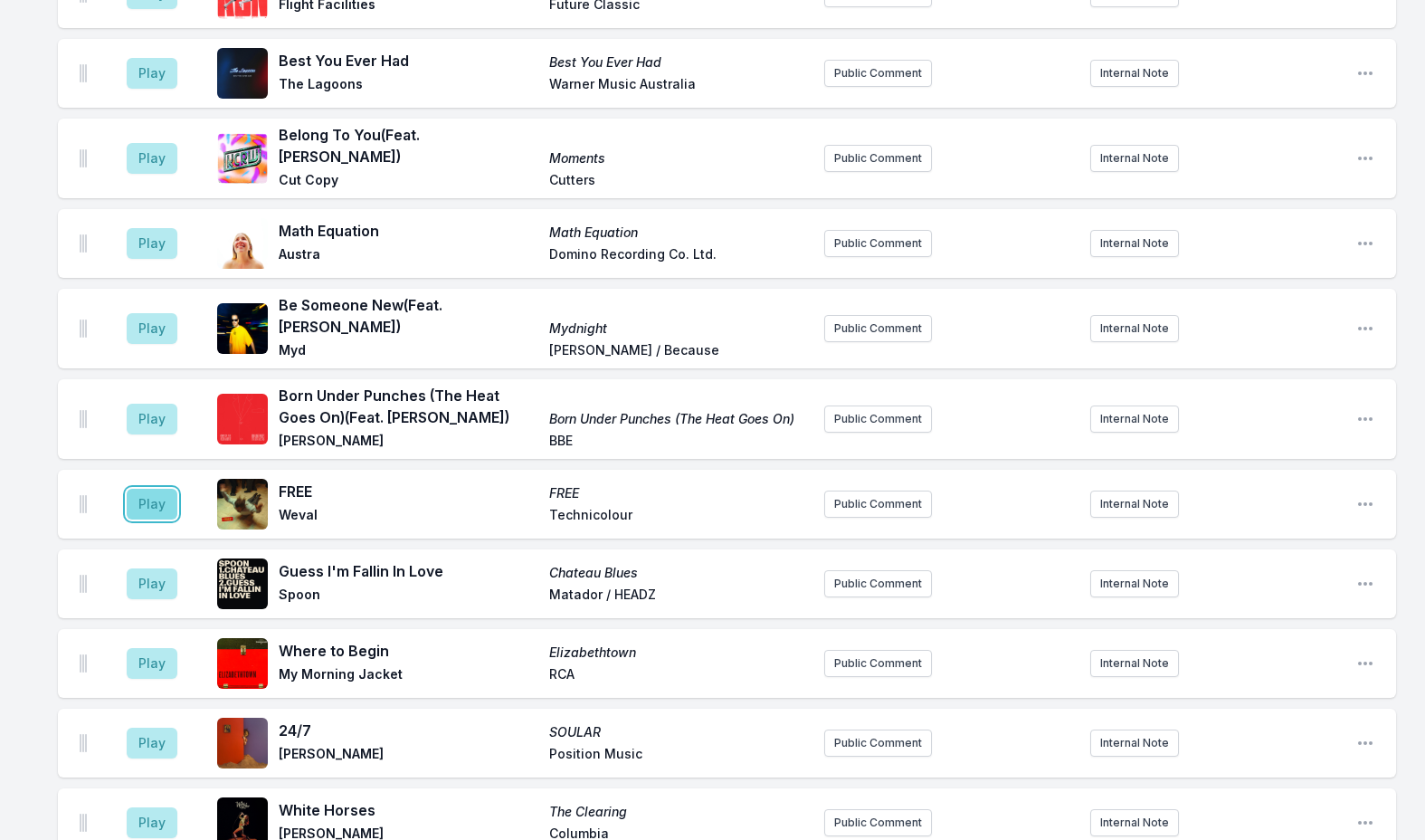
click at [150, 489] on button "Play" at bounding box center [152, 504] width 51 height 30
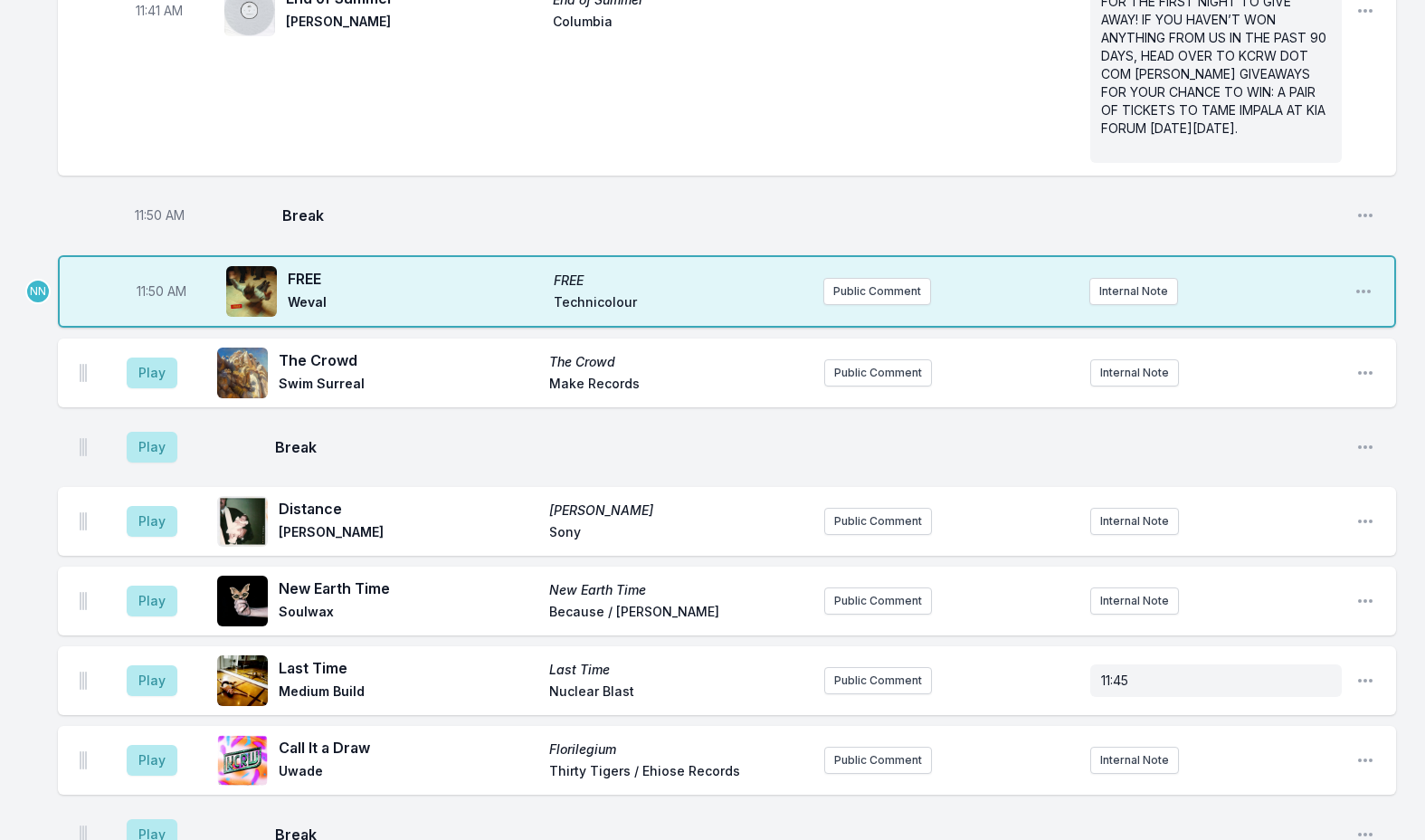
scroll to position [3830, 0]
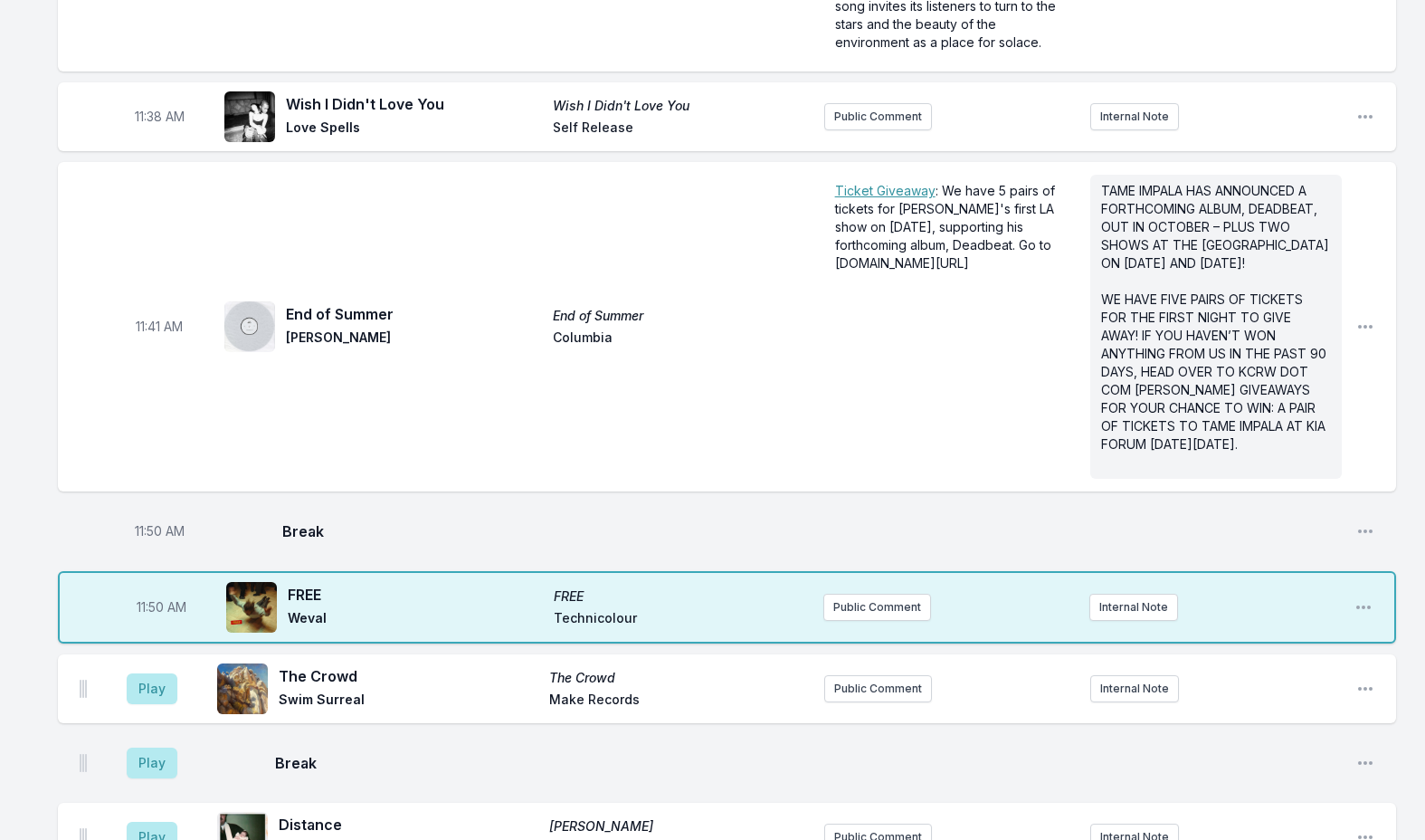
click at [153, 522] on span "11:50 AM" at bounding box center [160, 531] width 50 height 18
click at [138, 514] on input "11:50" at bounding box center [160, 530] width 102 height 34
type input "11:48"
click at [157, 598] on span "11:50 AM" at bounding box center [162, 607] width 50 height 18
click at [143, 590] on input "11:50" at bounding box center [161, 607] width 102 height 34
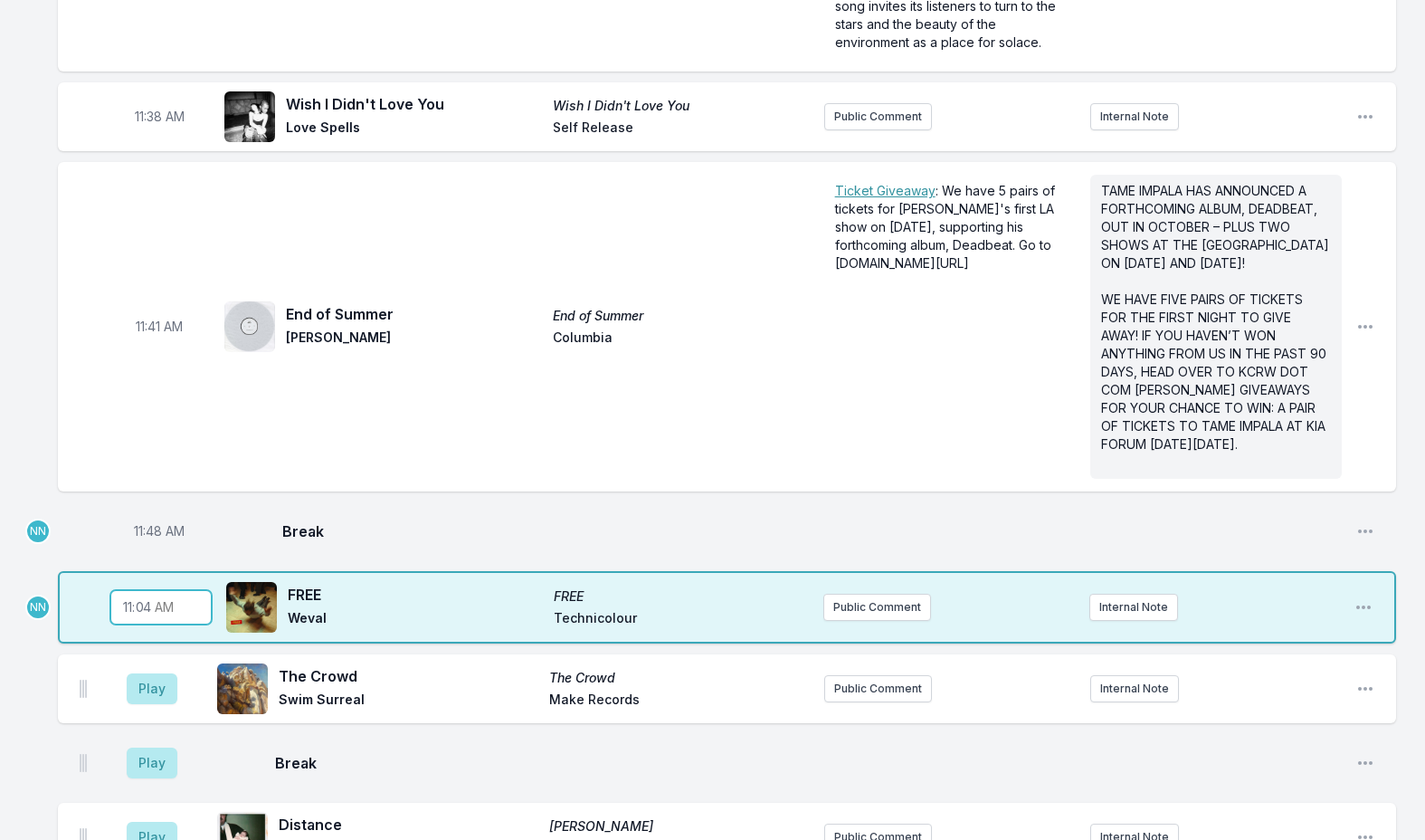
type input "11:49"
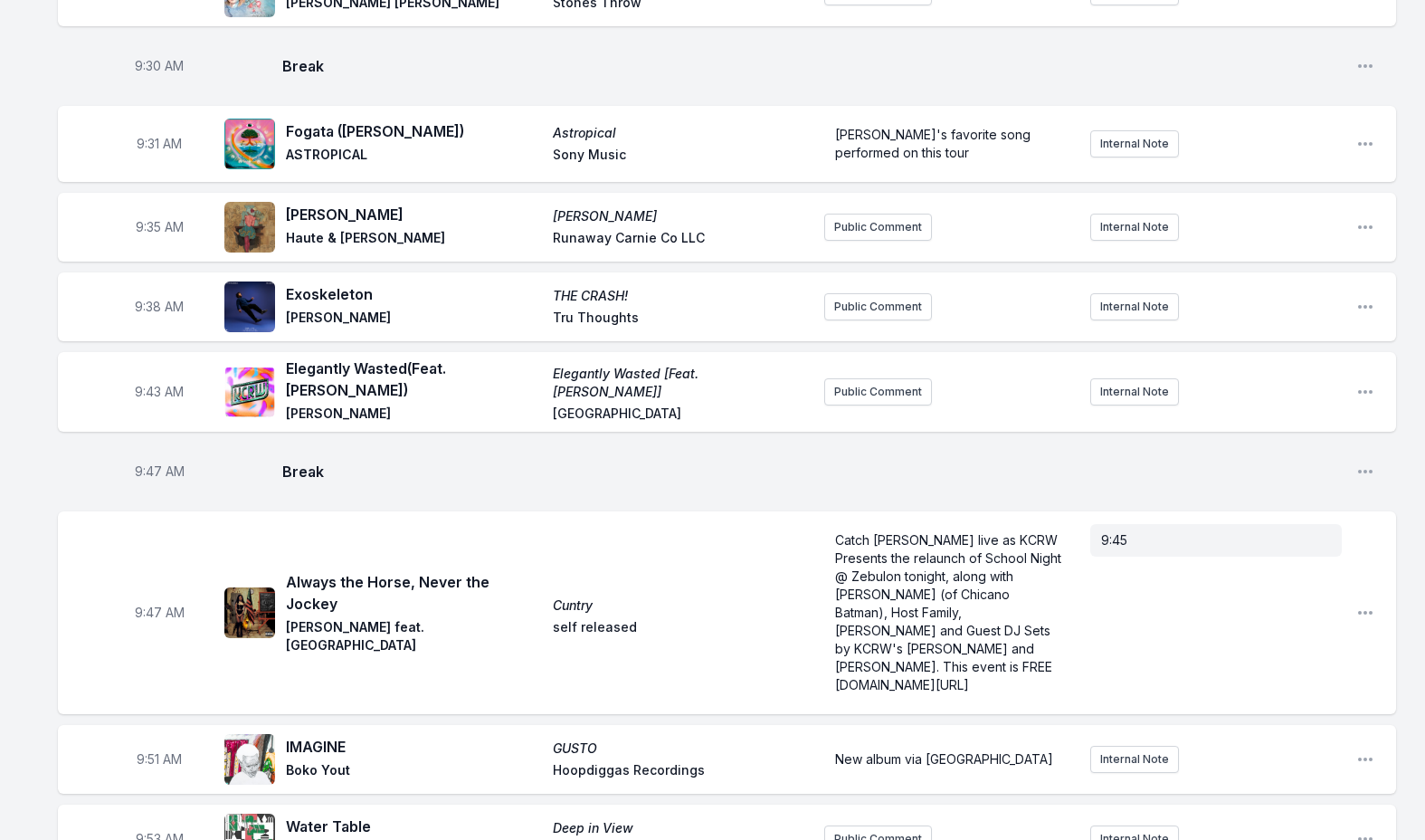
scroll to position [935, 0]
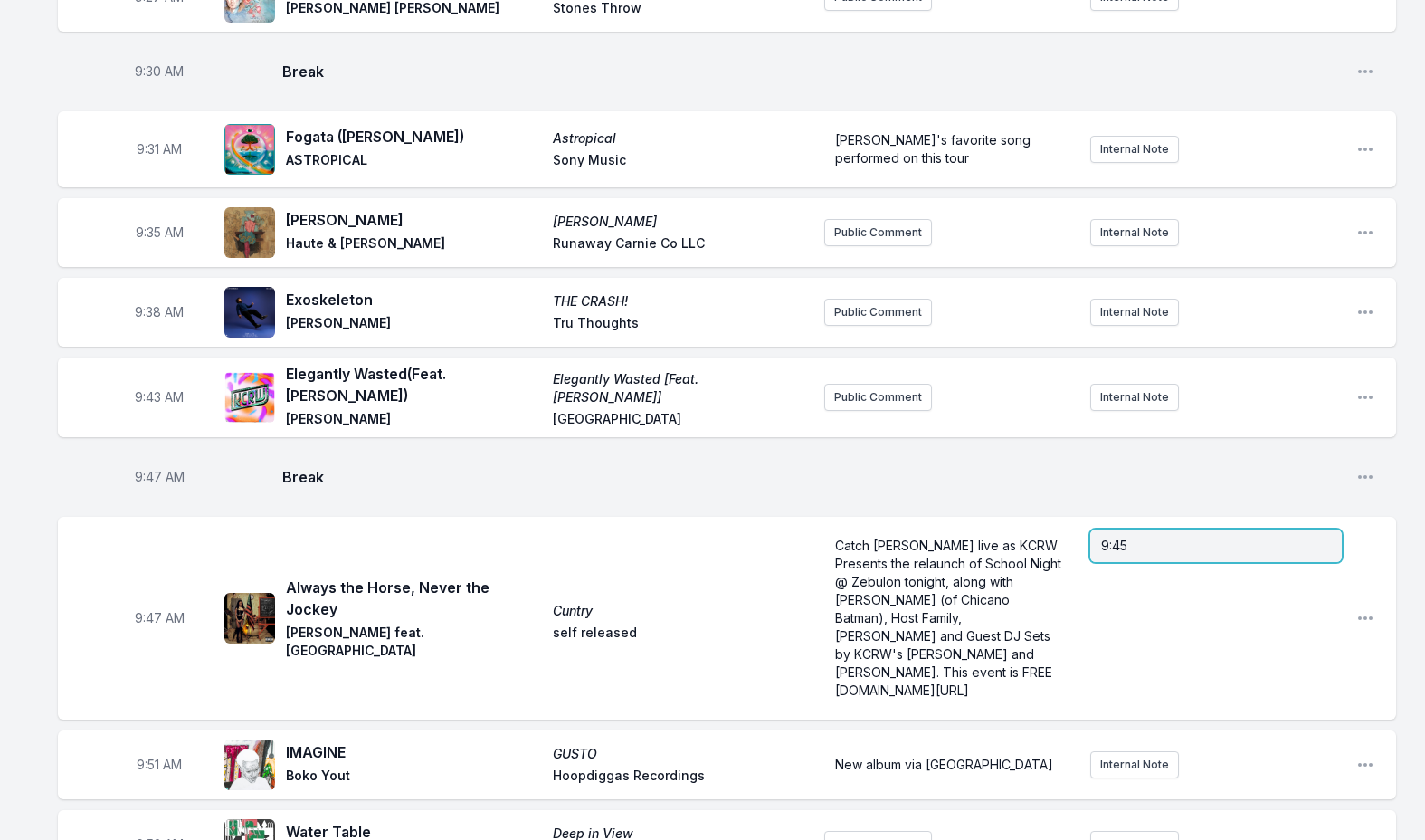
click at [1172, 537] on p "9:45" at bounding box center [1216, 546] width 230 height 18
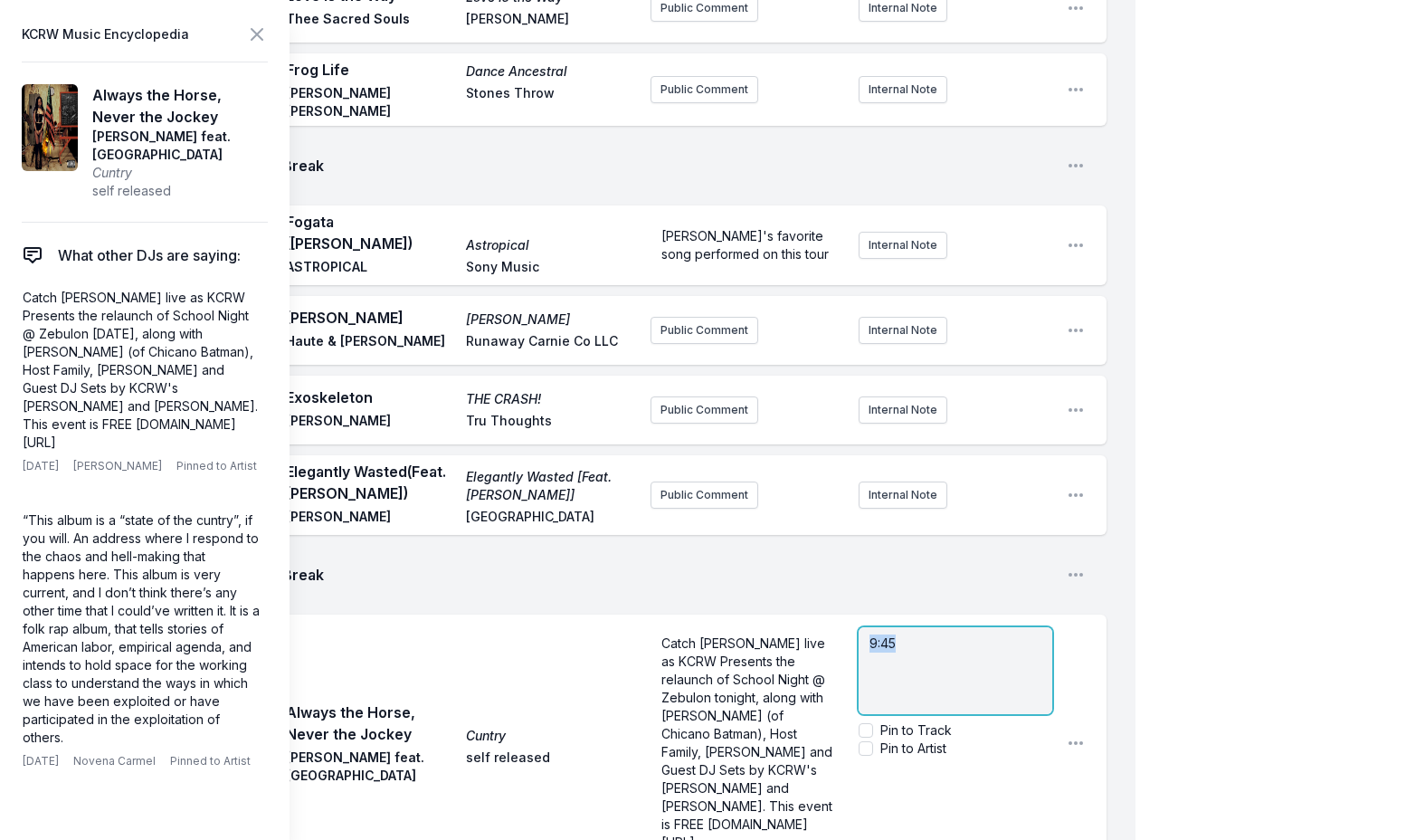
drag, startPoint x: 922, startPoint y: 570, endPoint x: 723, endPoint y: 545, distance: 200.6
click at [719, 620] on div "Catch [PERSON_NAME] live as KCRW Presents the relaunch of School Night @ Zebulo…" at bounding box center [851, 743] width 402 height 246
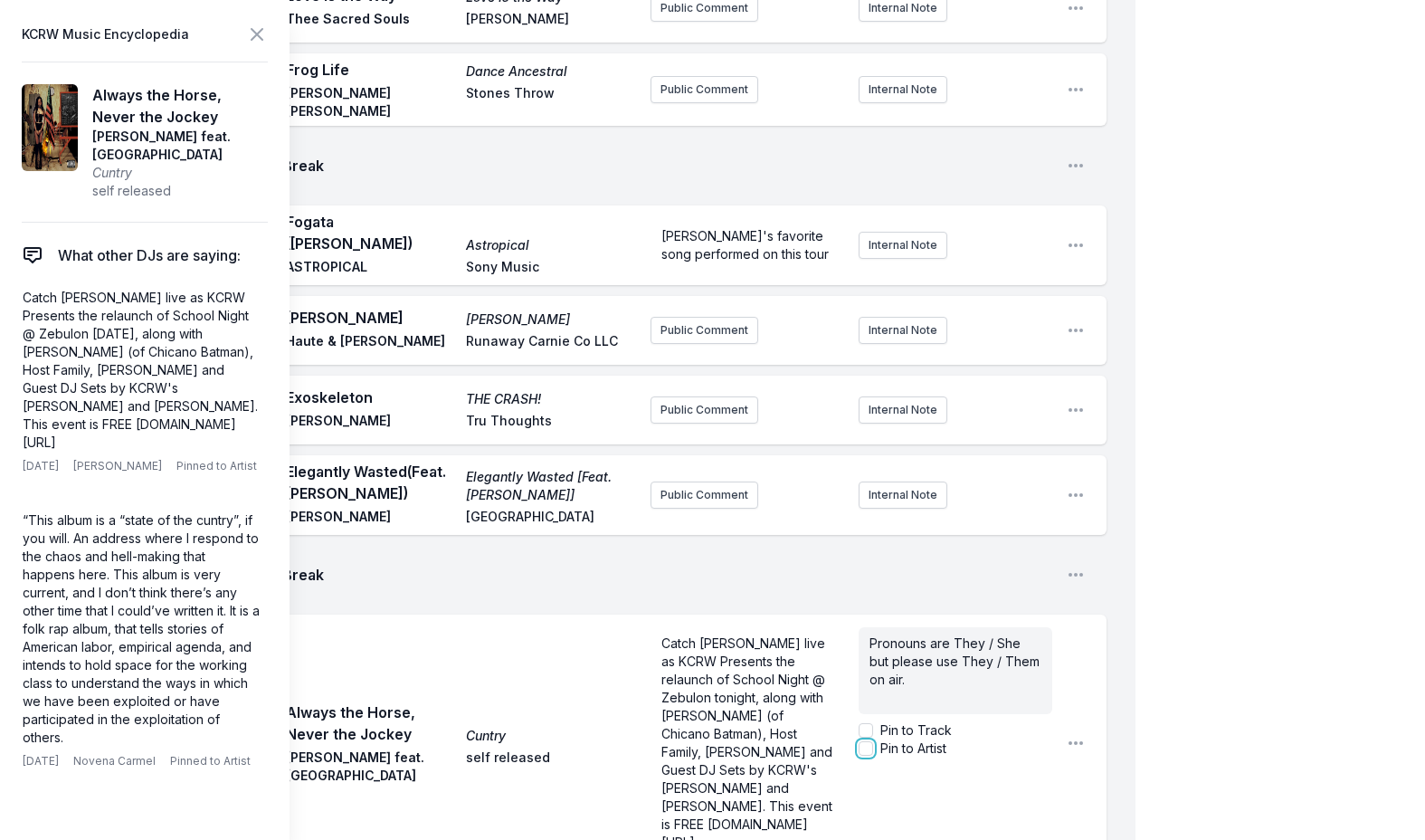
click at [867, 741] on input "Pin to Artist" at bounding box center [866, 749] width 15 height 15
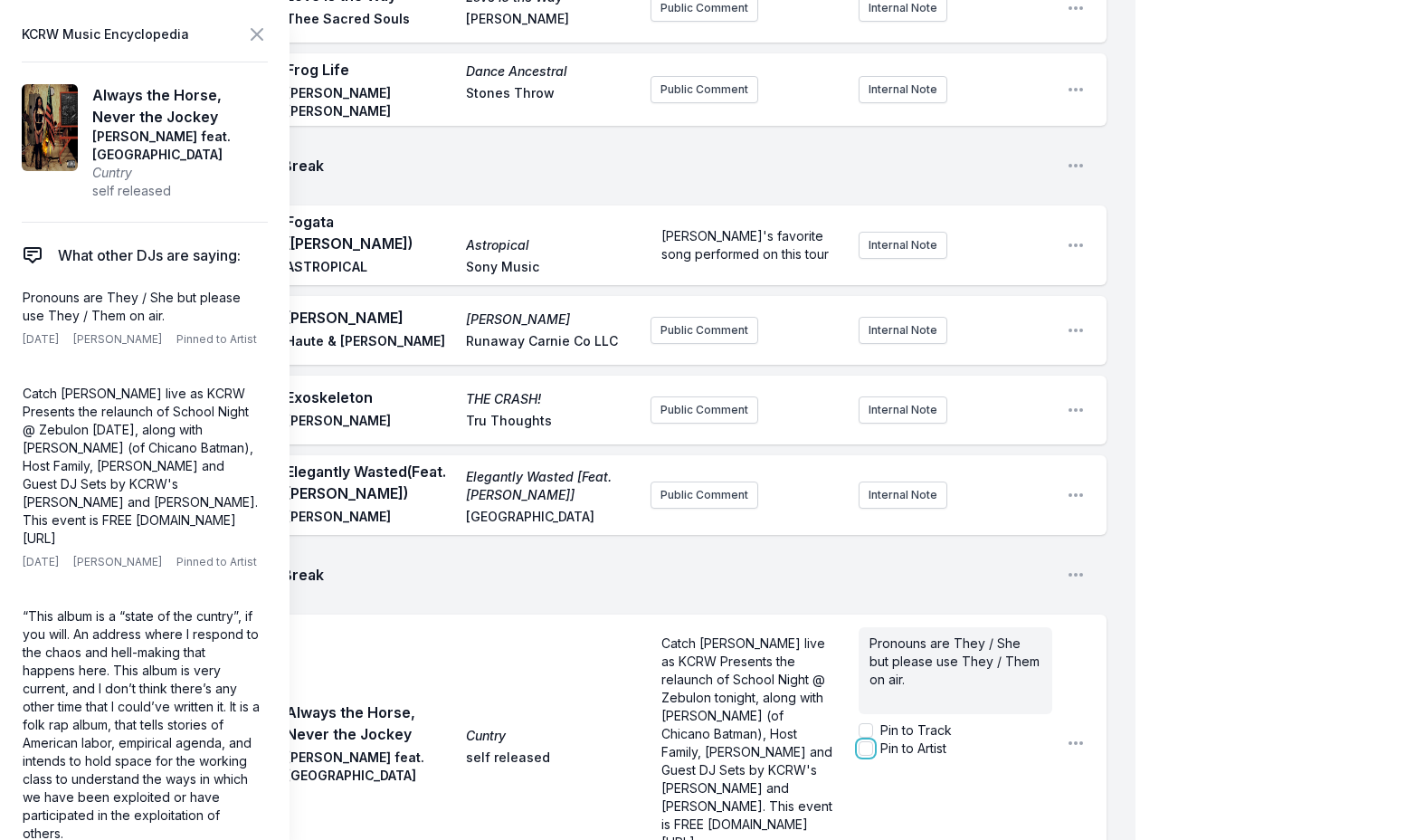
checkbox input "true"
click at [797, 620] on div "Catch [PERSON_NAME] live as KCRW Presents the relaunch of School Night @ Zebulo…" at bounding box center [851, 743] width 402 height 246
click at [797, 620] on aside "Catch [PERSON_NAME] live as KCRW Presents the relaunch of School Night @ Zebulo…" at bounding box center [748, 743] width 194 height 246
drag, startPoint x: 907, startPoint y: 603, endPoint x: 847, endPoint y: 554, distance: 77.5
click at [847, 620] on div "Catch [PERSON_NAME] live as KCRW Presents the relaunch of School Night @ Zebulo…" at bounding box center [851, 743] width 402 height 246
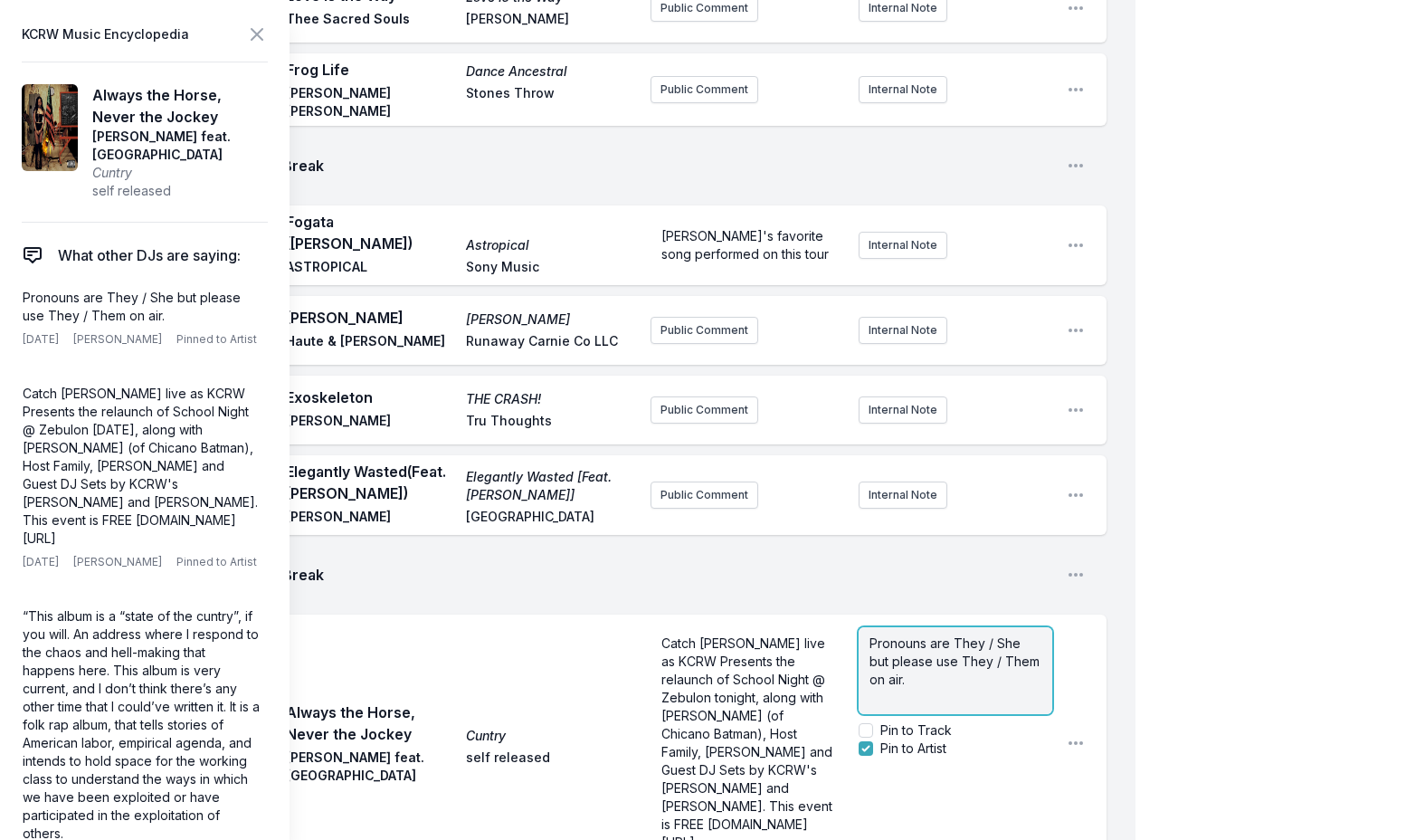
click at [868, 627] on div "Pronouns are They / She but please use They / Them on air." at bounding box center [956, 671] width 194 height 87
copy span "Pronouns are They / She but please use They / Them on air."
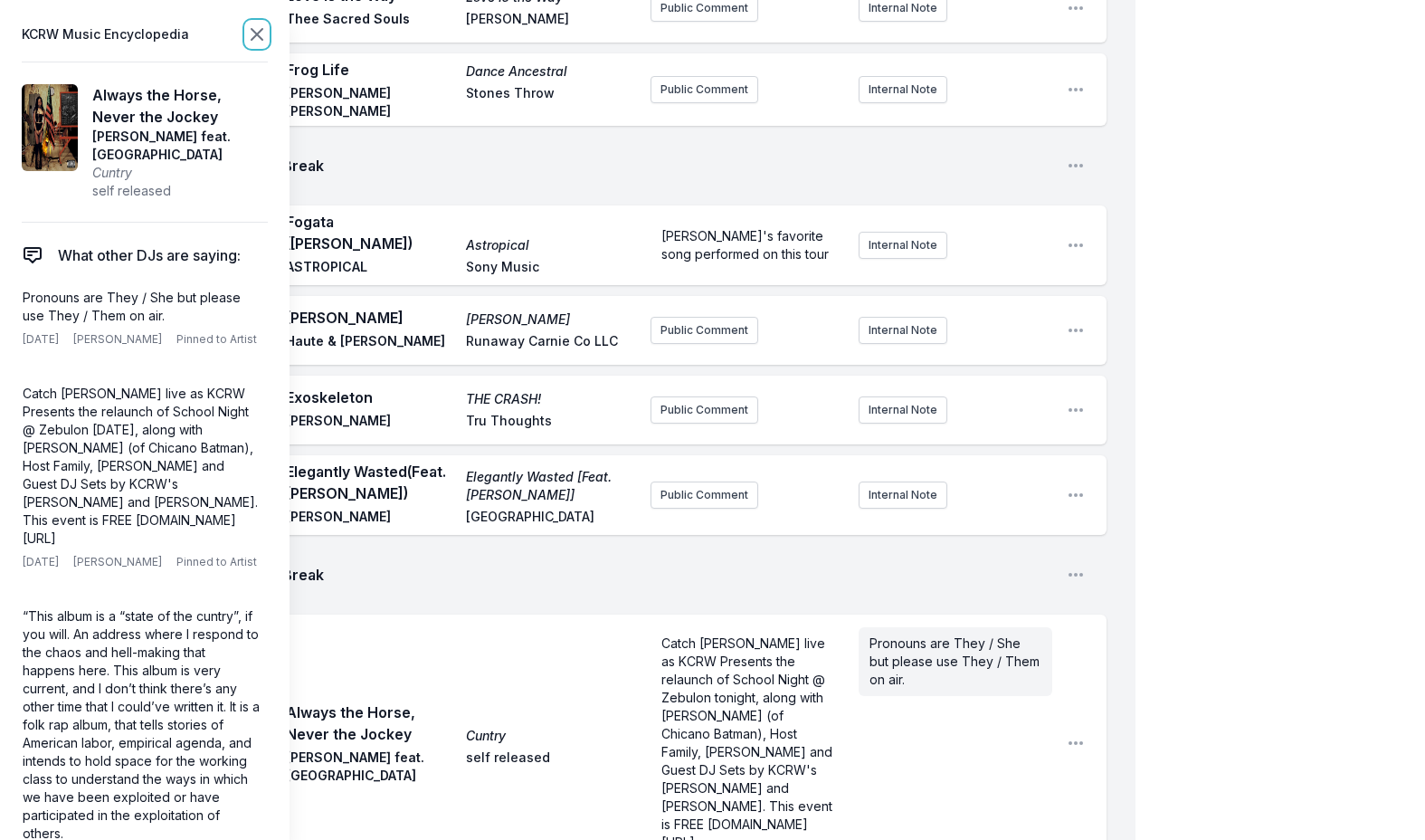
click at [258, 30] on icon at bounding box center [257, 34] width 22 height 22
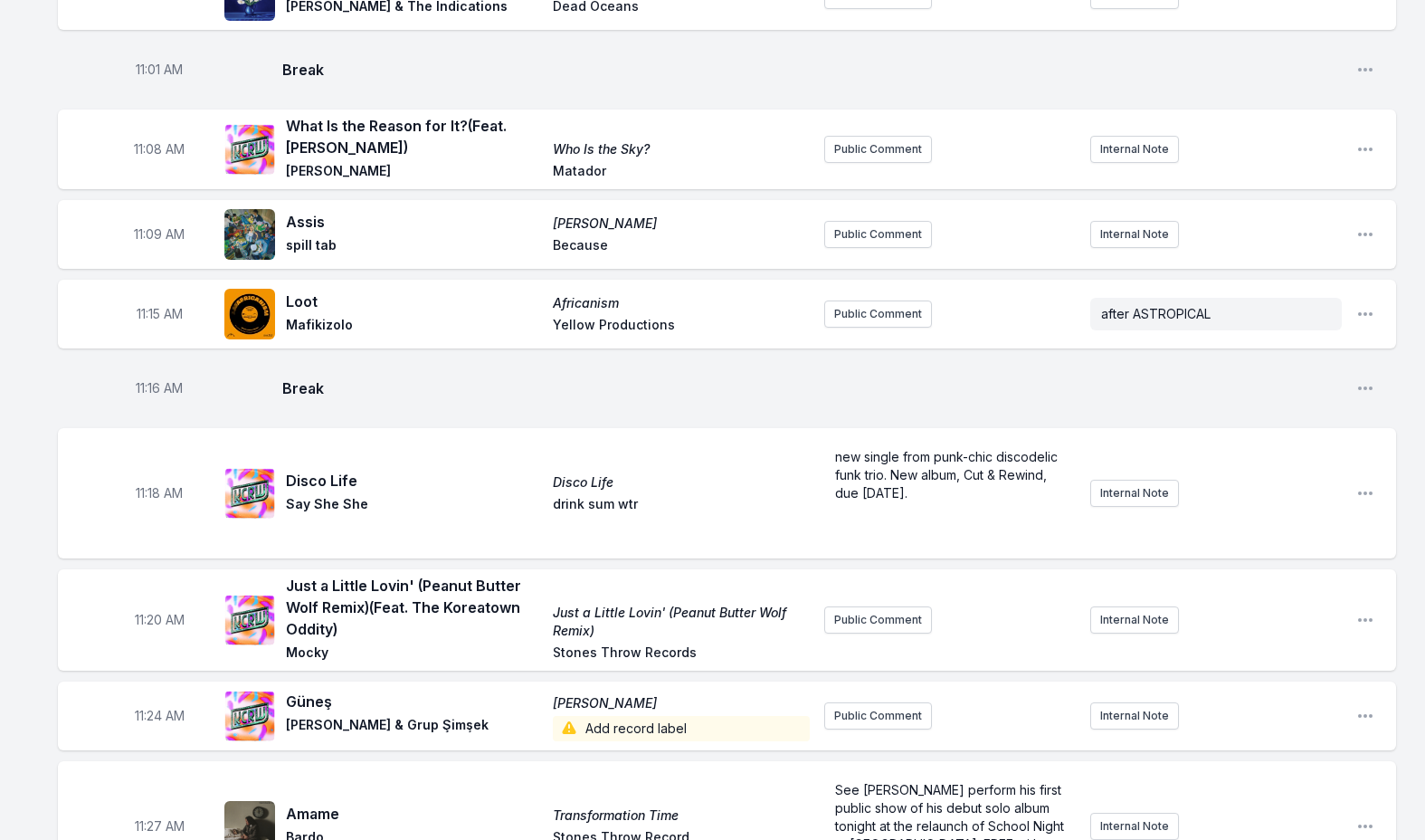
scroll to position [5119, 0]
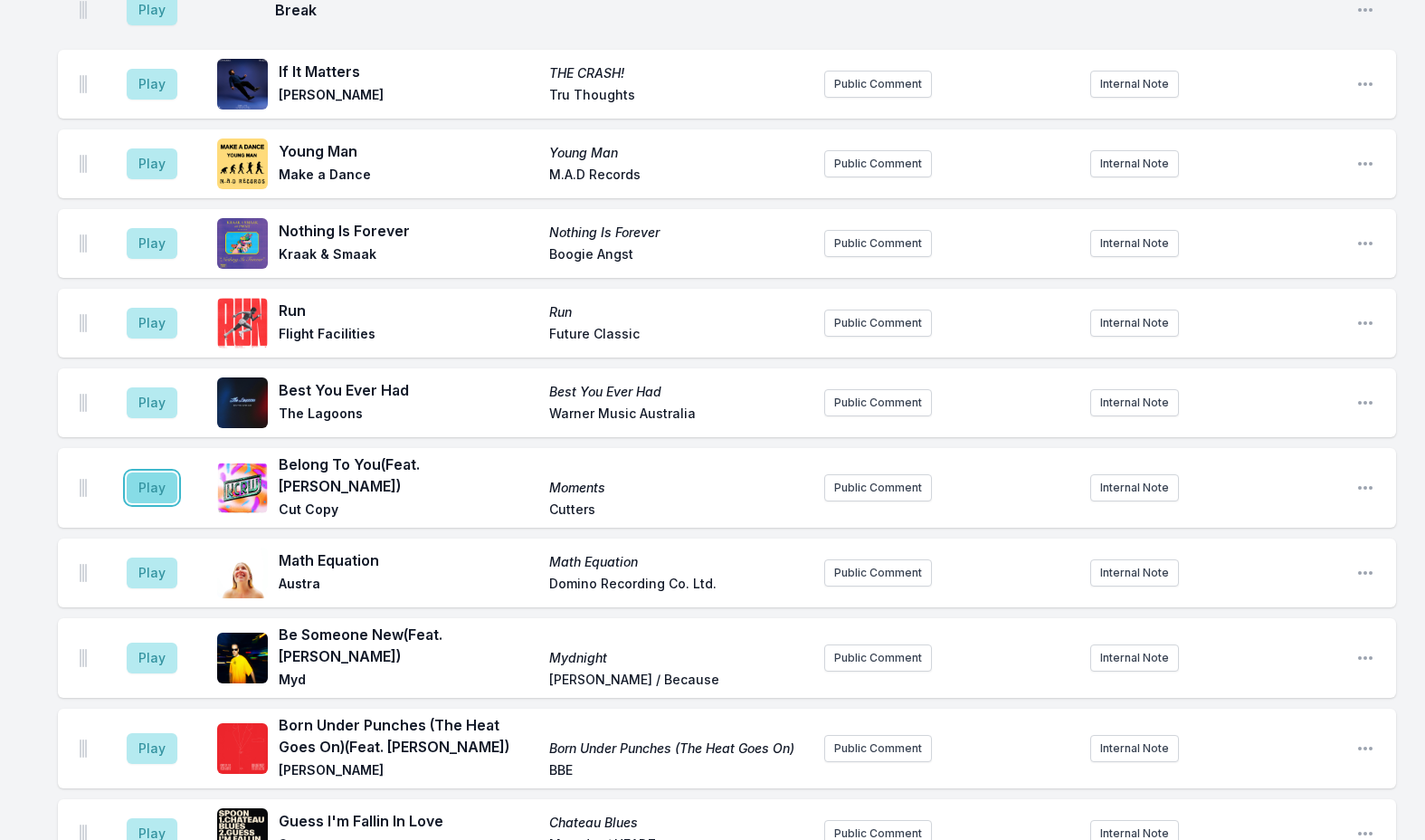
click at [139, 472] on button "Play" at bounding box center [152, 487] width 51 height 30
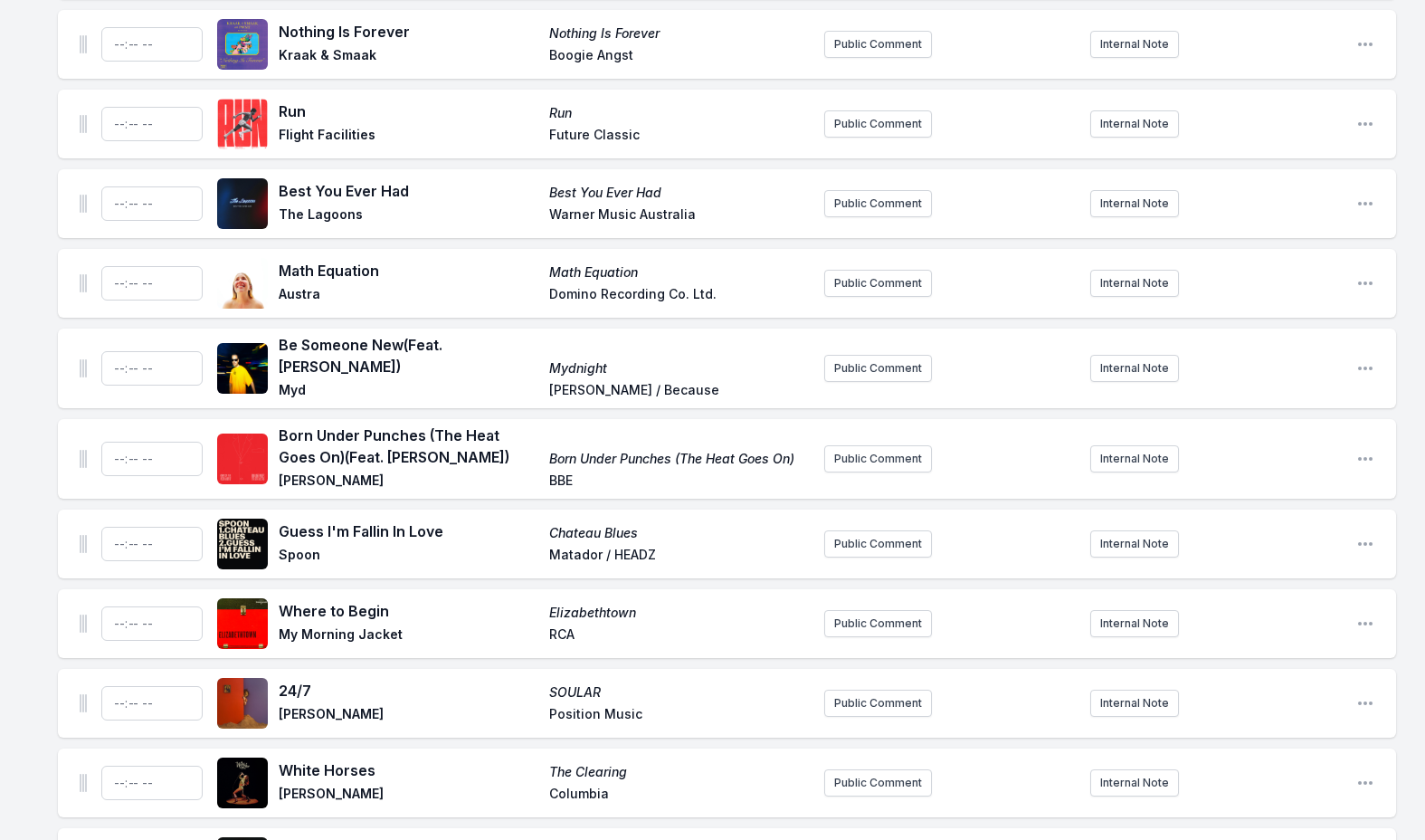
scroll to position [5934, 0]
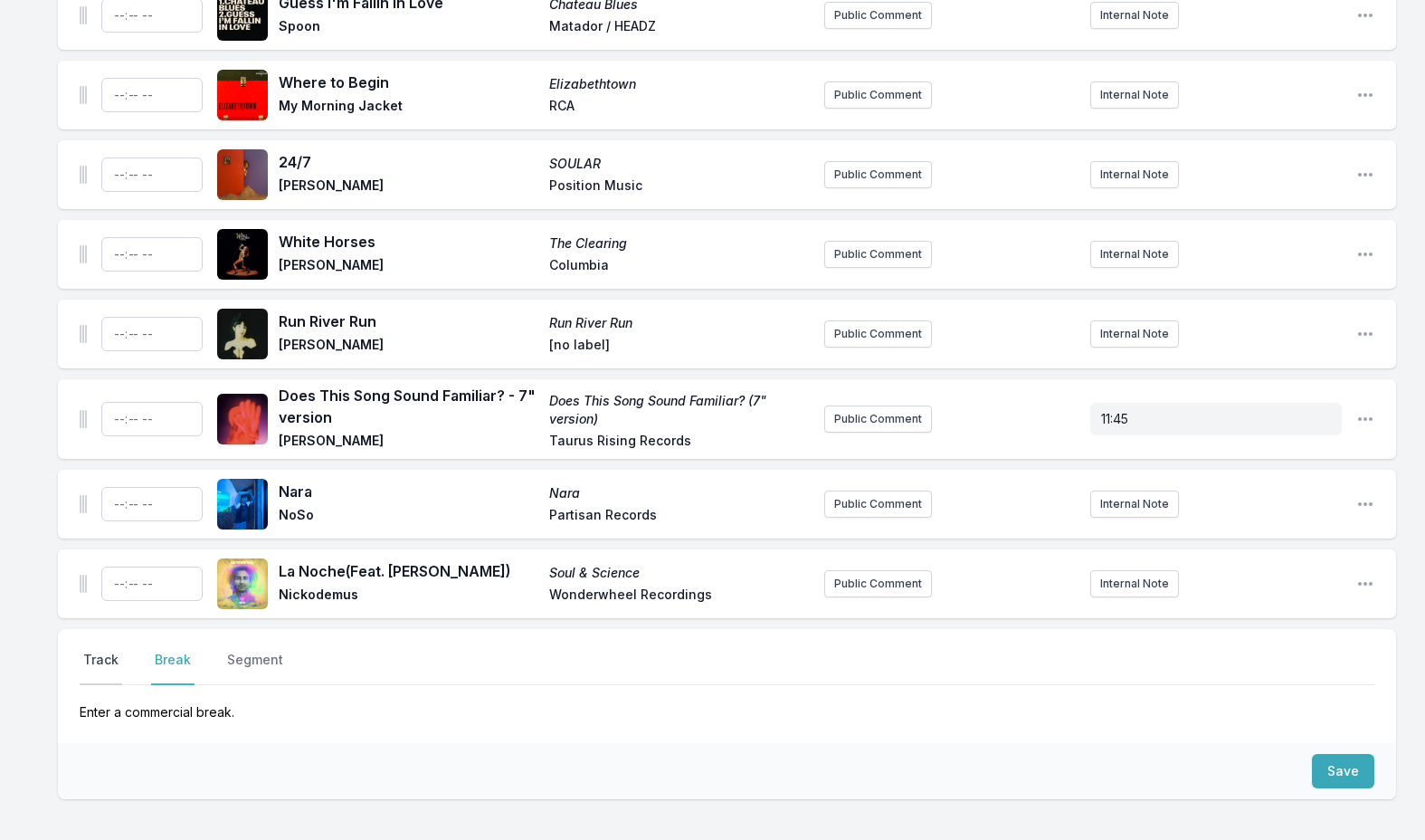
click at [98, 651] on button "Track" at bounding box center [101, 667] width 43 height 34
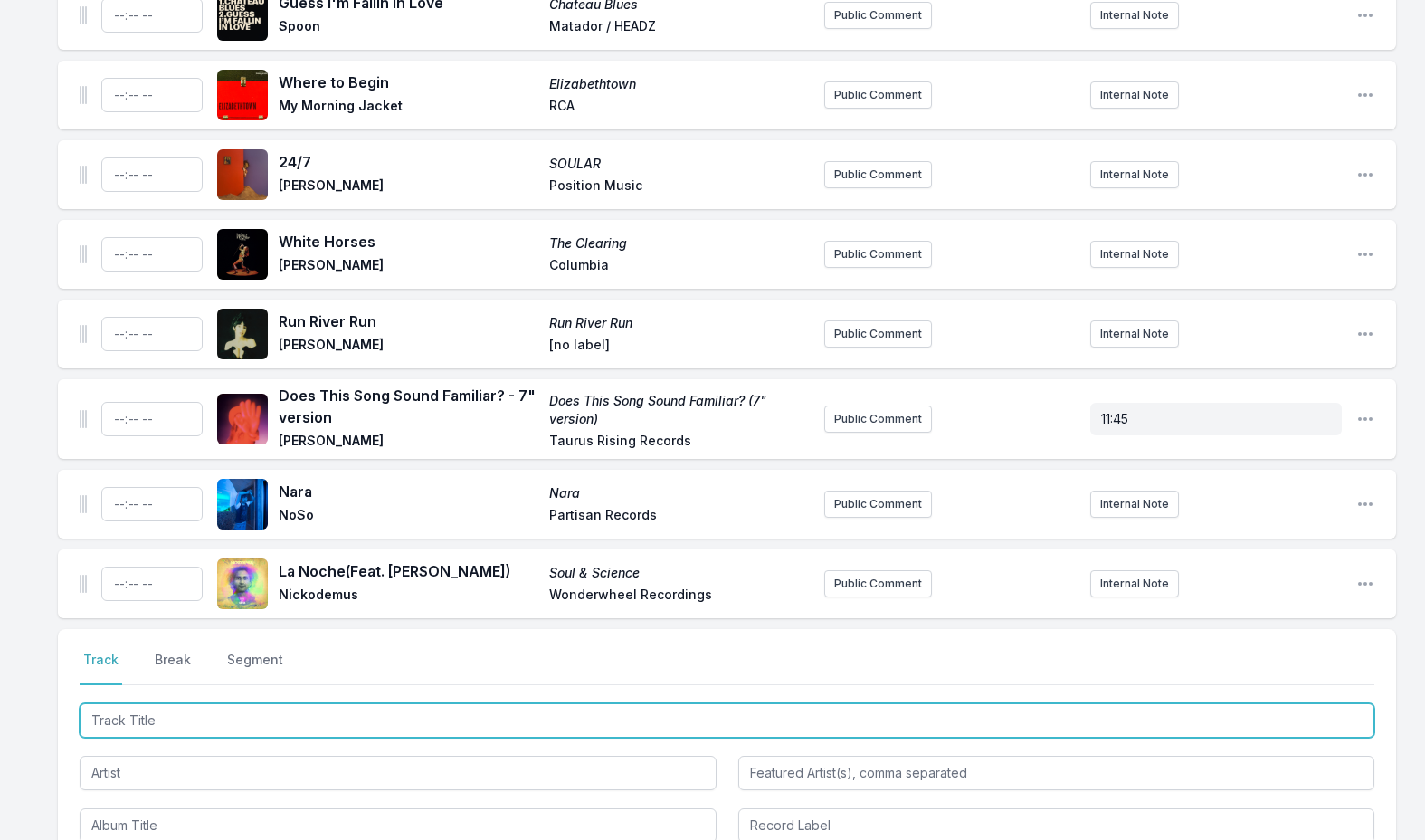
click at [177, 703] on input "Track Title" at bounding box center [726, 720] width 1295 height 34
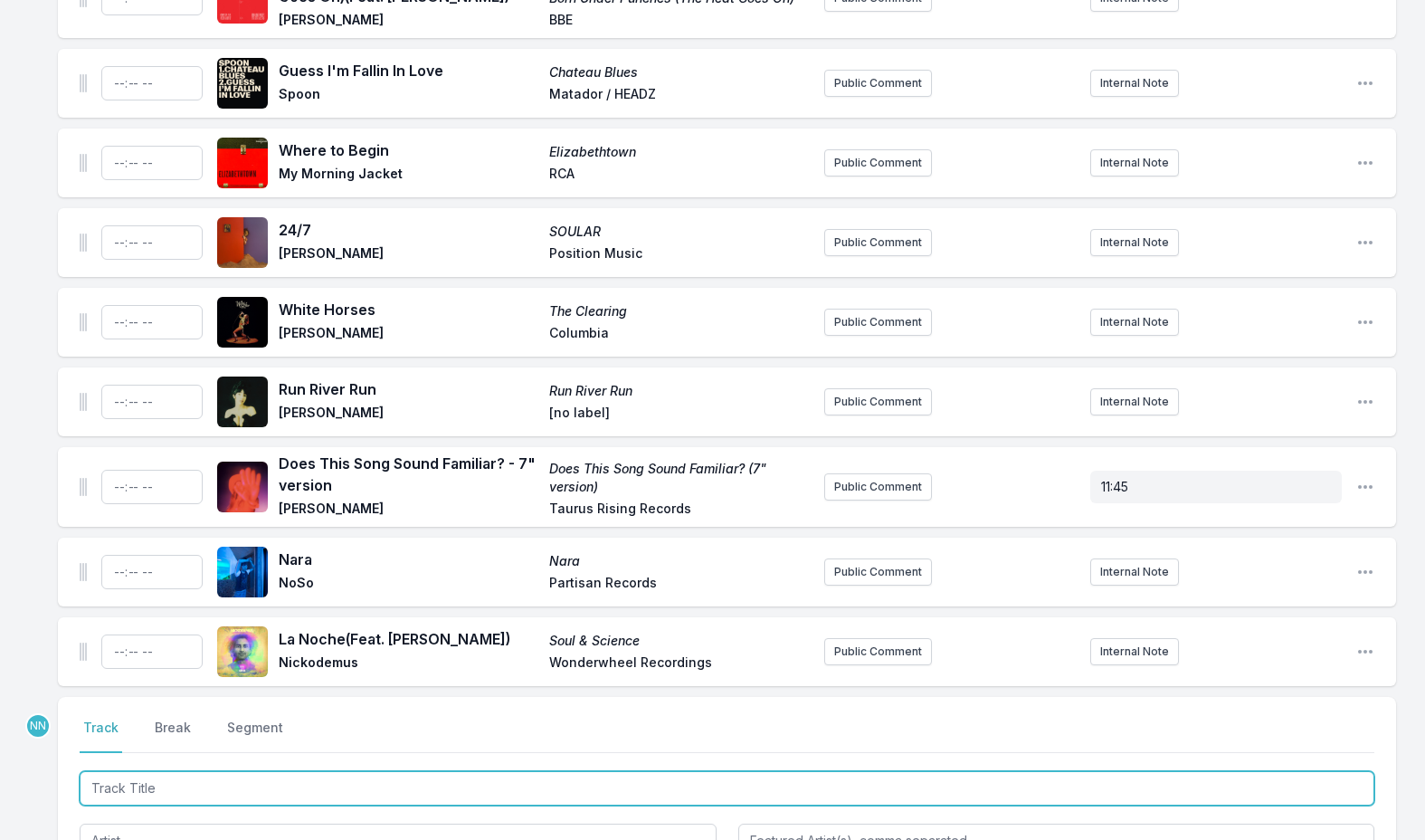
scroll to position [6024, 0]
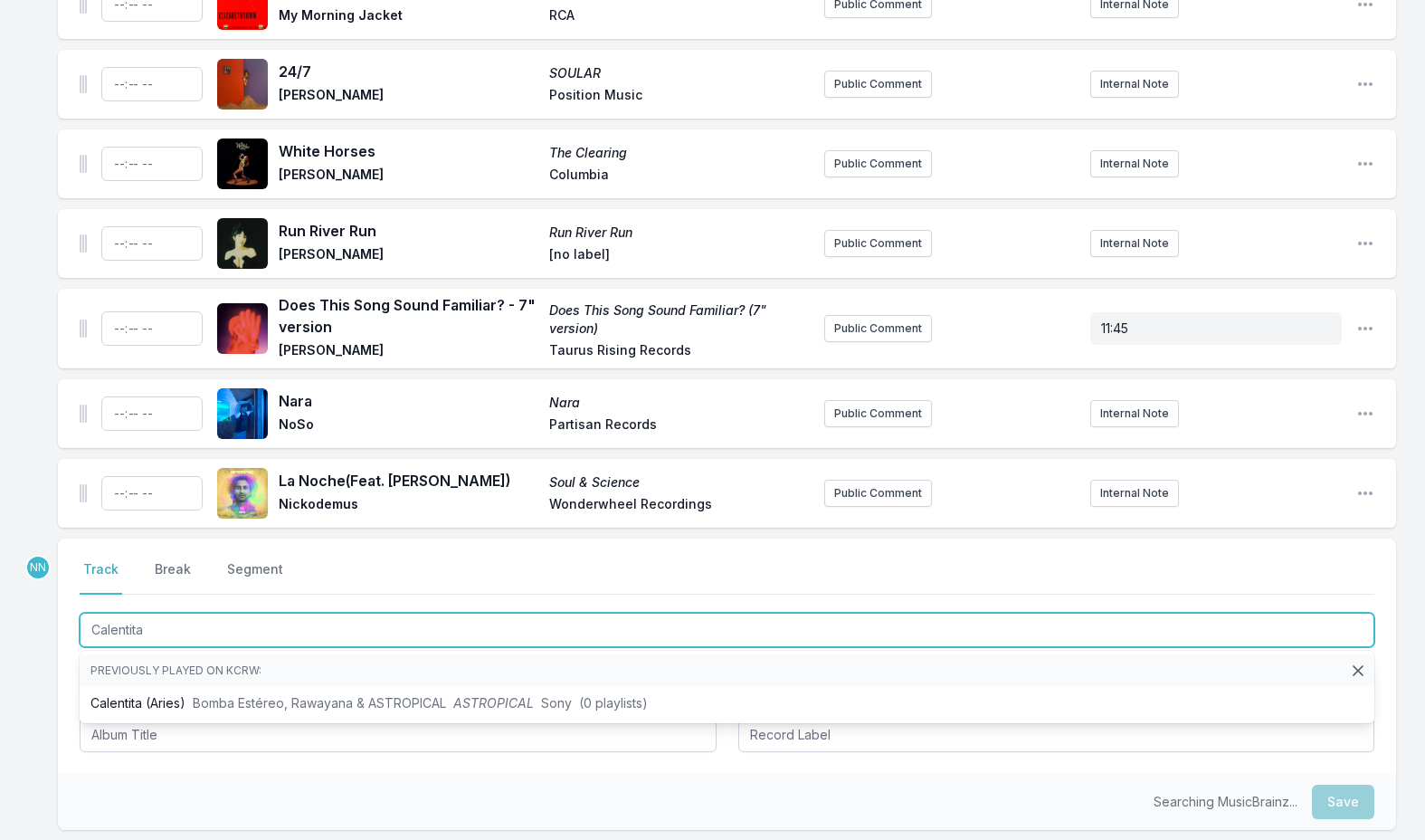
type input "Calentita ("
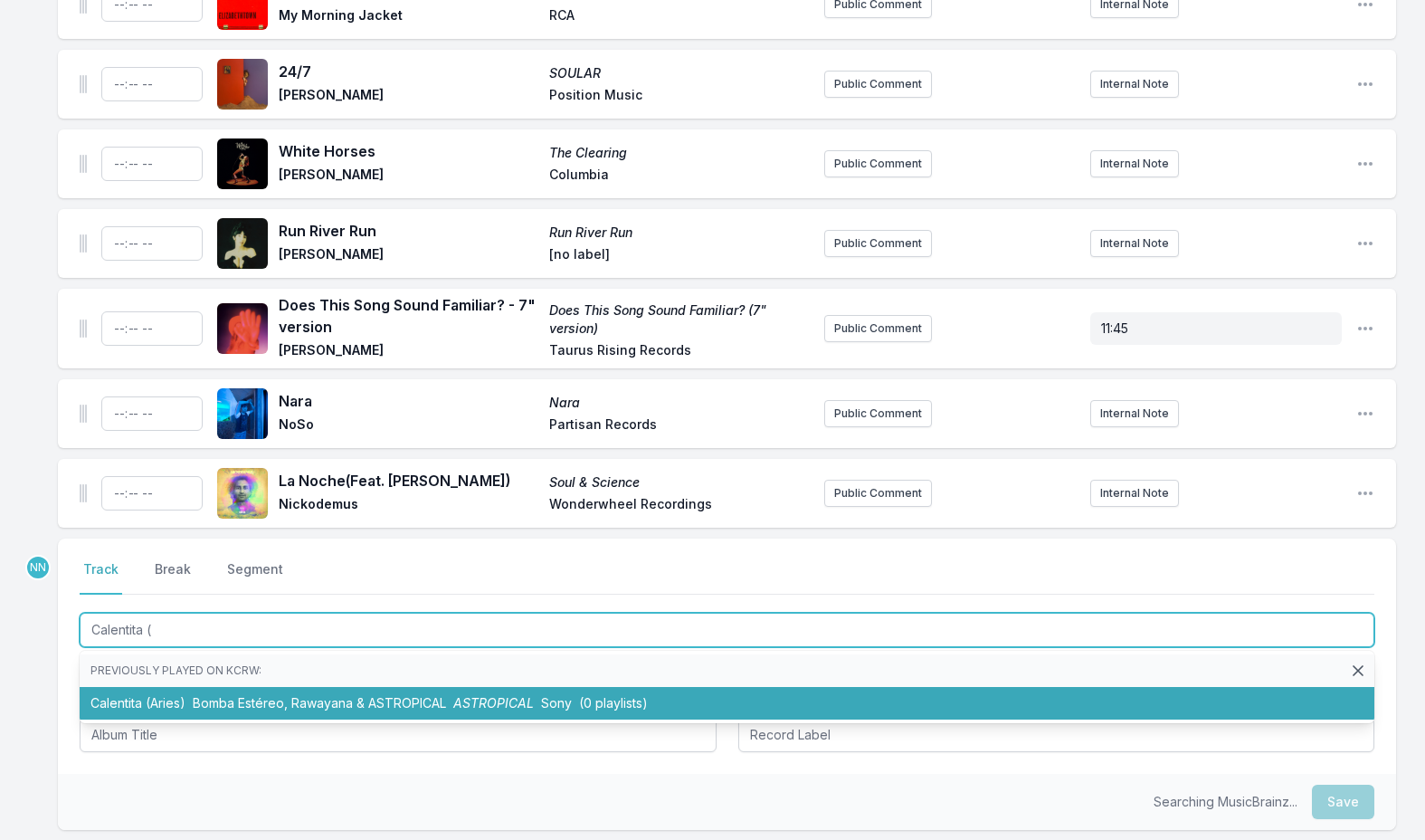
click at [423, 687] on li "Calentita (Aries) Bomba Estéreo, Rawayana & ASTROPICAL ASTROPICAL Sony (0 playl…" at bounding box center [726, 702] width 1295 height 32
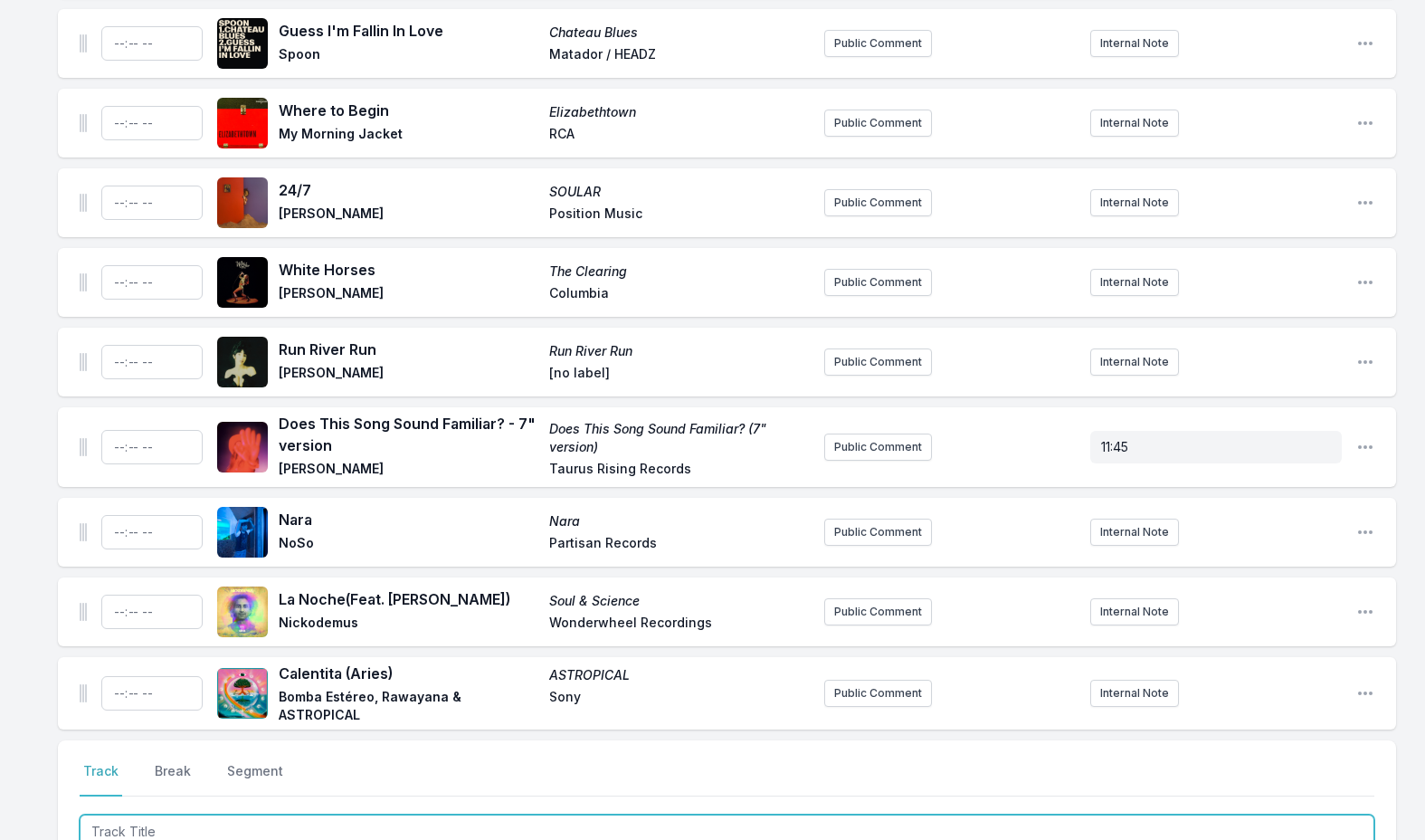
scroll to position [6178, 0]
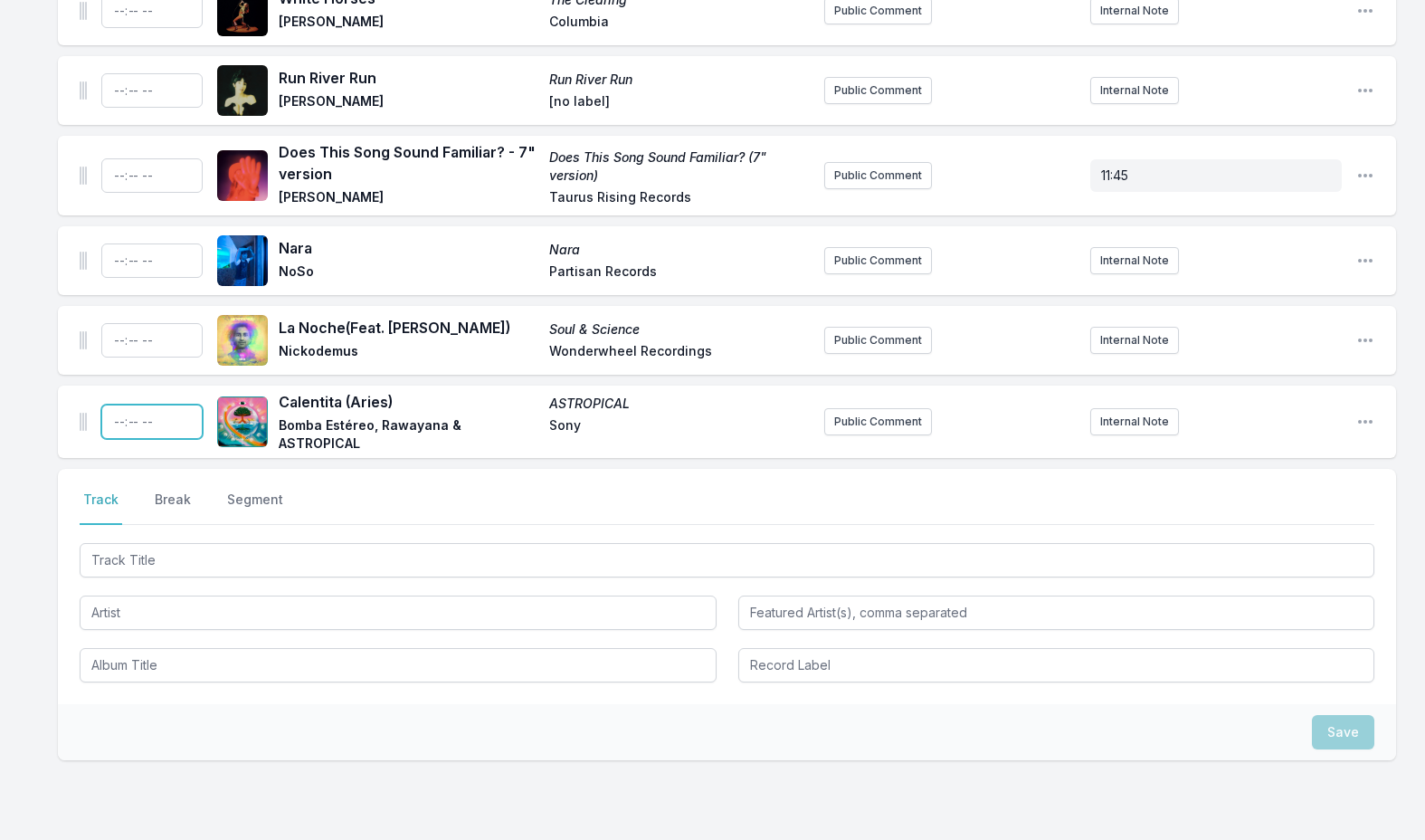
click at [112, 405] on input "Timestamp" at bounding box center [152, 421] width 102 height 34
type input "10:56"
click at [1213, 491] on nav "Track Break Segment" at bounding box center [726, 507] width 1295 height 34
